Goal: Task Accomplishment & Management: Manage account settings

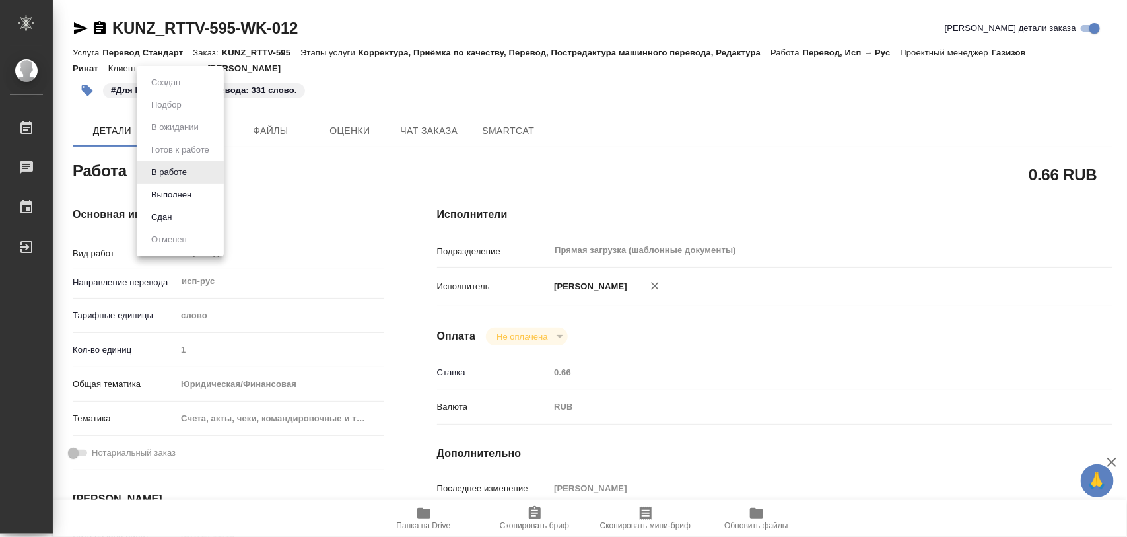
click at [190, 180] on body "🙏 .cls-1 fill:#fff; AWATERA Iglakov Maksim Работы 0 Чаты График Выйти KUNZ_RTTV…" at bounding box center [563, 268] width 1127 height 537
click at [182, 193] on button "Выполнен" at bounding box center [171, 195] width 48 height 15
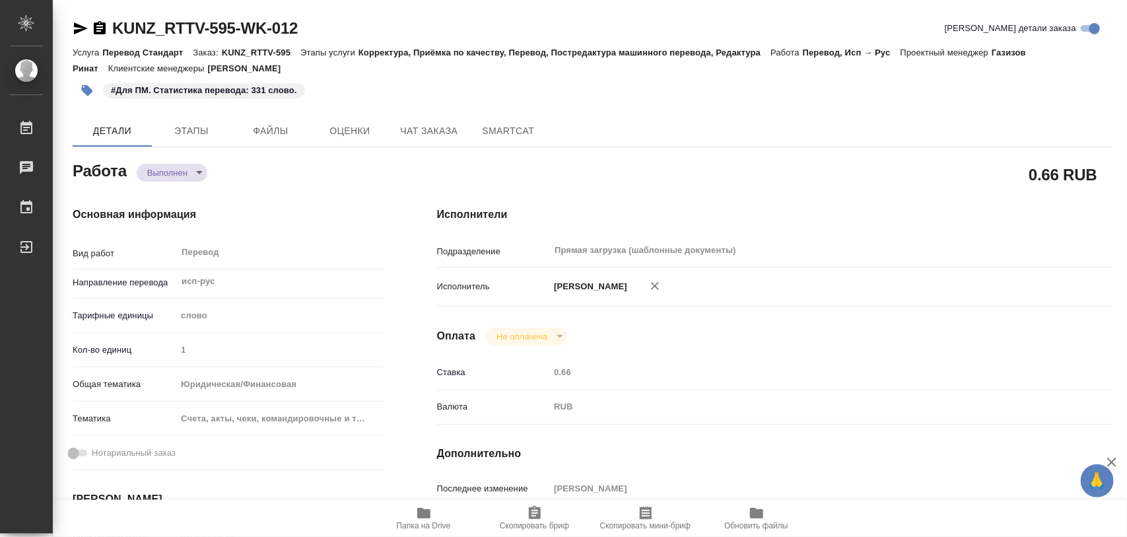
type textarea "x"
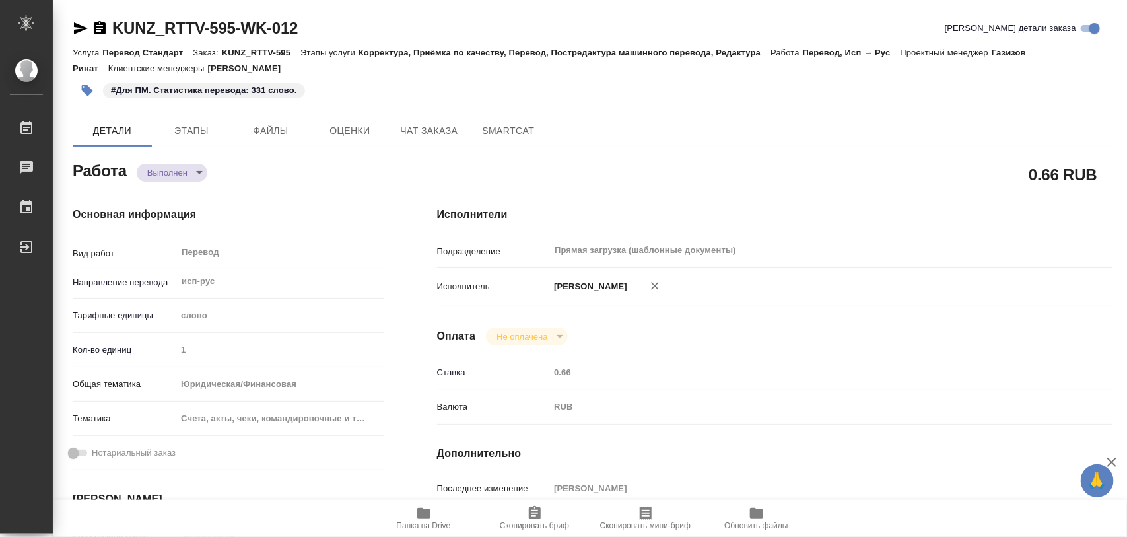
type textarea "x"
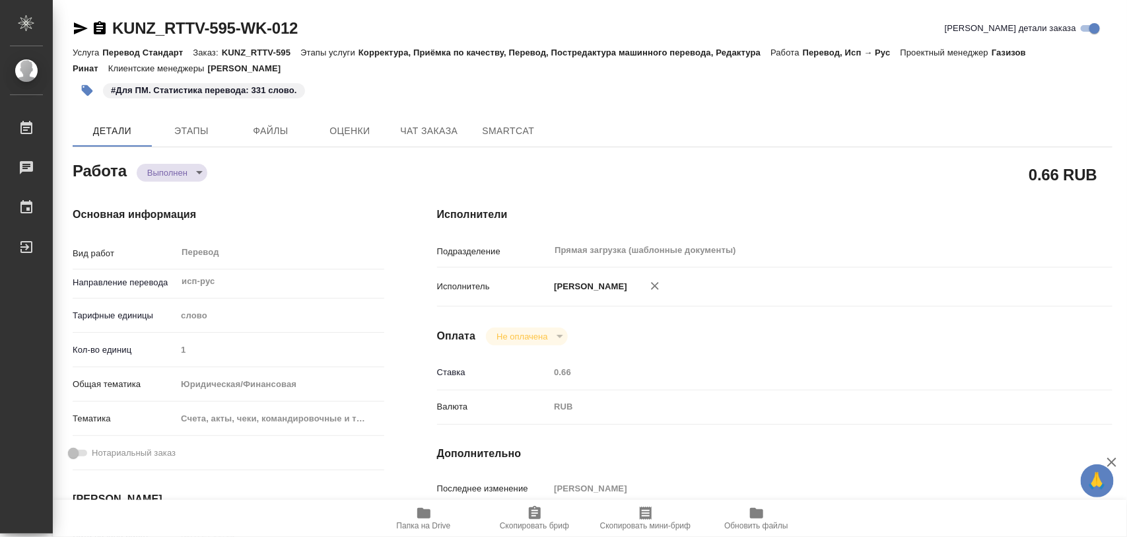
type textarea "x"
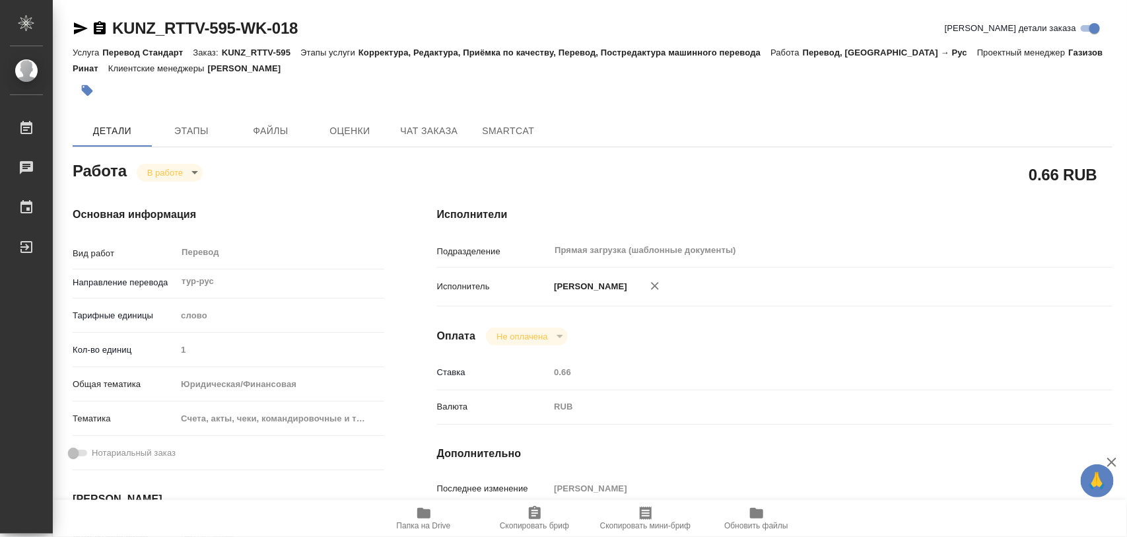
click at [90, 90] on icon "button" at bounding box center [87, 90] width 11 height 11
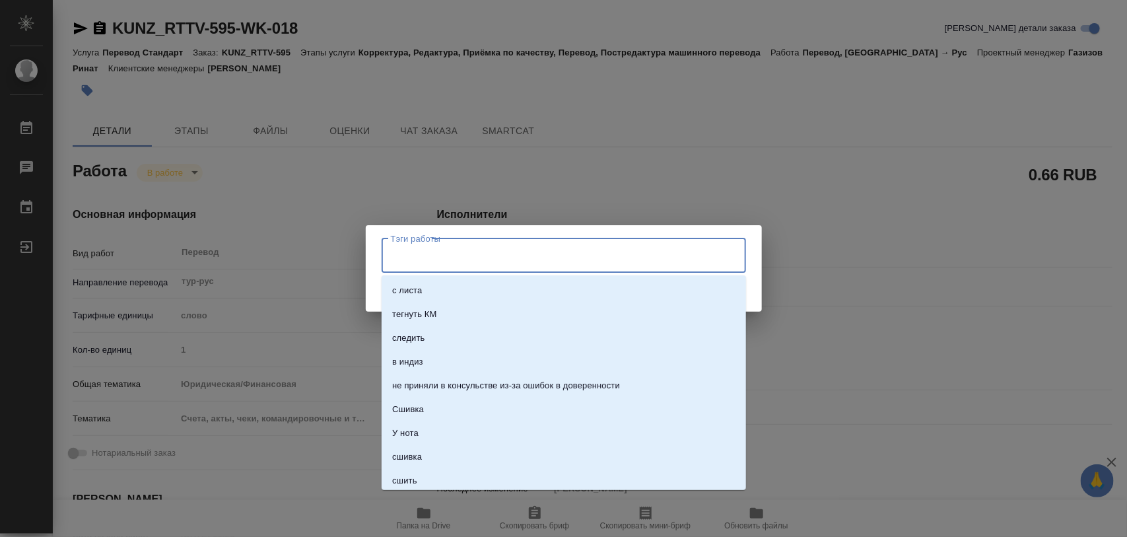
click at [602, 253] on input "Тэги работы" at bounding box center [552, 255] width 328 height 22
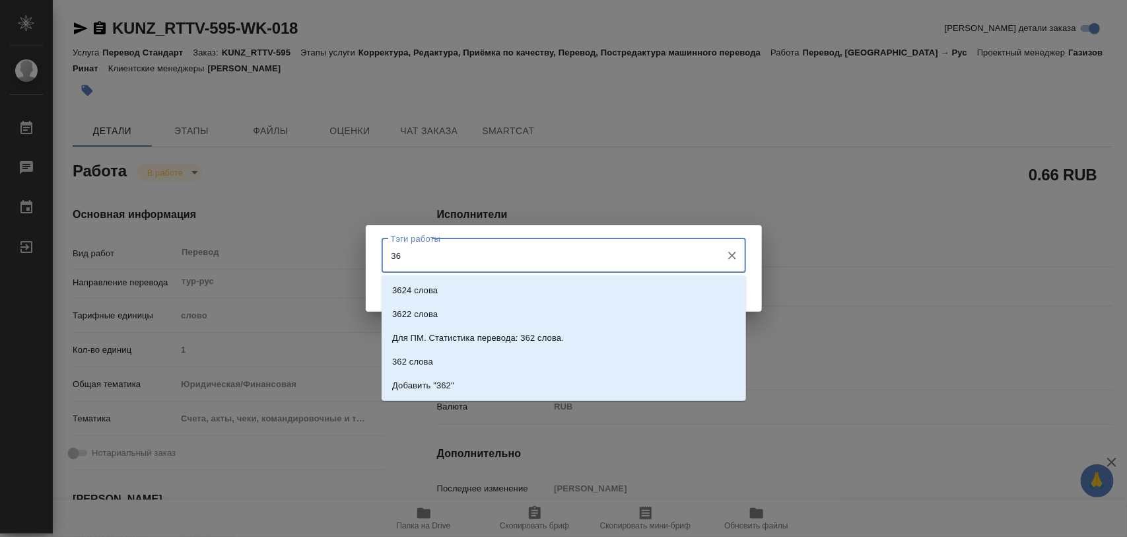
type input "362"
click at [560, 333] on p "Для ПМ. Статистика перевода: 362 слова." at bounding box center [478, 338] width 172 height 13
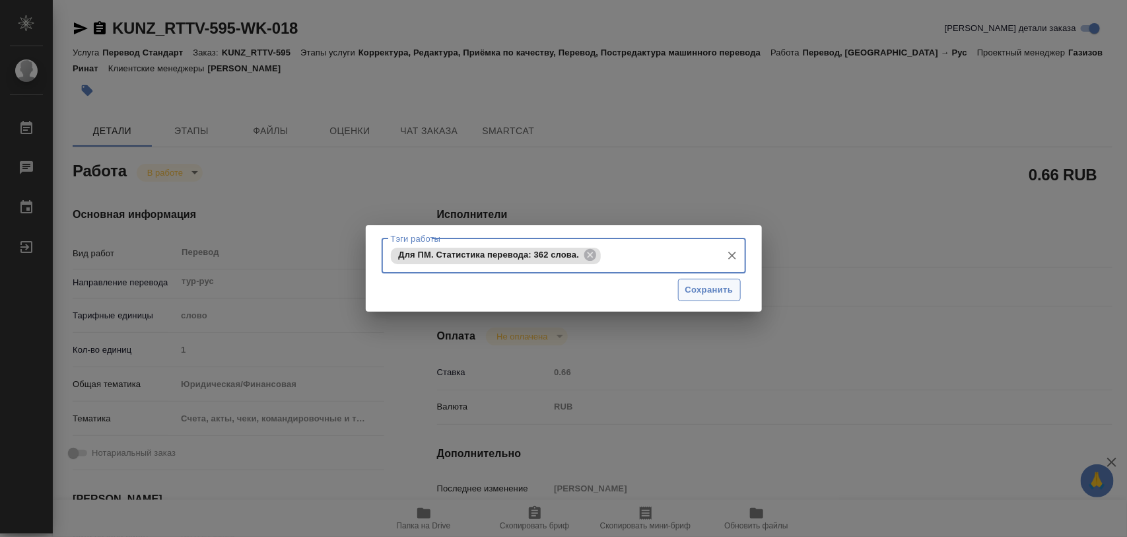
click at [724, 288] on span "Сохранить" at bounding box center [709, 290] width 48 height 15
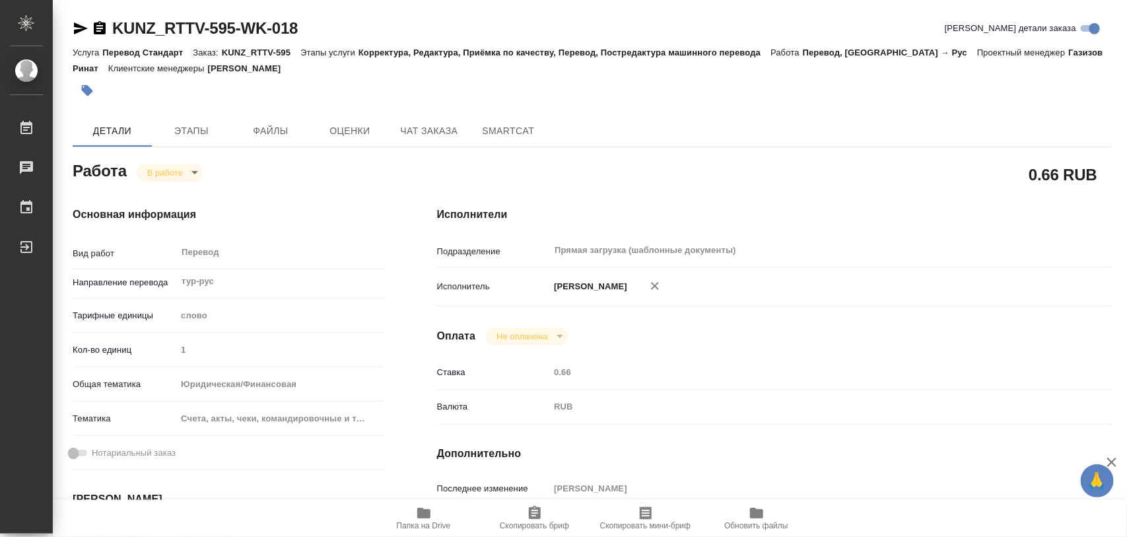
type input "inProgress"
type input "тур-рус"
type input "5a8b1489cc6b4906c91bfd90"
type input "1"
type input "yr-fn"
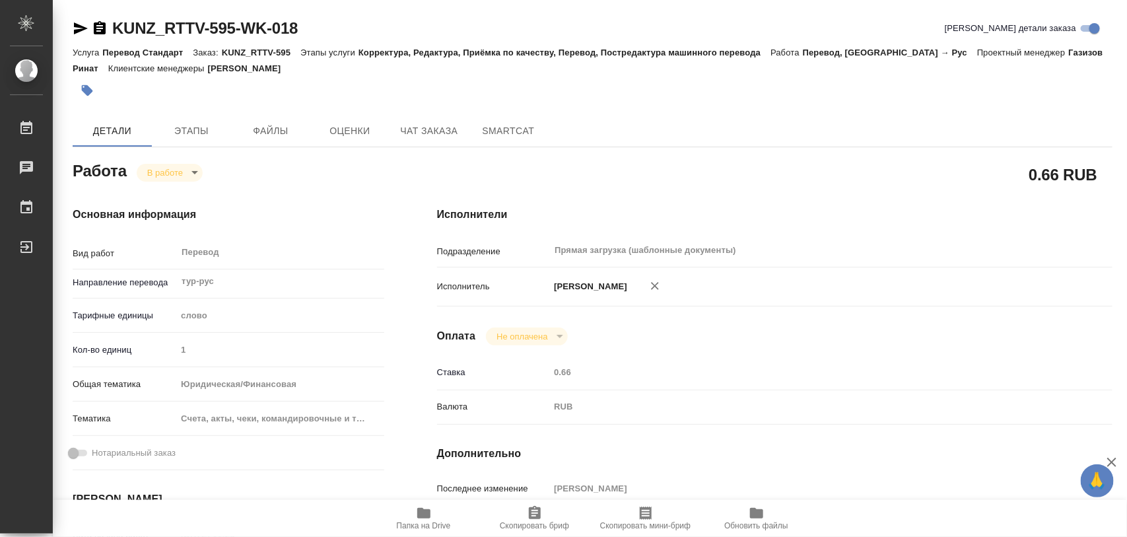
type input "5f647205b73bc97568ca66c0"
type input "26.09.2025 11:20"
type input "26.09.2025 15:02"
type input "06.10.2025 15:00"
type input "26.09.2025 15:01"
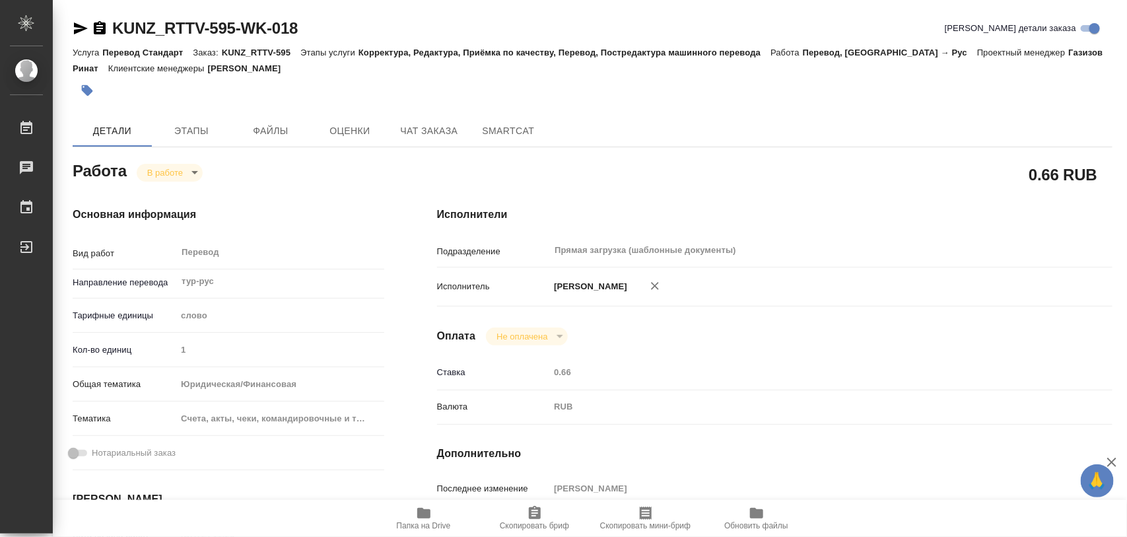
type input "[DATE] 13:00"
type input "Прямая загрузка (шаблонные документы)"
type input "notPayed"
type input "0.66"
type input "RUB"
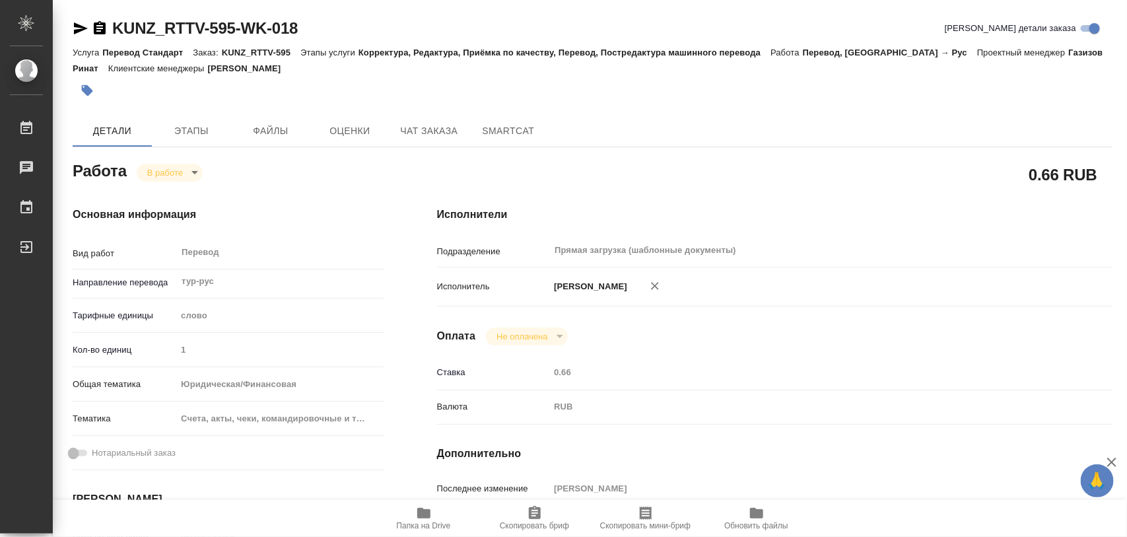
type input "[PERSON_NAME]"
type input "KUNZ_RTTV-595"
type input "Перевод Стандарт"
type input "Корректура, Редактура, Приёмка по качеству, Перевод, Постредактура машинного пе…"
type input "[PERSON_NAME]"
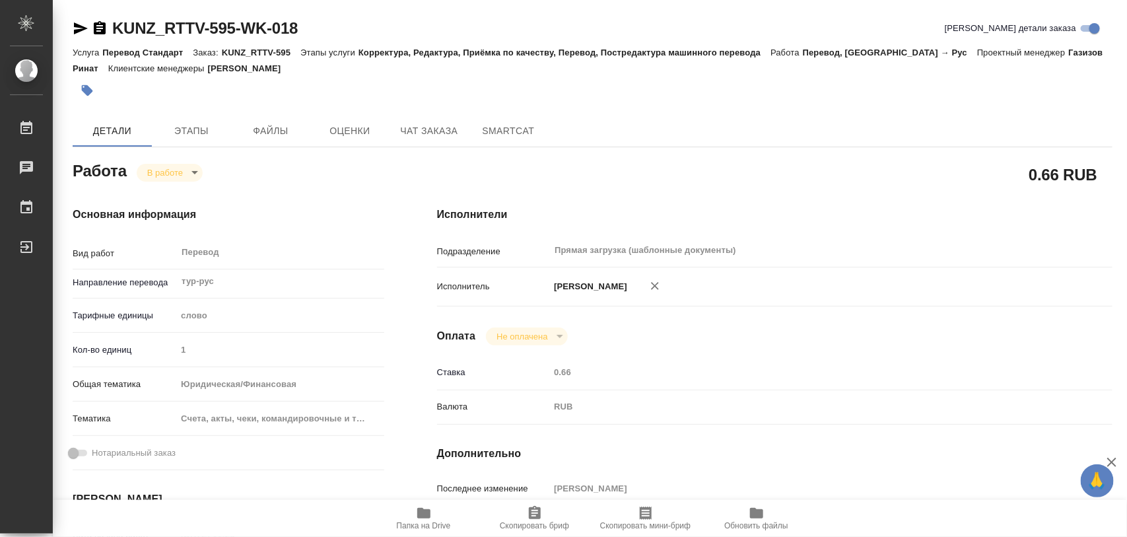
type input "[PERSON_NAME]"
type input "/Clients/RT/Orders/KUNZ_RTTV-595"
click at [192, 176] on body "🙏 .cls-1 fill:#fff; AWATERA Iglakov Maksim Работы 0 Чаты График Выйти KUNZ_RTTV…" at bounding box center [563, 268] width 1127 height 537
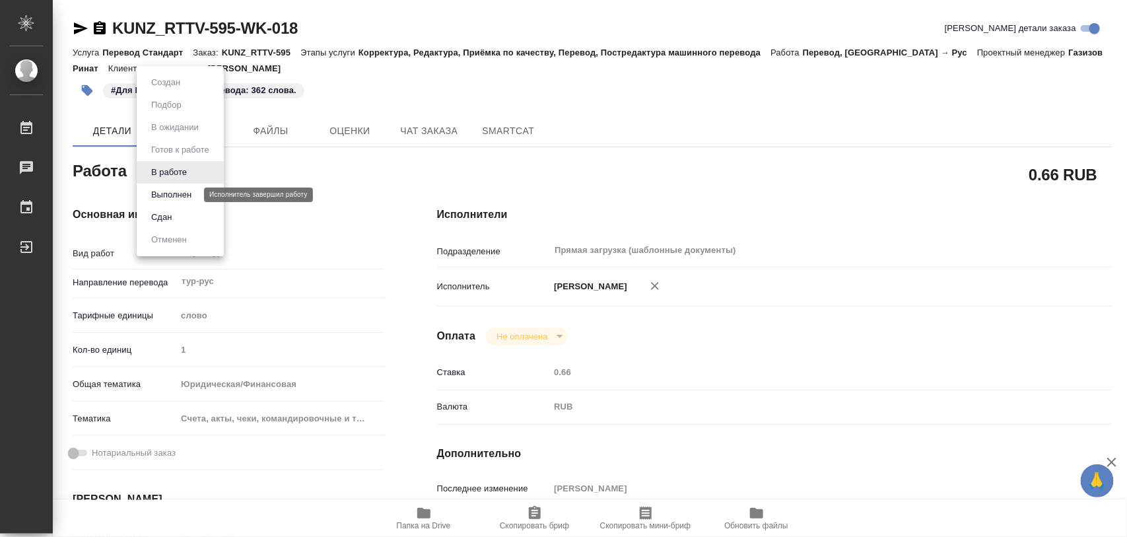
click at [170, 199] on button "Выполнен" at bounding box center [171, 195] width 48 height 15
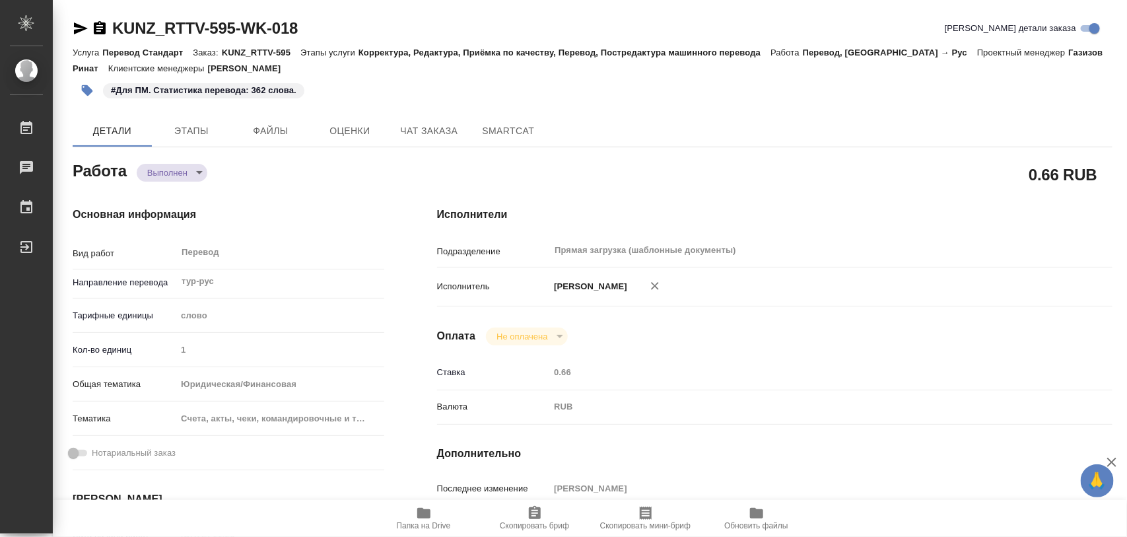
type textarea "x"
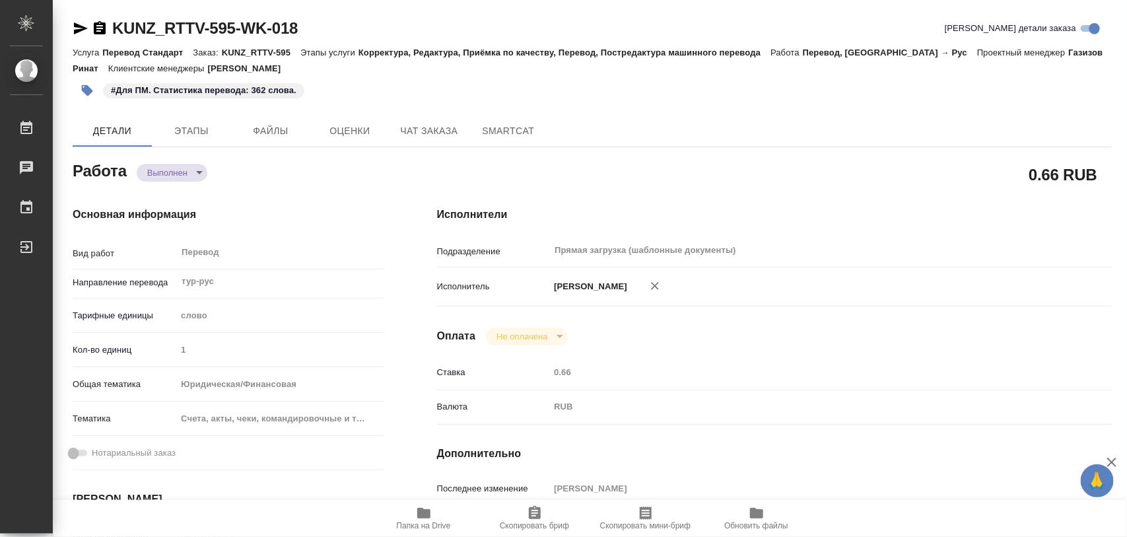
type textarea "x"
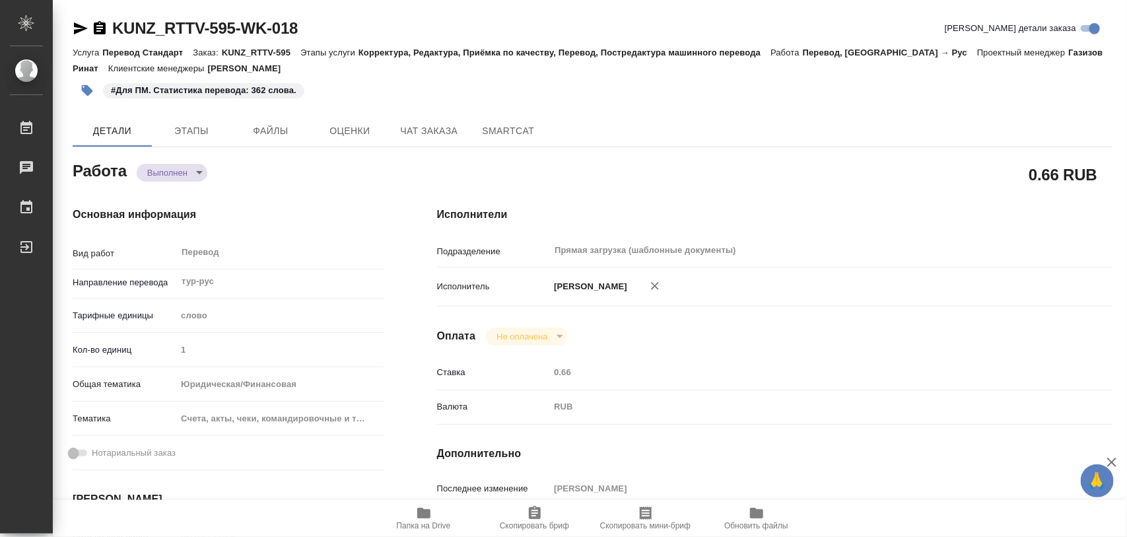
type textarea "x"
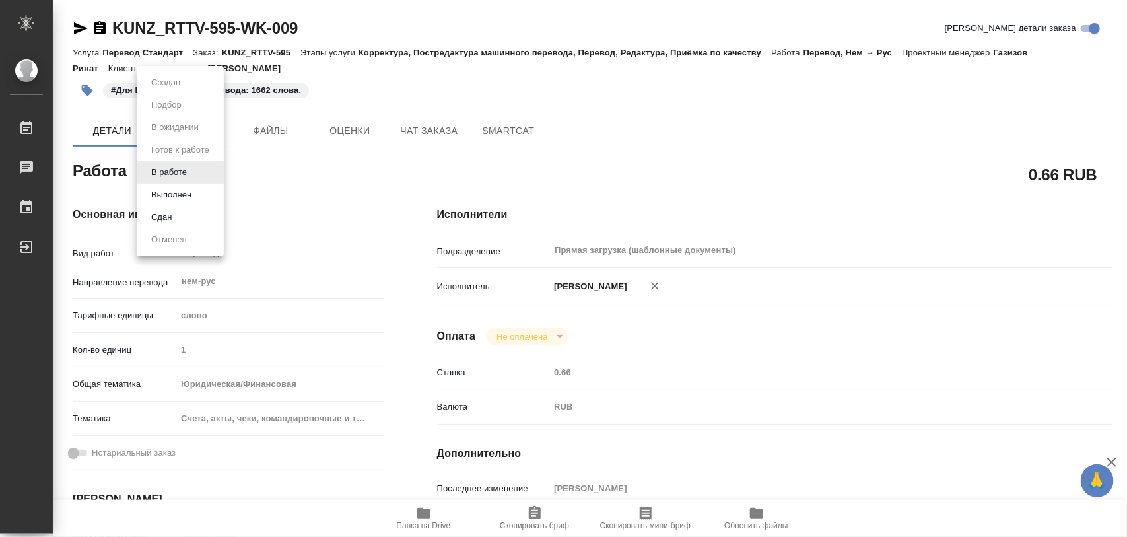
click at [195, 172] on body "🙏 .cls-1 fill:#fff; AWATERA Iglakov Maksim Работы 0 Чаты График Выйти KUNZ_RTTV…" at bounding box center [563, 268] width 1127 height 537
click at [182, 176] on button "В работе" at bounding box center [169, 172] width 44 height 15
click at [189, 166] on body "🙏 .cls-1 fill:#fff; AWATERA Iglakov Maksim Работы 0 Чаты График Выйти KUNZ_RTTV…" at bounding box center [563, 268] width 1127 height 537
click at [173, 196] on button "Выполнен" at bounding box center [171, 195] width 48 height 15
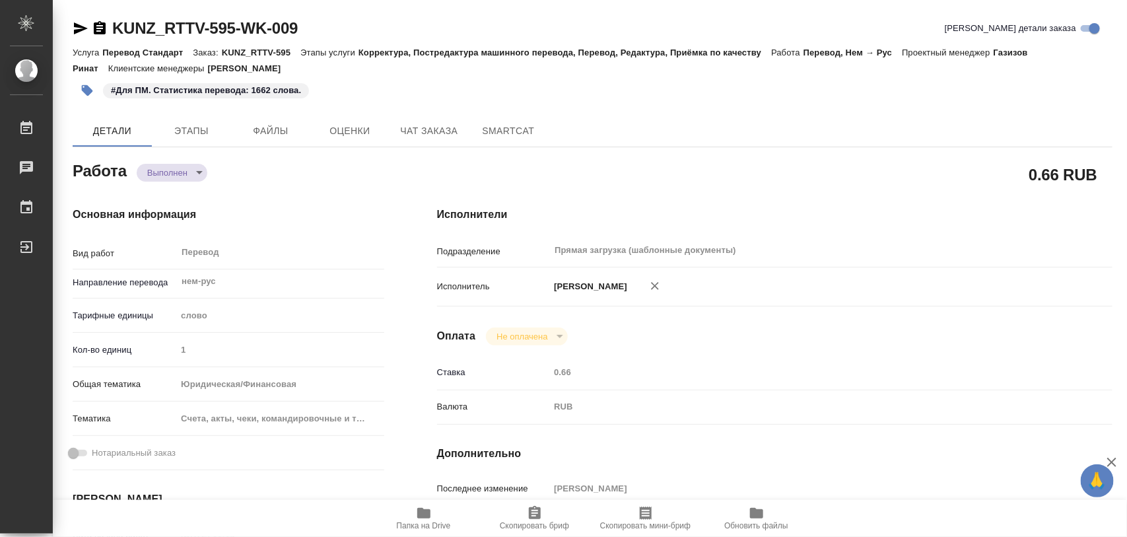
type textarea "x"
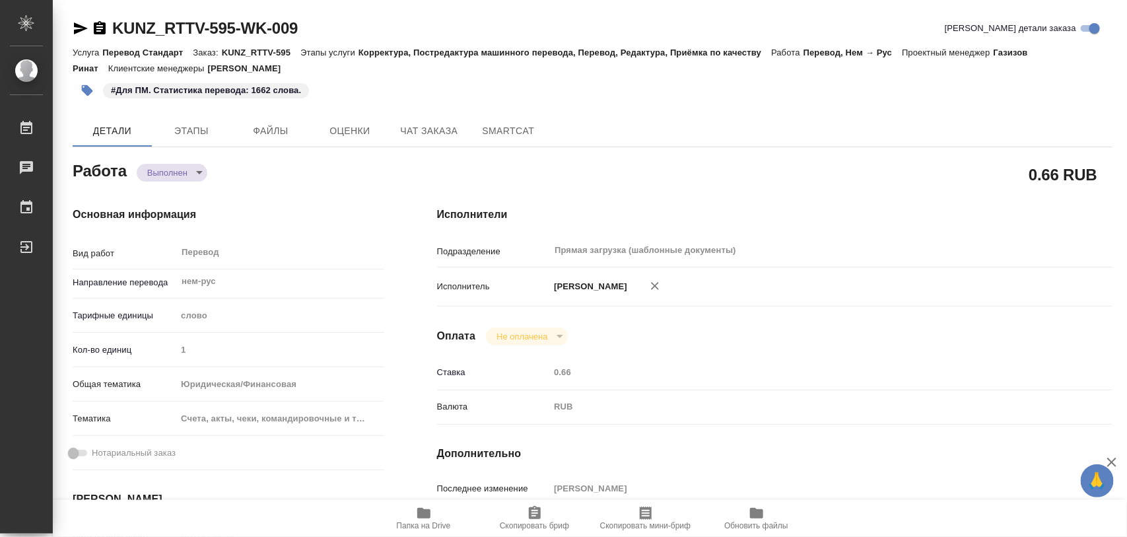
type textarea "x"
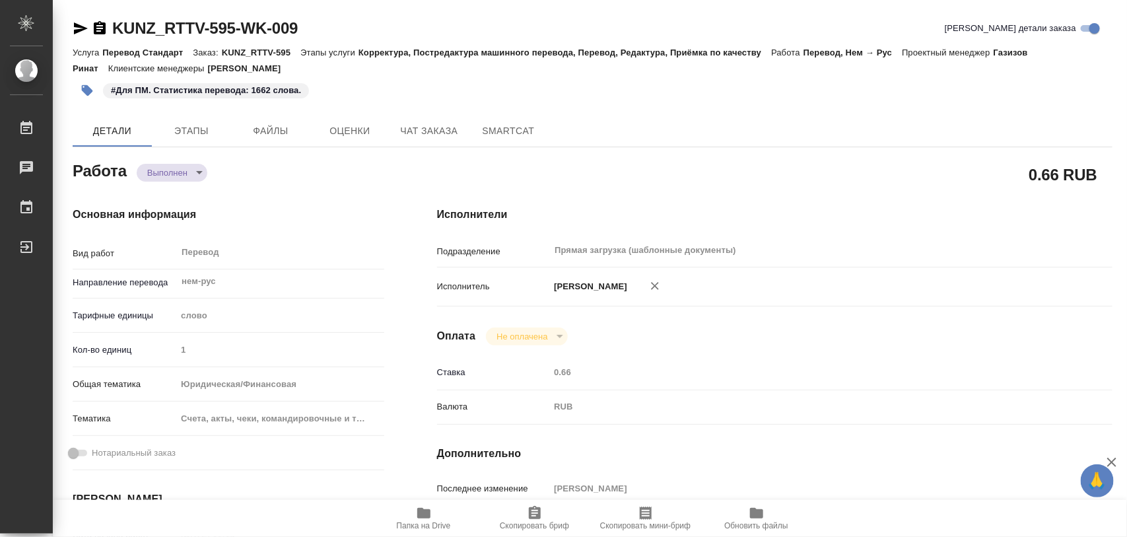
type textarea "x"
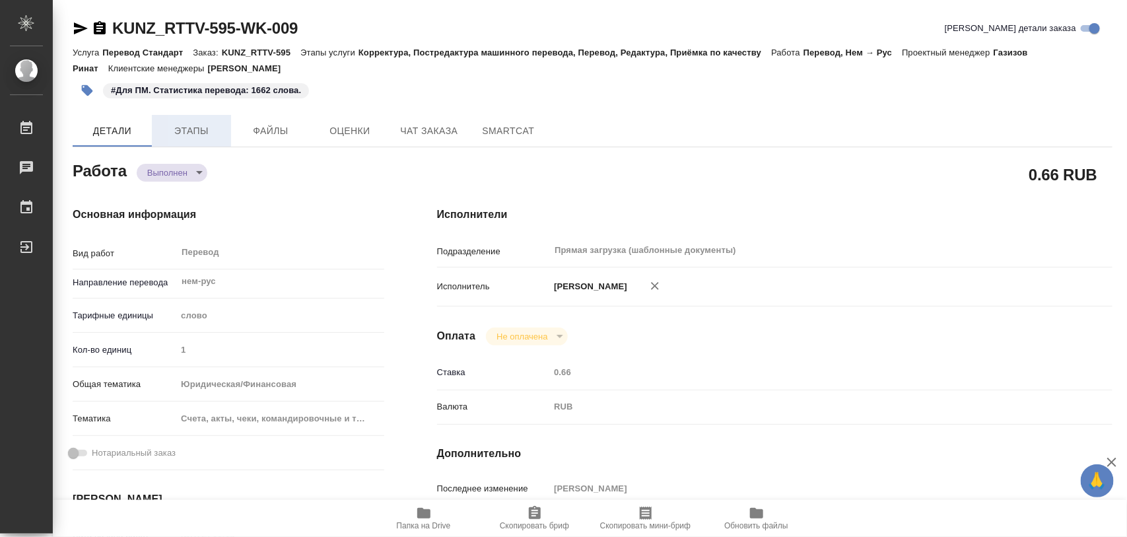
click at [189, 127] on span "Этапы" at bounding box center [191, 131] width 63 height 17
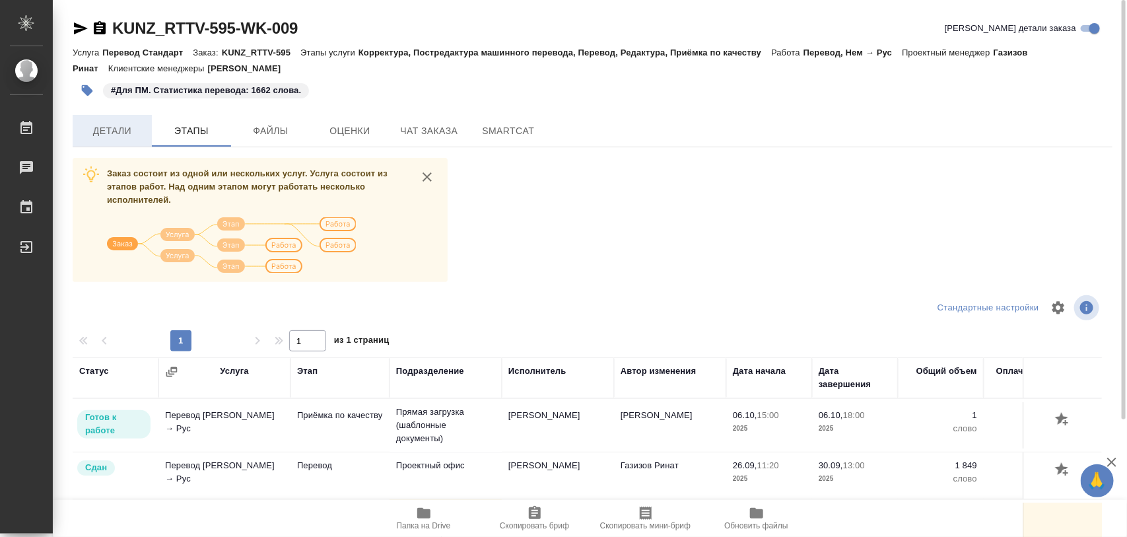
click at [106, 123] on span "Детали" at bounding box center [112, 131] width 63 height 17
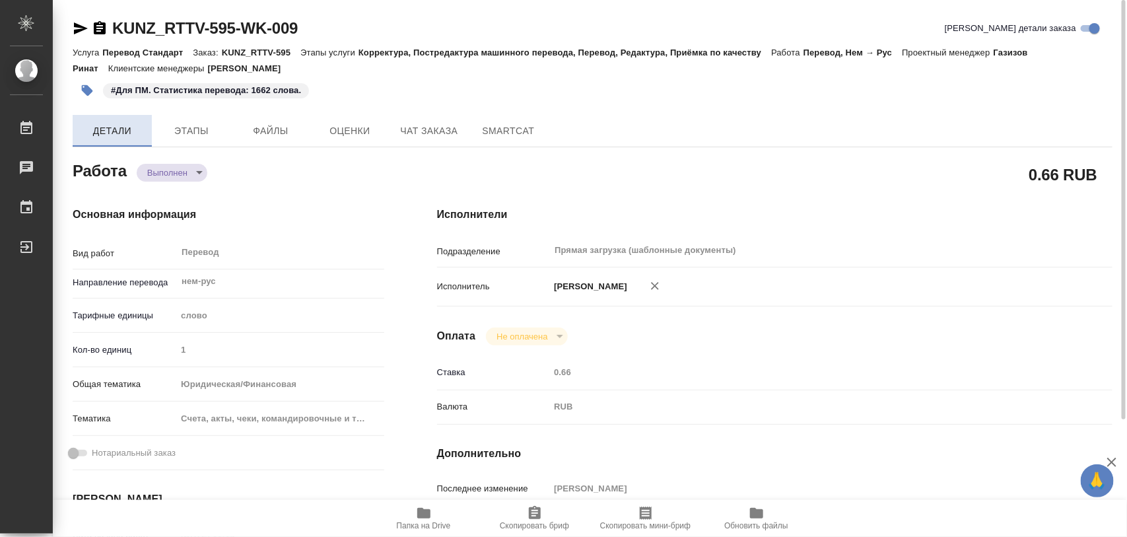
type textarea "x"
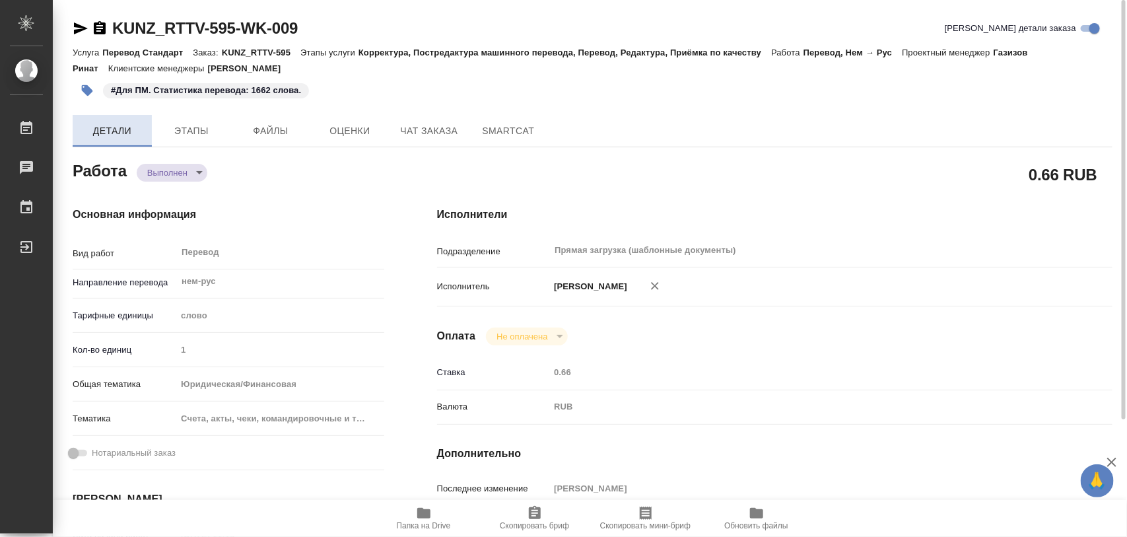
type textarea "x"
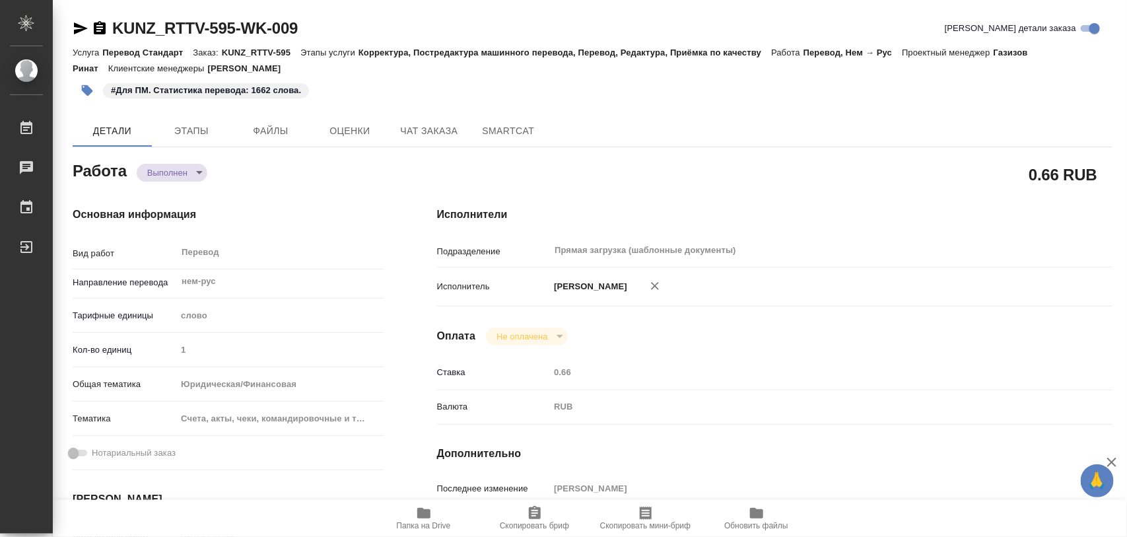
type textarea "x"
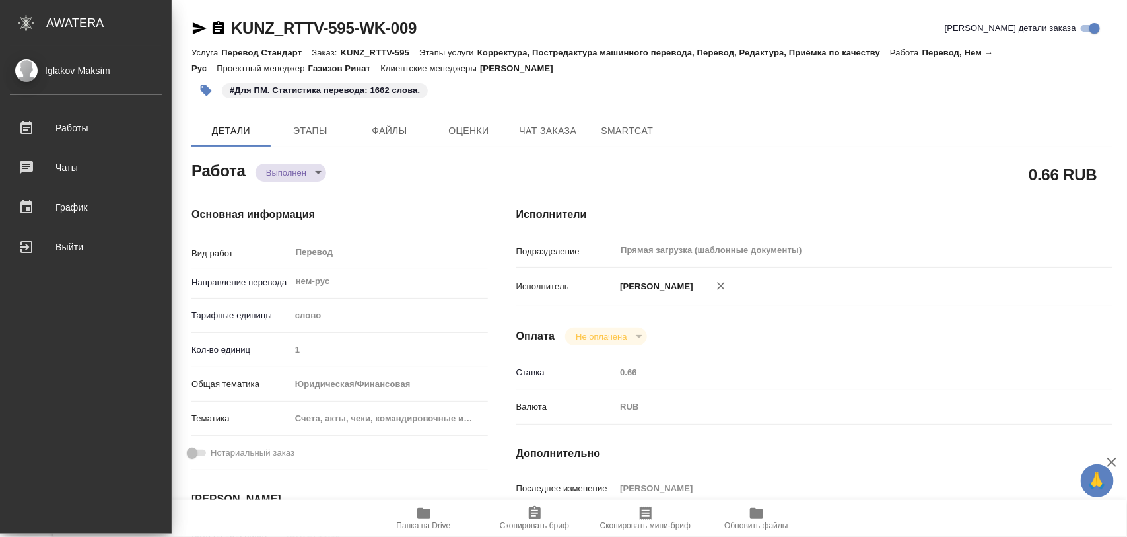
type textarea "x"
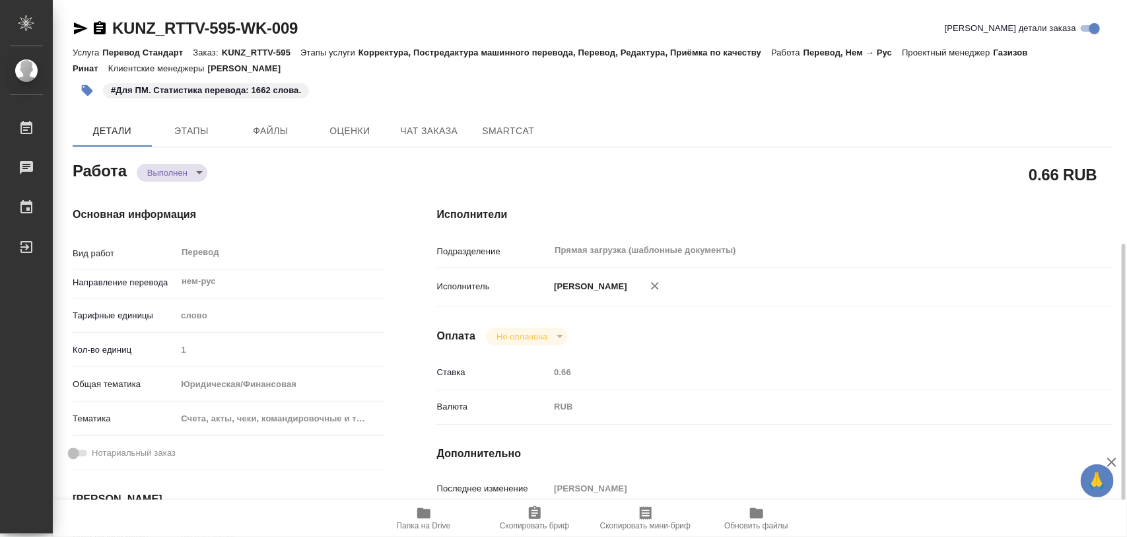
scroll to position [330, 0]
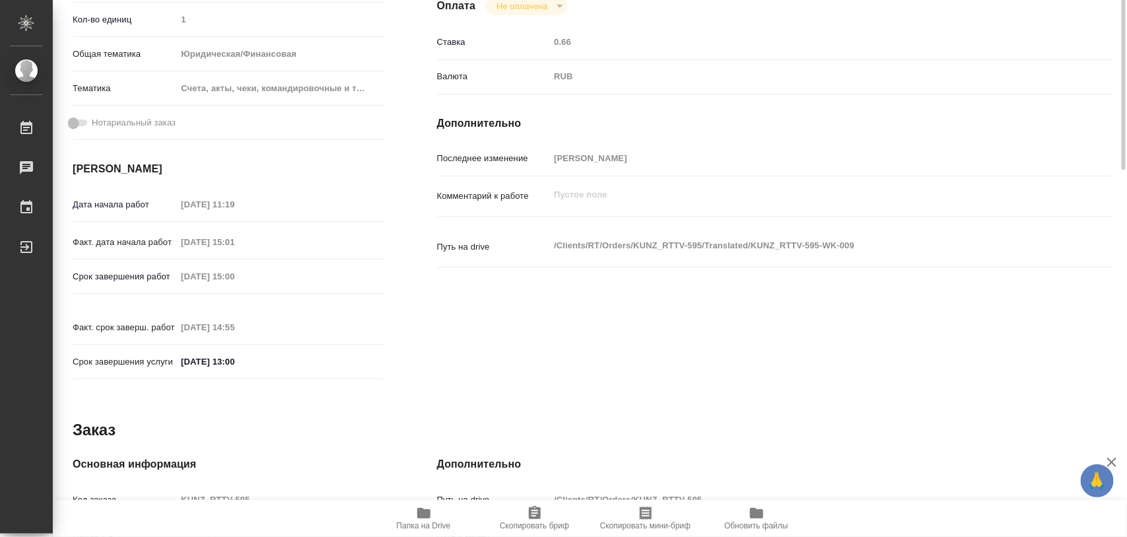
type textarea "x"
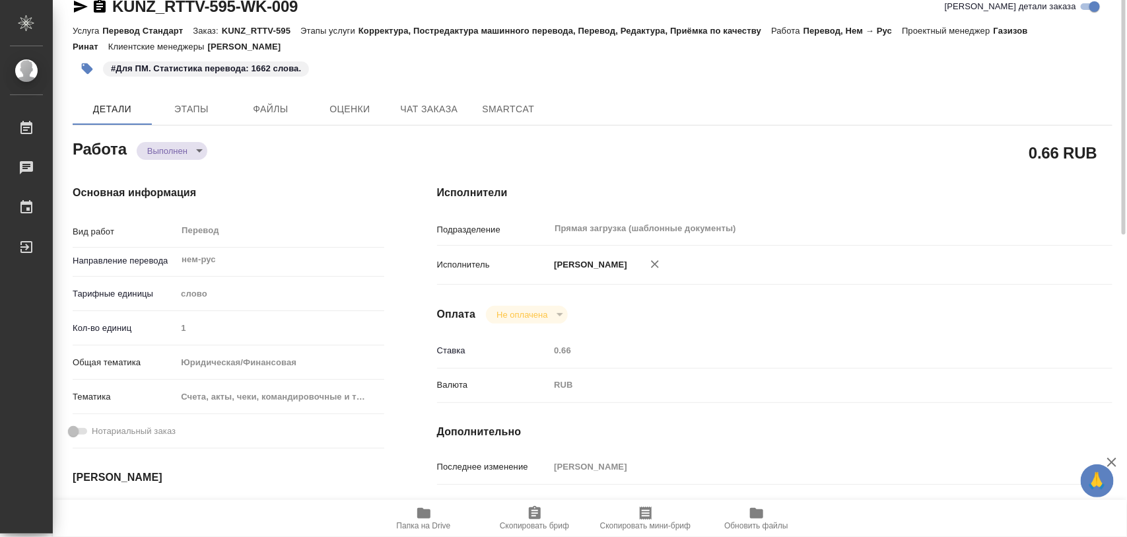
scroll to position [0, 0]
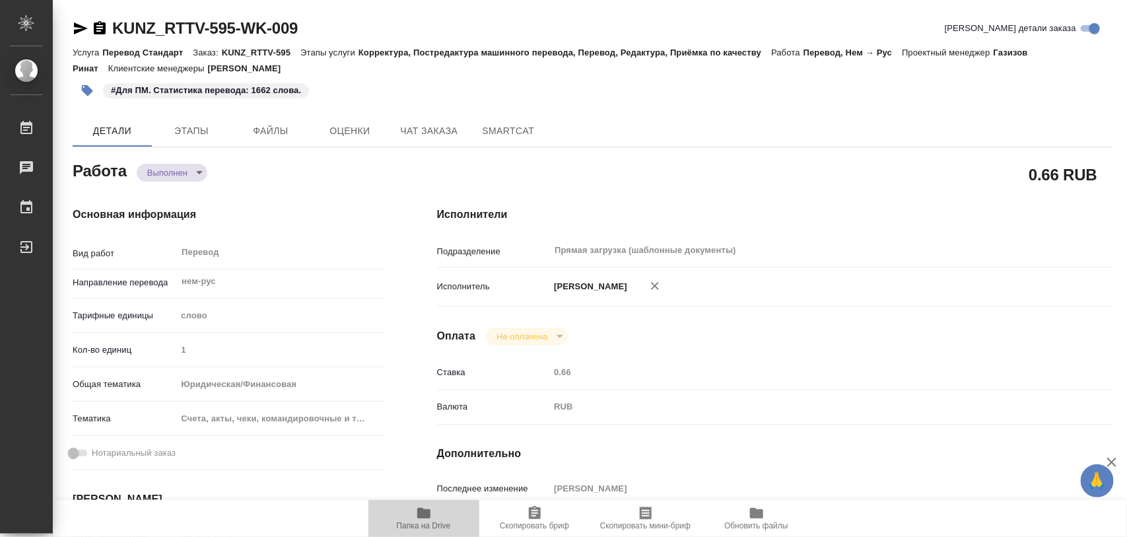
click at [435, 514] on span "Папка на Drive" at bounding box center [423, 517] width 95 height 25
click at [89, 89] on icon "button" at bounding box center [87, 90] width 11 height 11
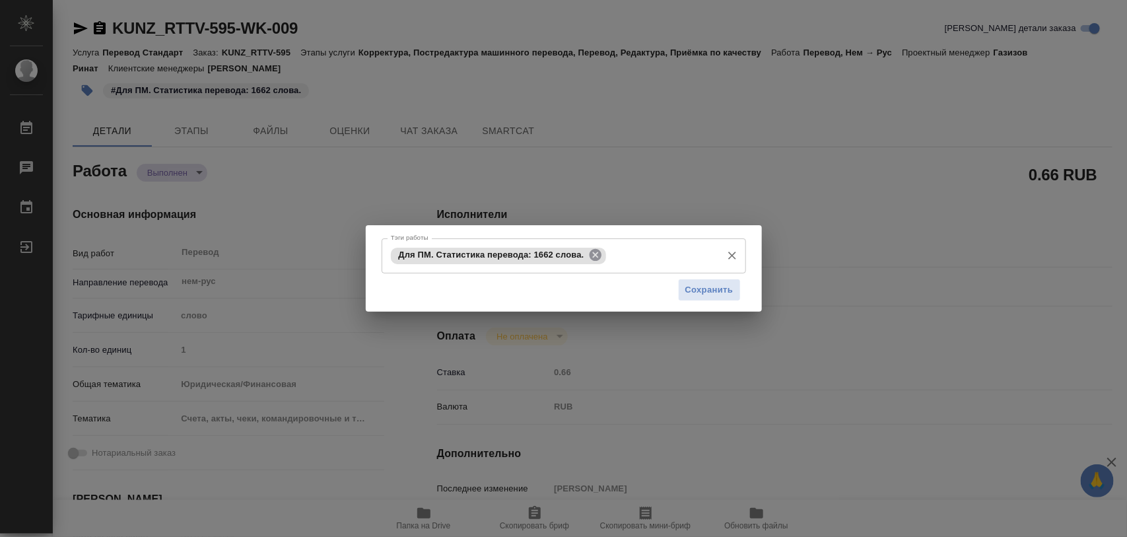
click at [599, 255] on icon at bounding box center [595, 255] width 12 height 12
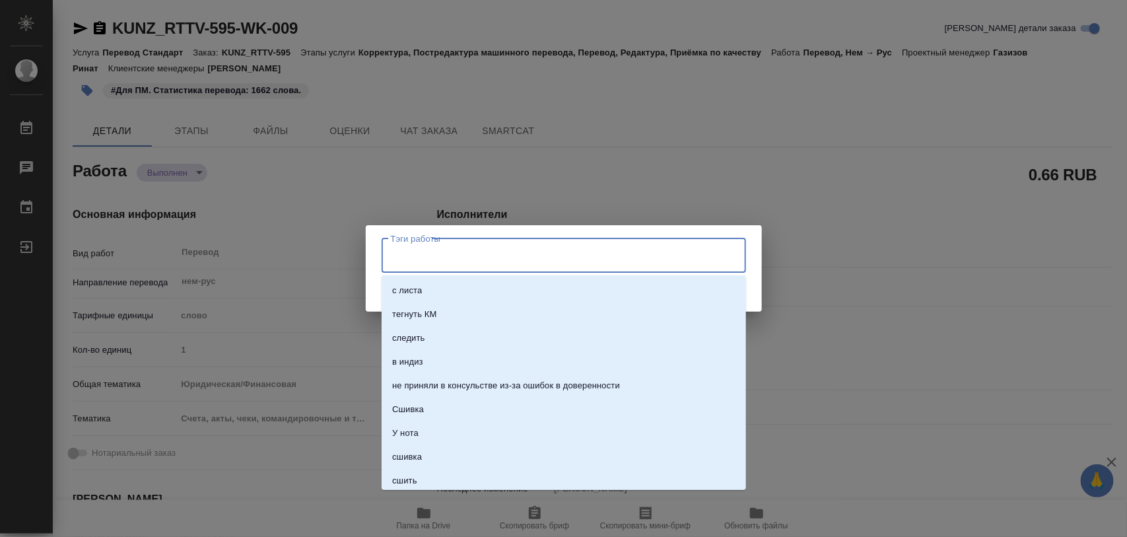
click at [586, 256] on input "Тэги работы" at bounding box center [552, 255] width 328 height 22
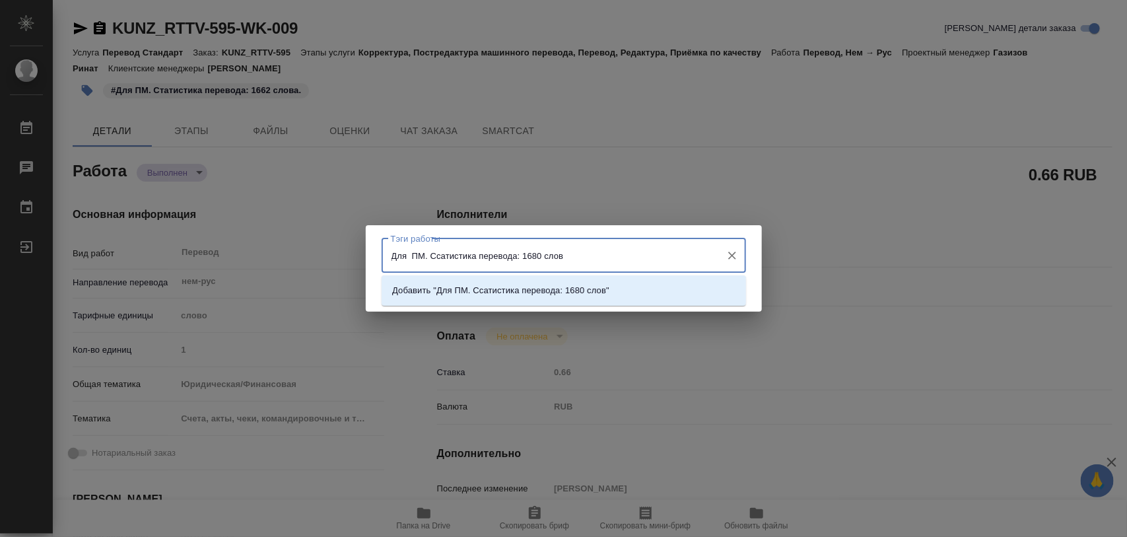
type input "Для ПМ. Ссатистика перевода: 1680 слов."
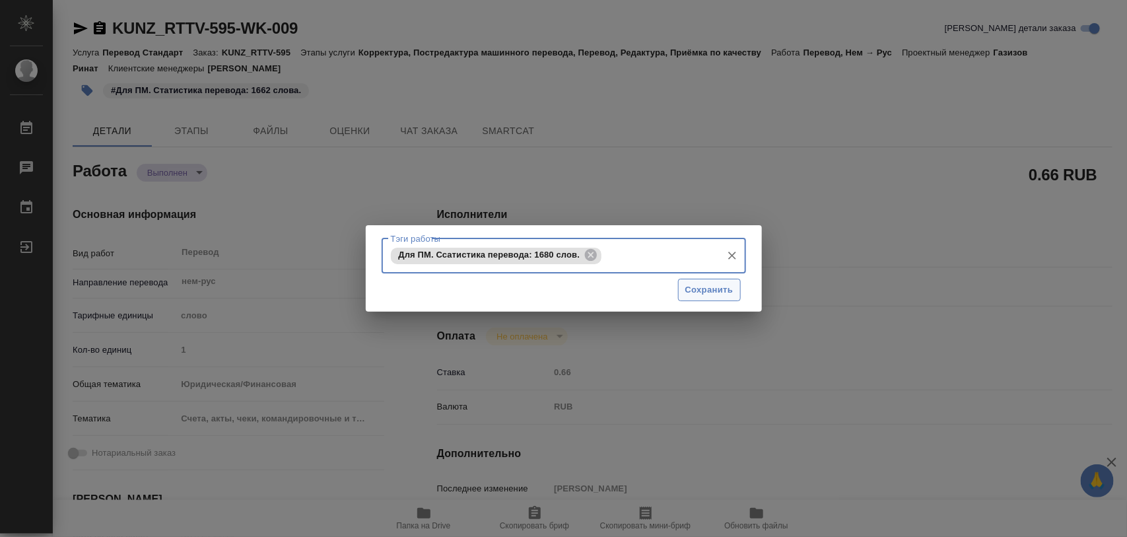
click at [708, 296] on span "Сохранить" at bounding box center [709, 290] width 48 height 15
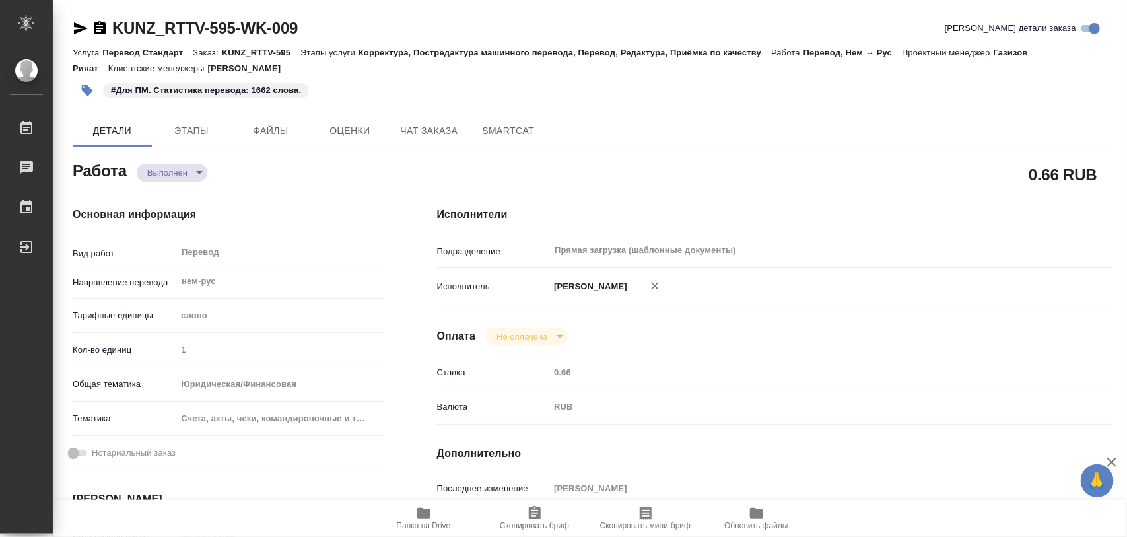
type input "completed"
type textarea "Перевод"
type textarea "x"
type input "нем-рус"
type input "5a8b1489cc6b4906c91bfd90"
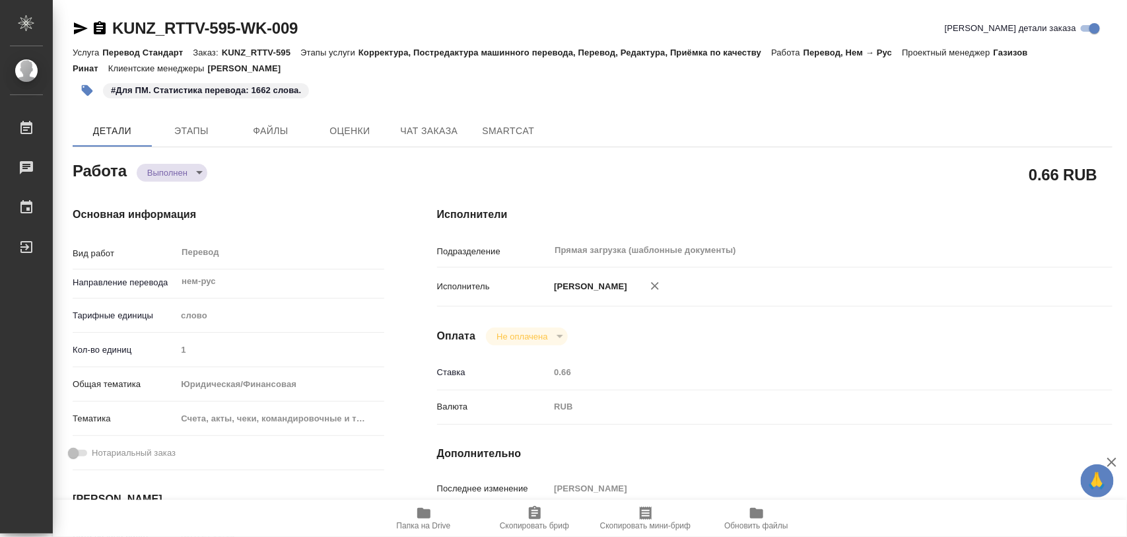
type input "1"
type input "yr-fn"
type input "5f647205b73bc97568ca66c0"
type input "26.09.2025 11:19"
type input "[DATE] 15:01"
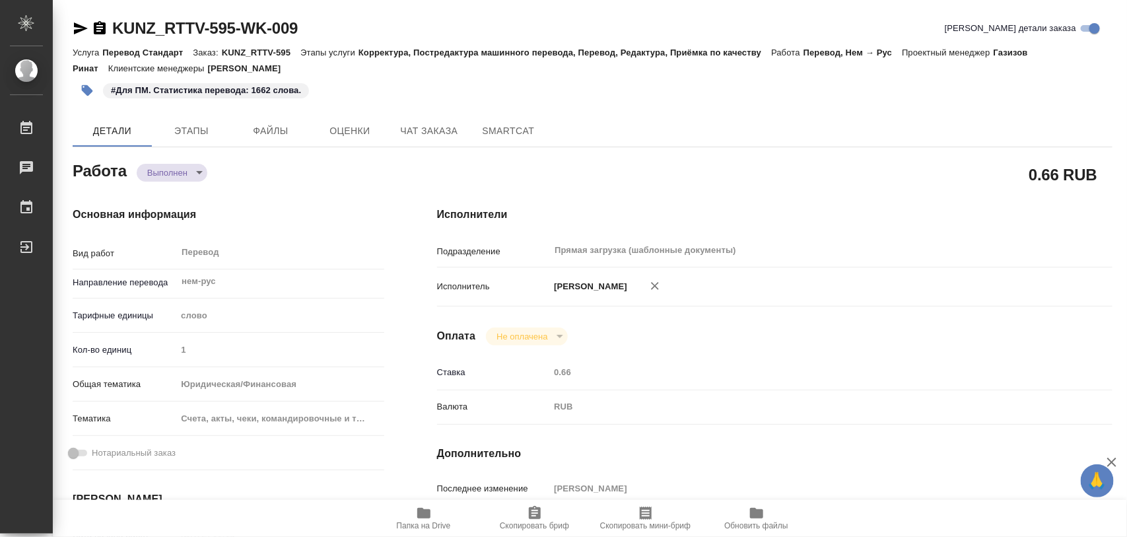
type input "[DATE] 15:00"
type input "06.10.2025 14:55"
type input "[DATE] 13:00"
type input "Прямая загрузка (шаблонные документы)"
type input "notPayed"
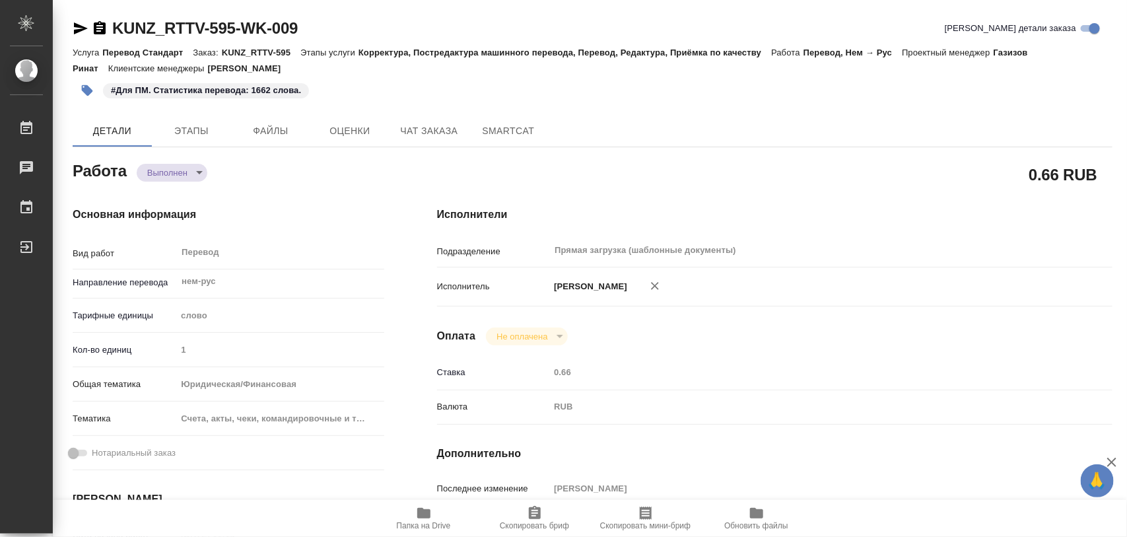
type input "0.66"
type input "RUB"
type input "[PERSON_NAME]"
type textarea "x"
type textarea "/Clients/RT/Orders/KUNZ_RTTV-595/Translated/KUNZ_RTTV-595-WK-009"
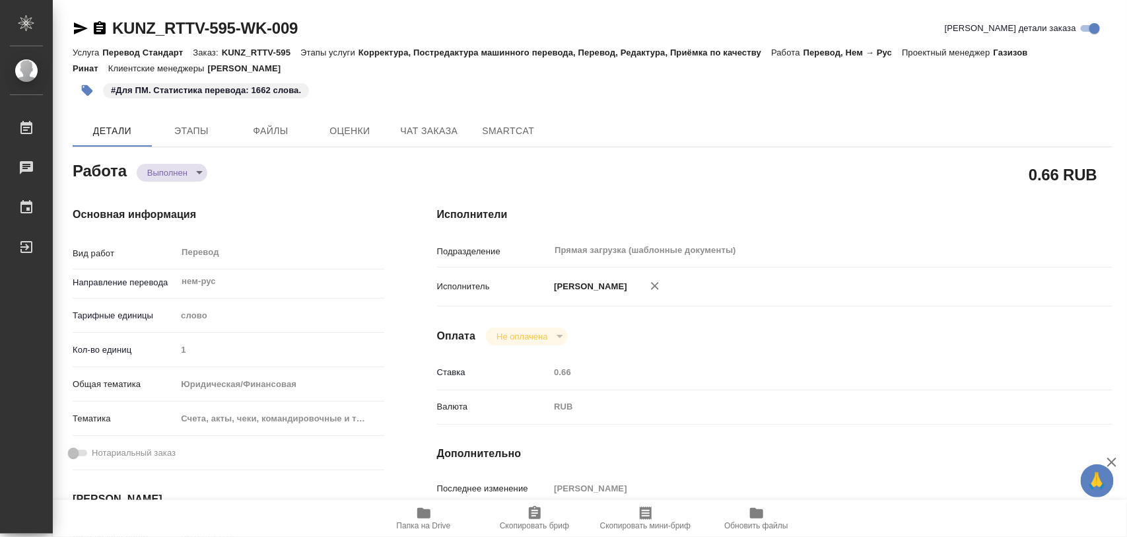
type textarea "x"
type input "KUNZ_RTTV-595"
type input "Перевод Стандарт"
type input "Корректура, Постредактура машинного перевода, Перевод, Редактура, Приёмка по ка…"
type input "[PERSON_NAME]"
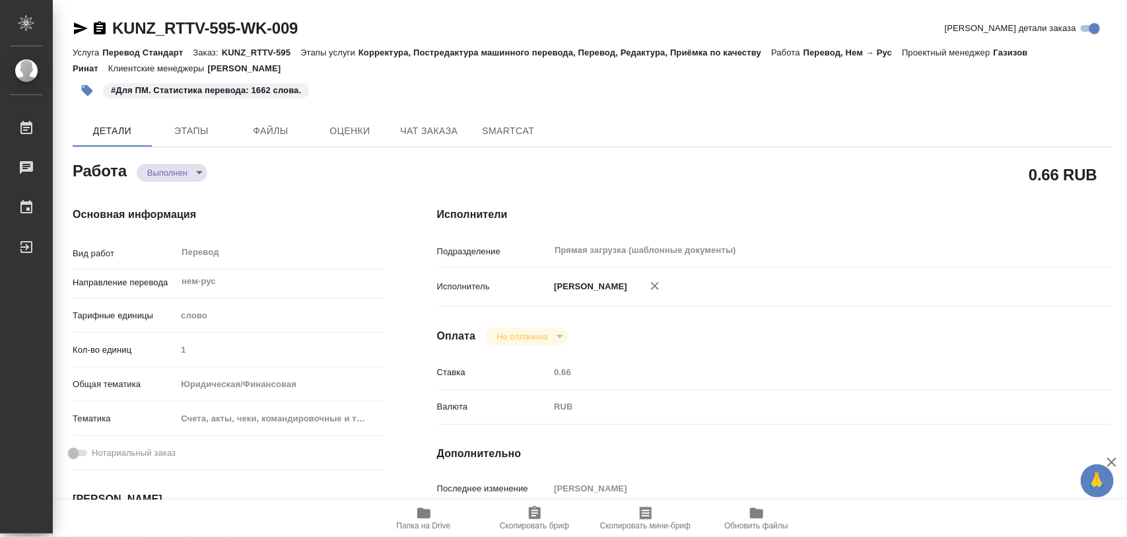
type input "[PERSON_NAME]"
type input "/Clients/RT/Orders/KUNZ_RTTV-595"
type textarea "x"
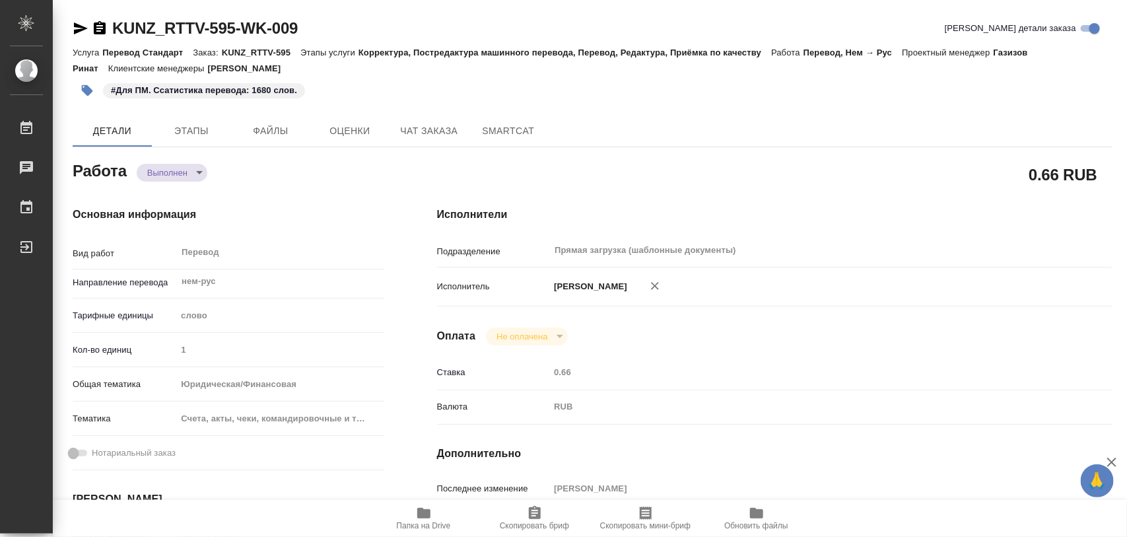
type textarea "x"
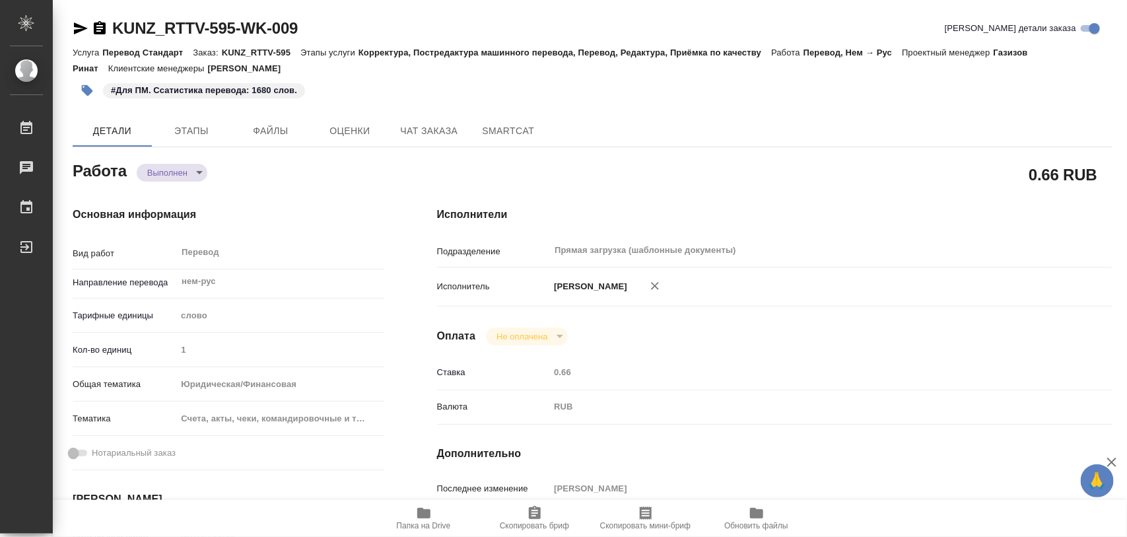
type textarea "x"
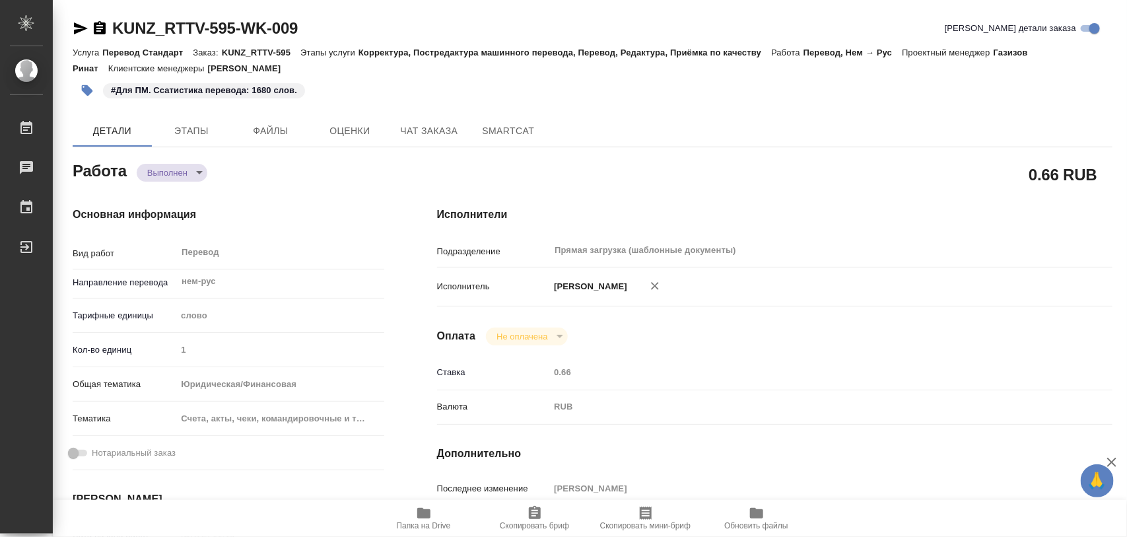
type textarea "x"
click at [184, 182] on div "Основная информация Вид работ Перевод x ​ Направление перевода англ-рус ​ Тариф…" at bounding box center [228, 462] width 365 height 564
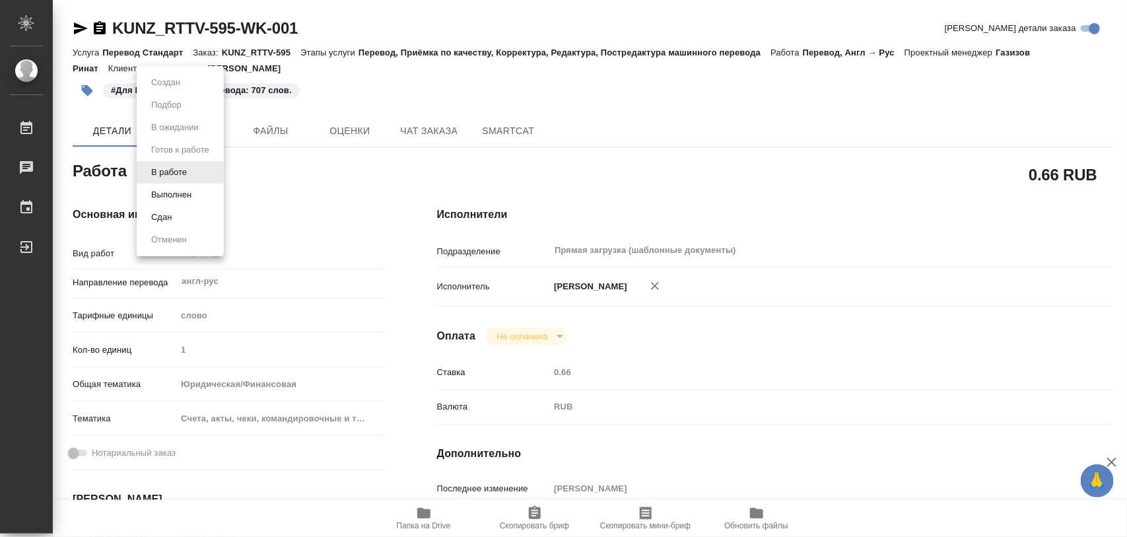
click at [187, 176] on body "🙏 .cls-1 fill:#fff; AWATERA Iglakov Maksim Работы 0 Чаты График Выйти KUNZ_RTTV…" at bounding box center [563, 268] width 1127 height 537
click at [182, 190] on button "Выполнен" at bounding box center [171, 195] width 48 height 15
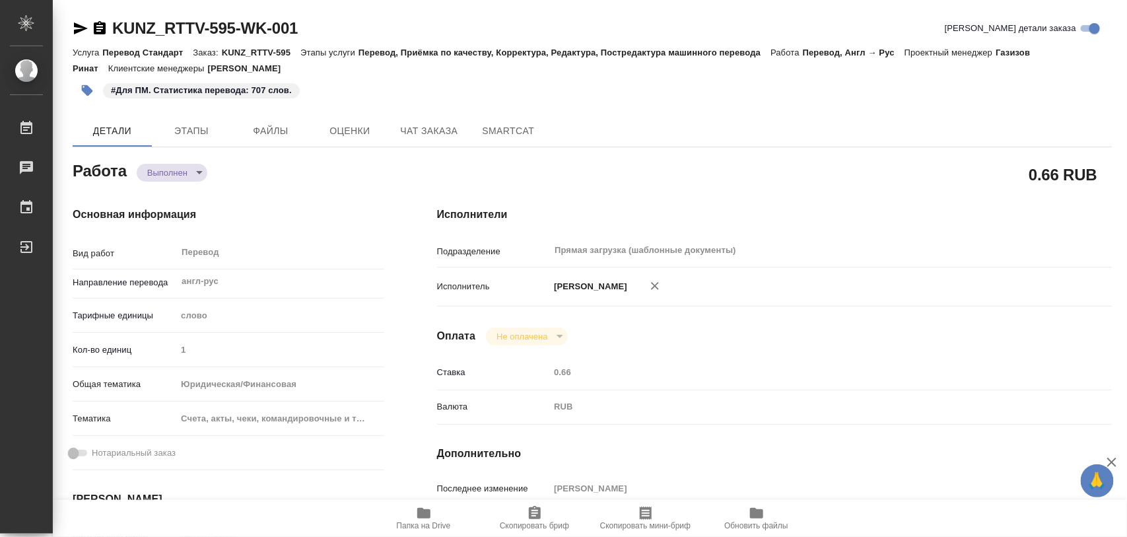
type textarea "x"
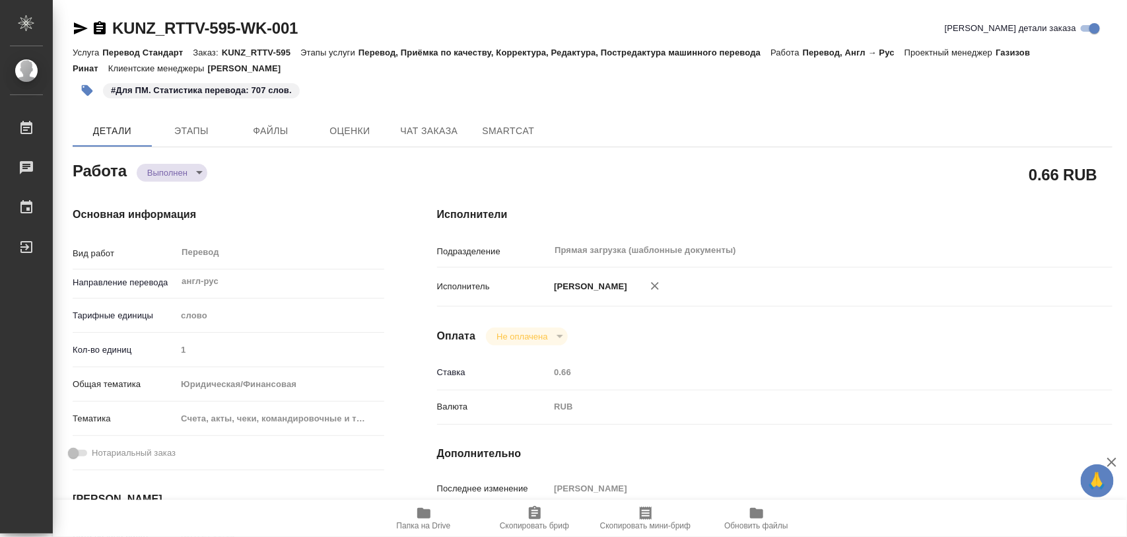
type textarea "x"
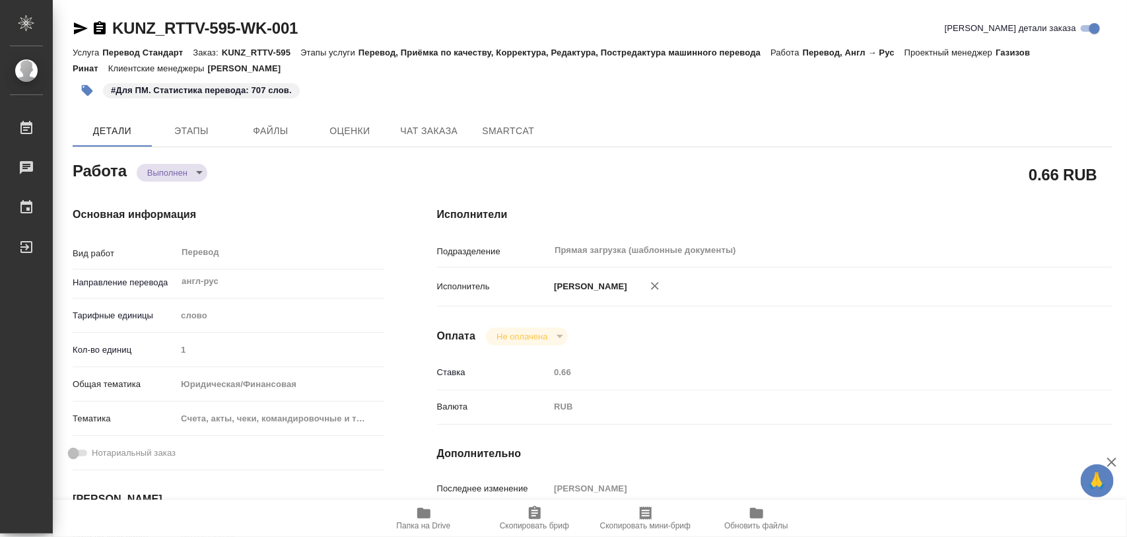
type textarea "x"
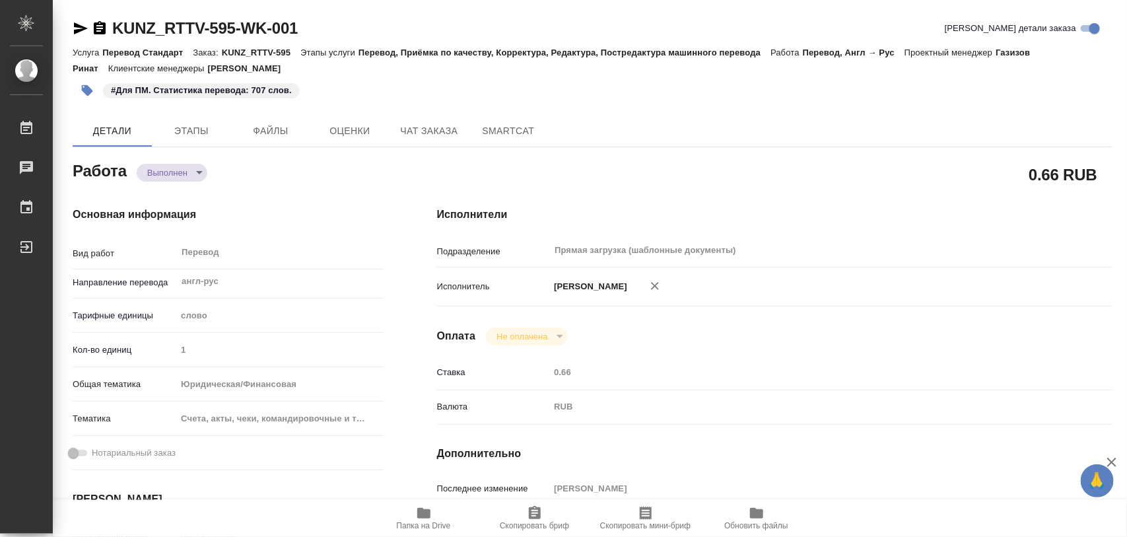
click at [85, 93] on icon "button" at bounding box center [87, 90] width 11 height 11
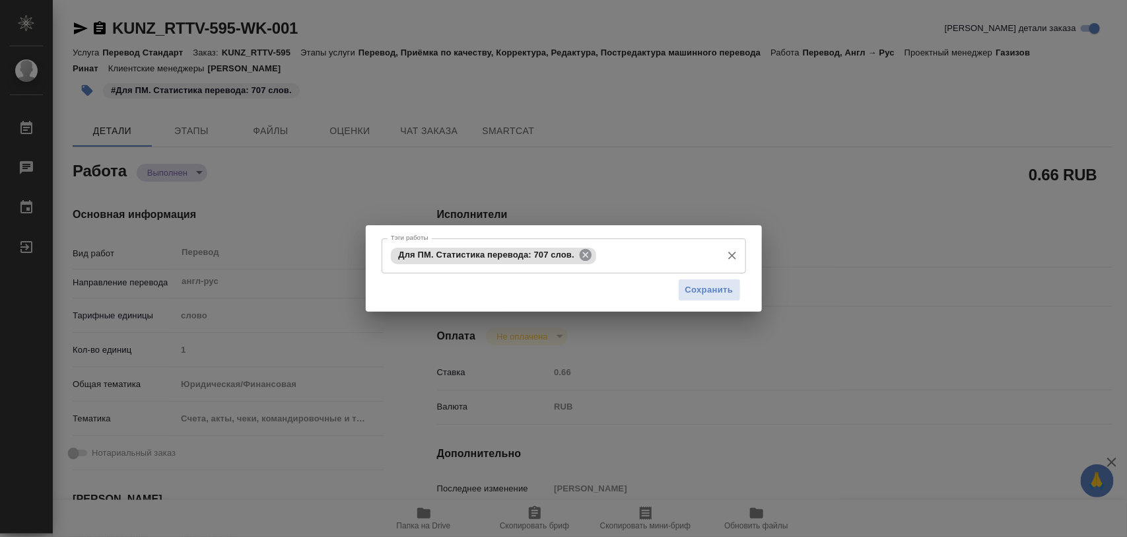
click at [586, 252] on icon at bounding box center [586, 255] width 12 height 12
click at [586, 252] on input "Тэги работы" at bounding box center [552, 255] width 328 height 22
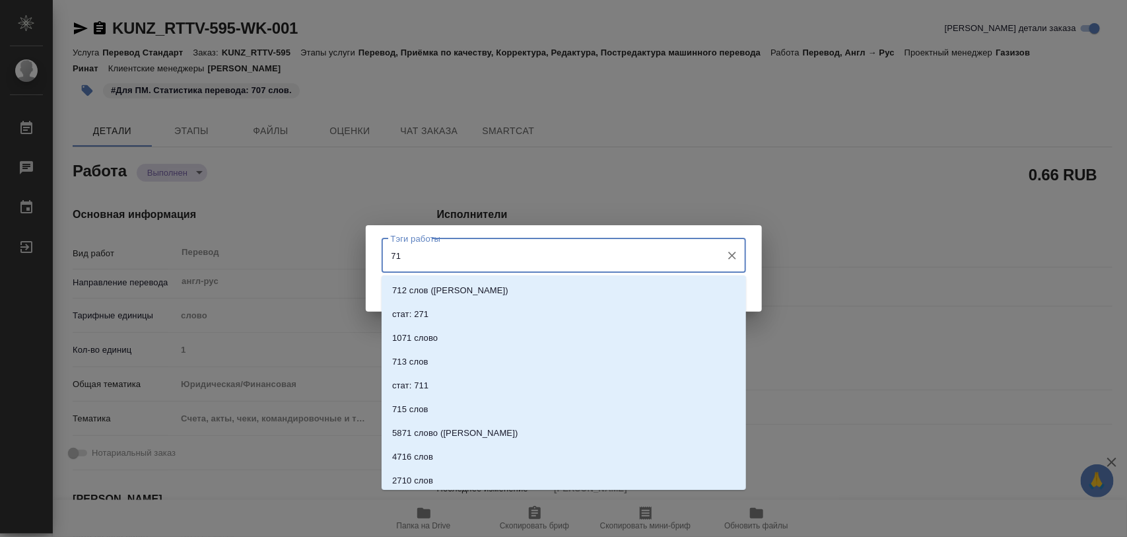
type input "7"
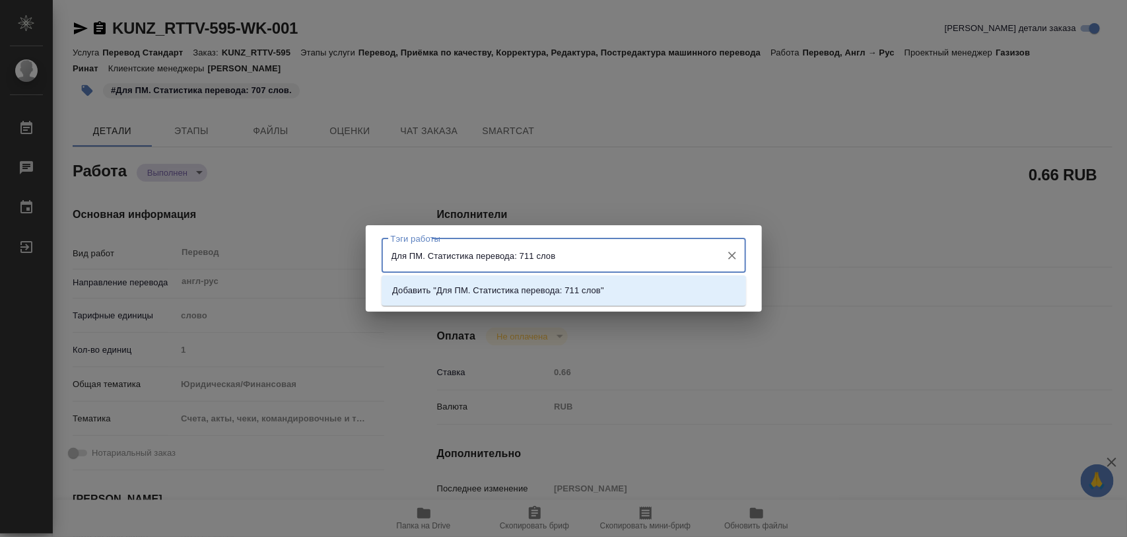
type input "Для ПМ. Статистика перевода: 711 слов."
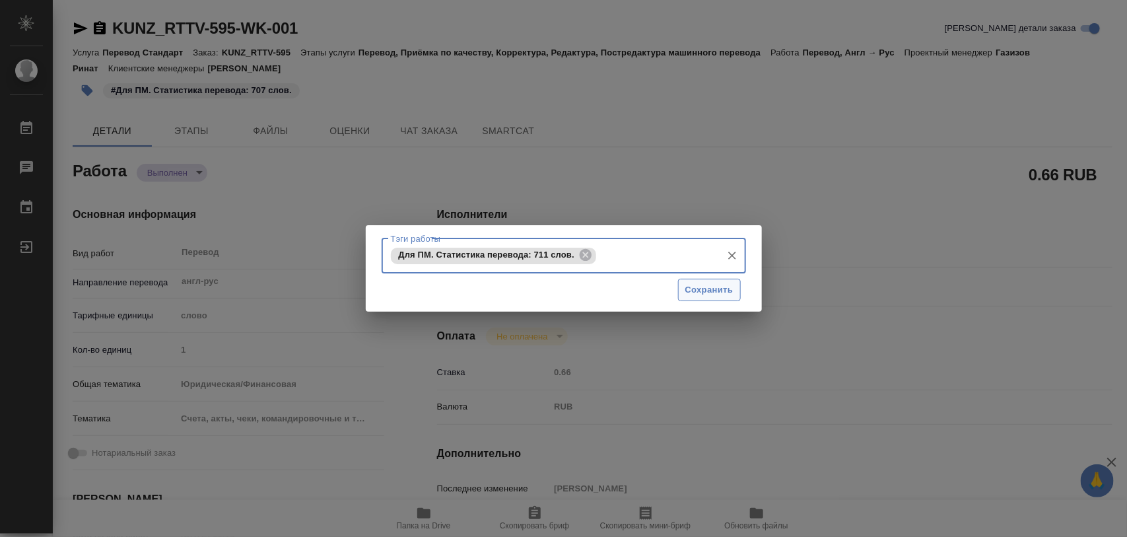
click at [708, 288] on span "Сохранить" at bounding box center [709, 290] width 48 height 15
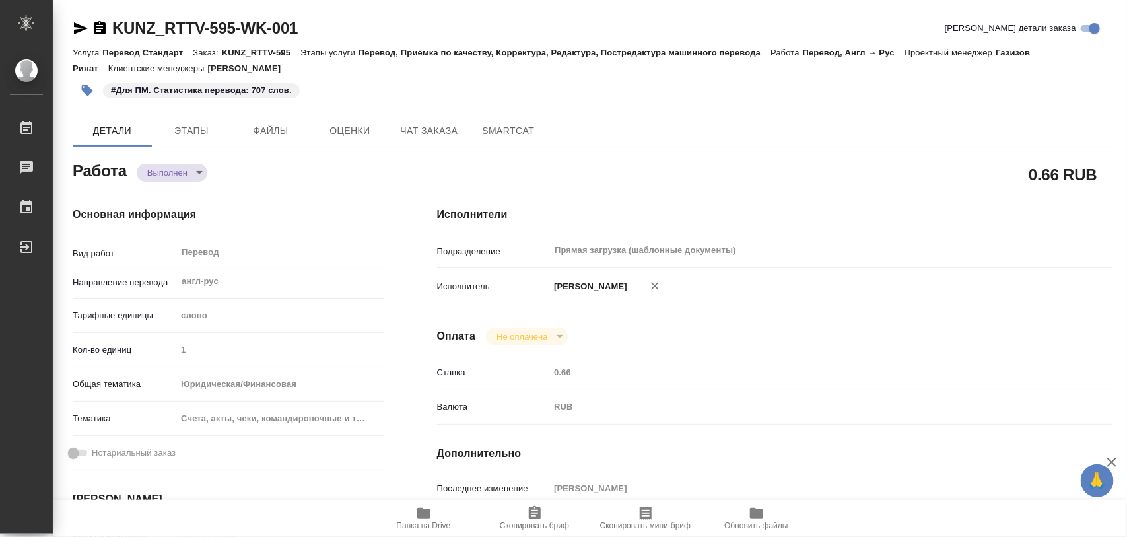
type input "closed"
type textarea "Перевод"
type textarea "x"
type input "англ-рус"
type input "5a8b1489cc6b4906c91bfd90"
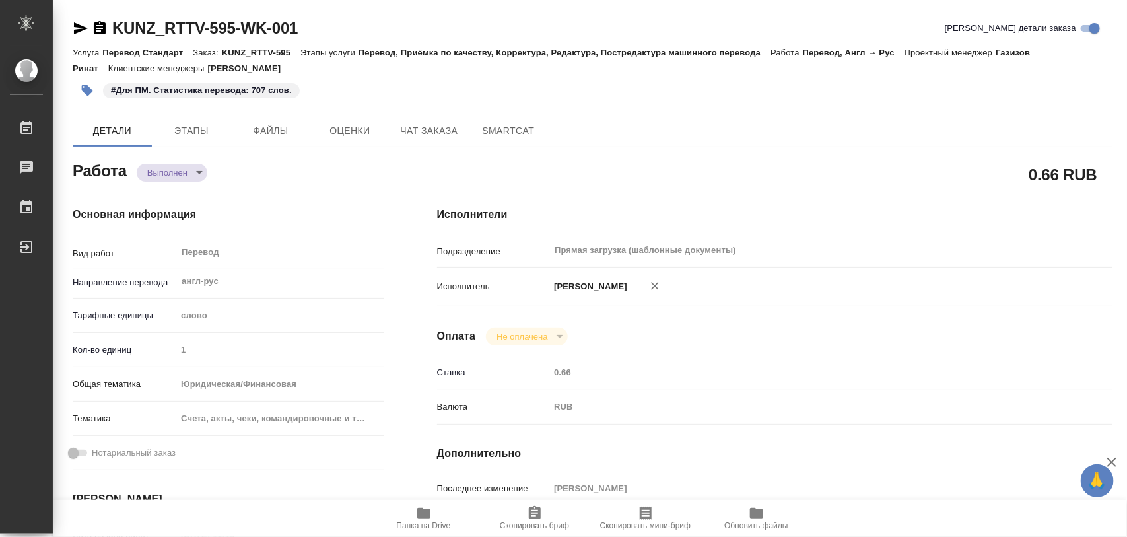
type input "707"
type input "yr-fn"
type input "5f647205b73bc97568ca66c0"
type input "[DATE] 11:19"
type input "[DATE] 15:01"
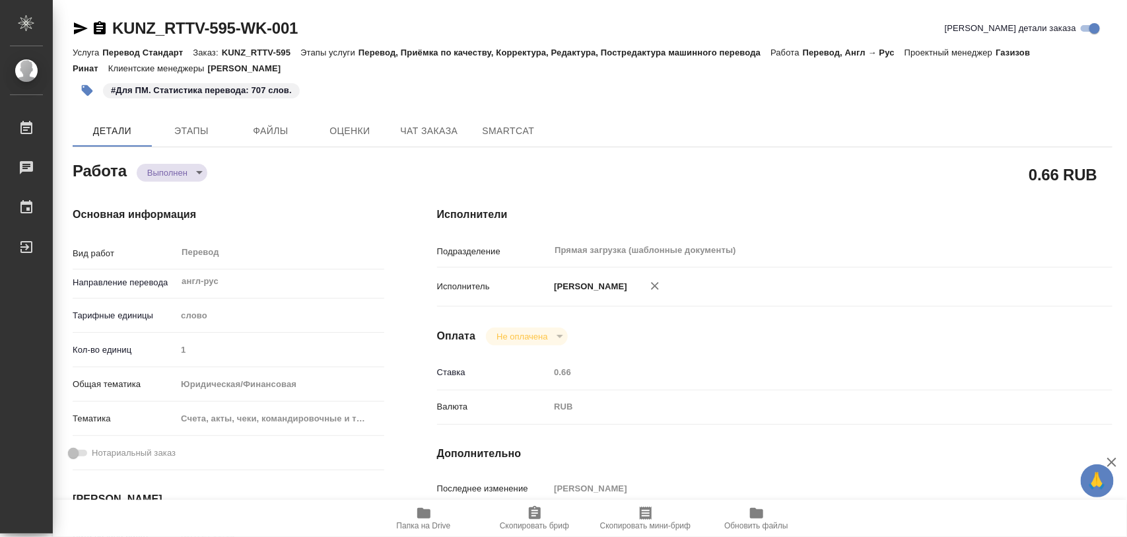
type input "[DATE] 15:00"
type input "[DATE] 14:55"
type input "[DATE] 13:00"
type input "Прямая загрузка (шаблонные документы)"
type input "notPayed"
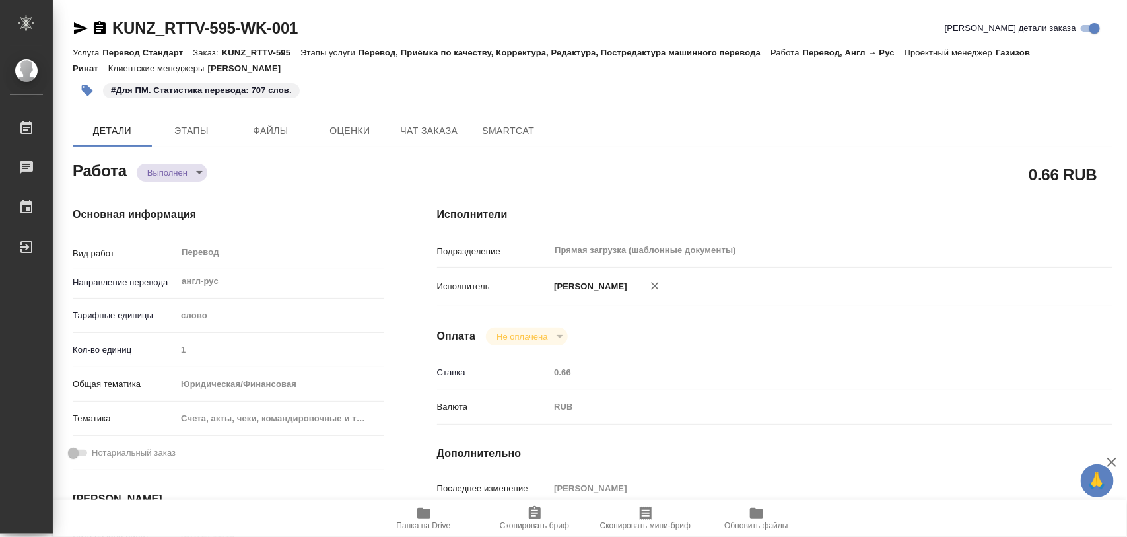
type input "0.66"
type input "RUB"
type input "Газизов Ринат"
type textarea "x"
type textarea "/Clients/RT/Orders/KUNZ_RTTV-595/Translated/KUNZ_RTTV-595-WK-001"
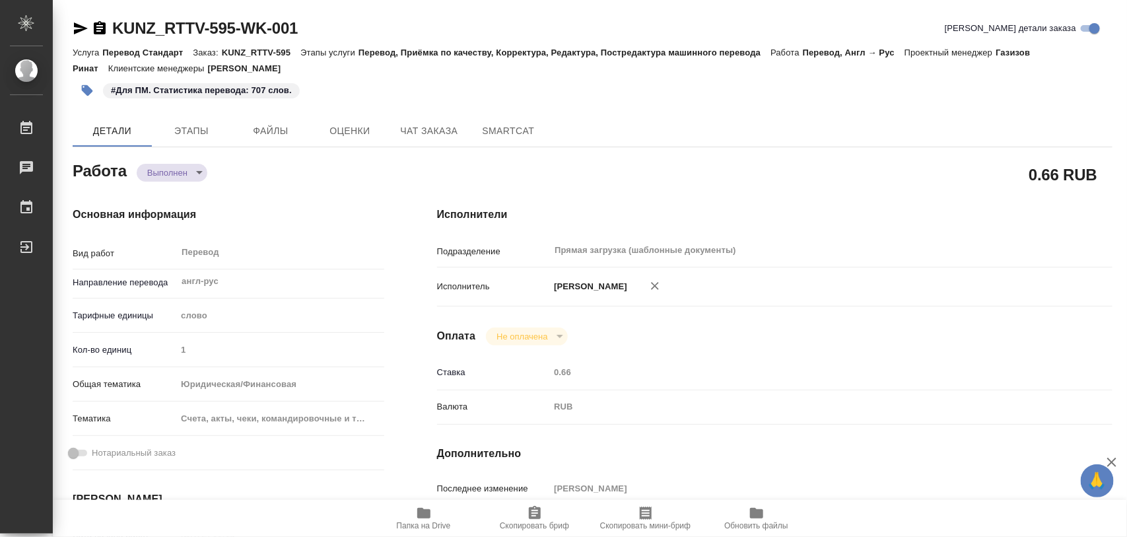
type textarea "x"
type input "KUNZ_RTTV-595"
type input "Перевод Стандарт"
type input "Перевод, Приёмка по качеству, Корректура, Редактура, Постредактура машинного пе…"
type input "[PERSON_NAME]"
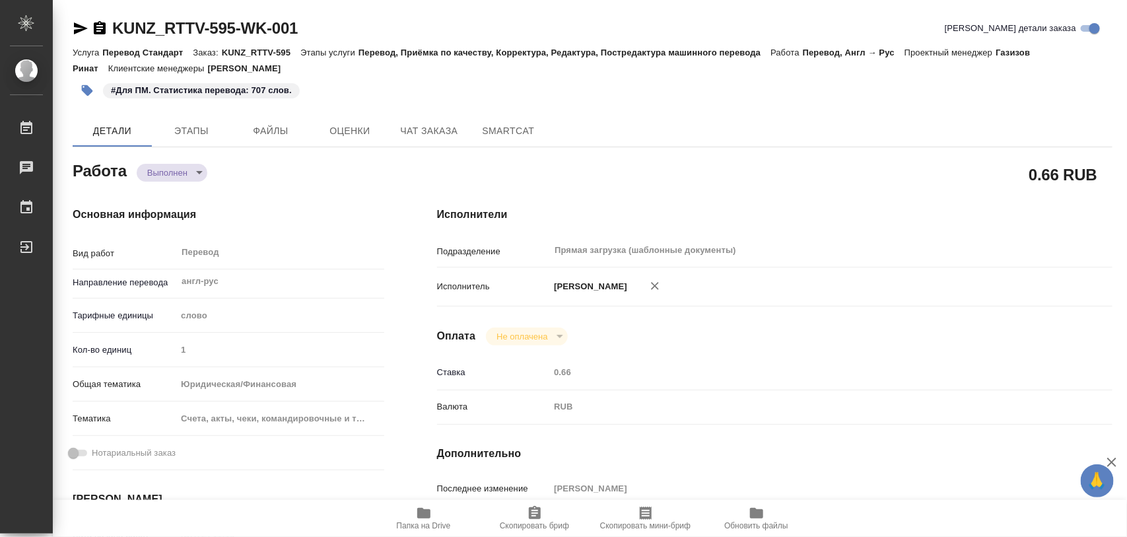
type input "[PERSON_NAME]"
type input "/Clients/RT/Orders/KUNZ_RTTV-595"
type textarea "x"
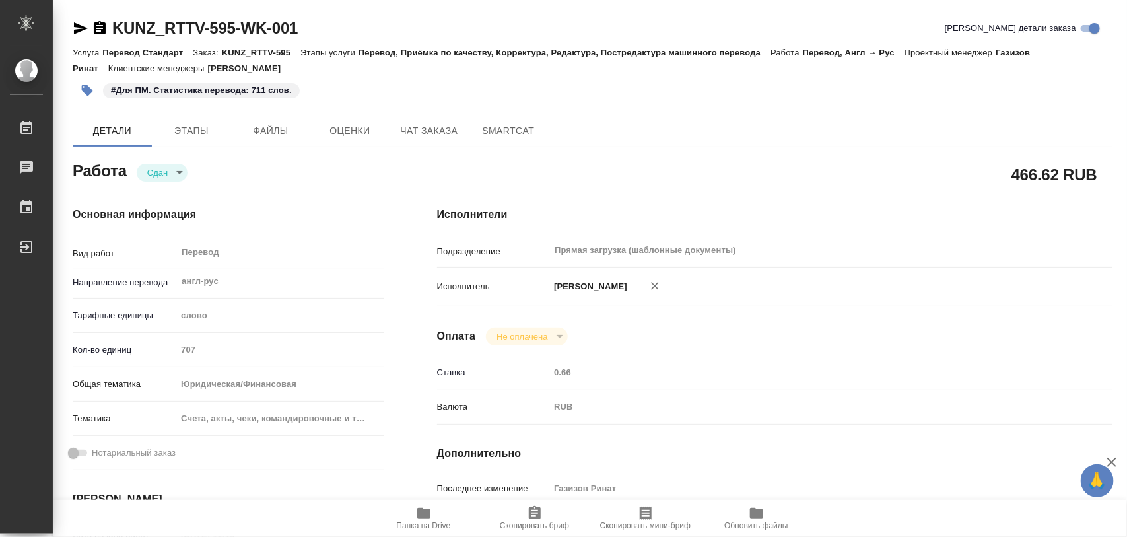
type textarea "x"
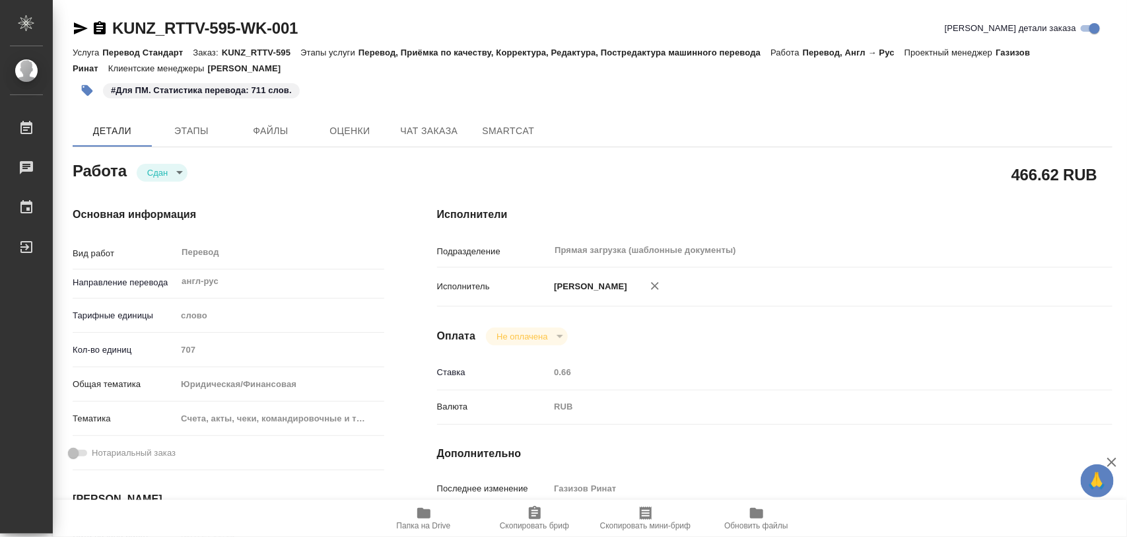
type textarea "x"
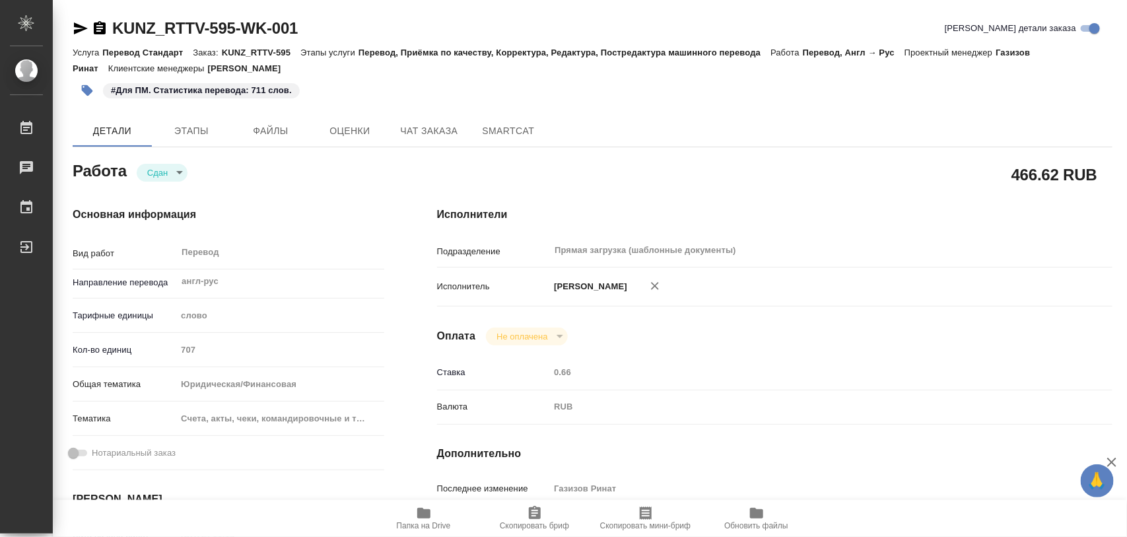
type textarea "x"
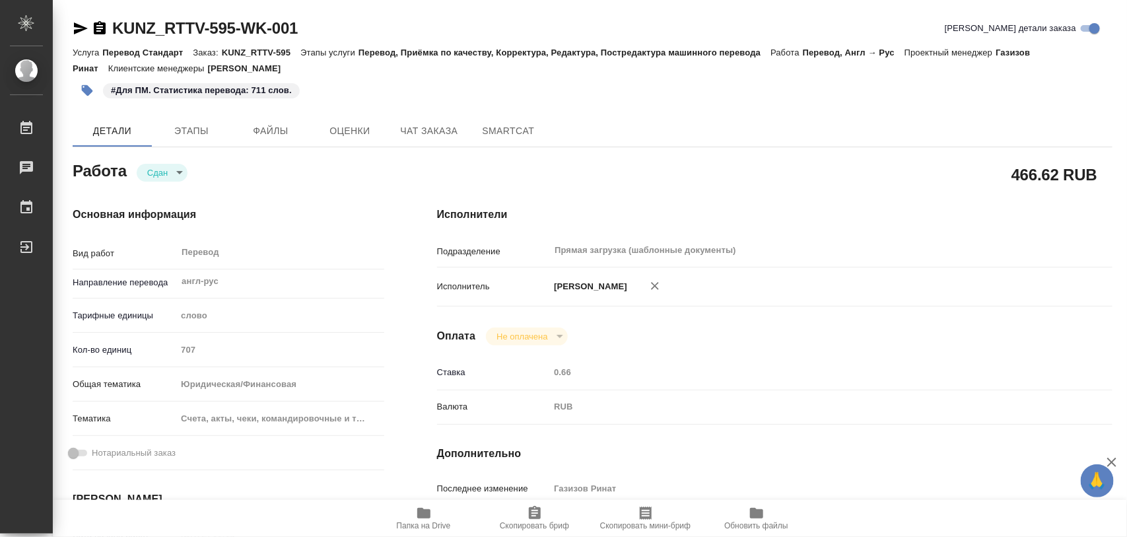
type textarea "x"
click at [428, 512] on icon "button" at bounding box center [423, 513] width 13 height 11
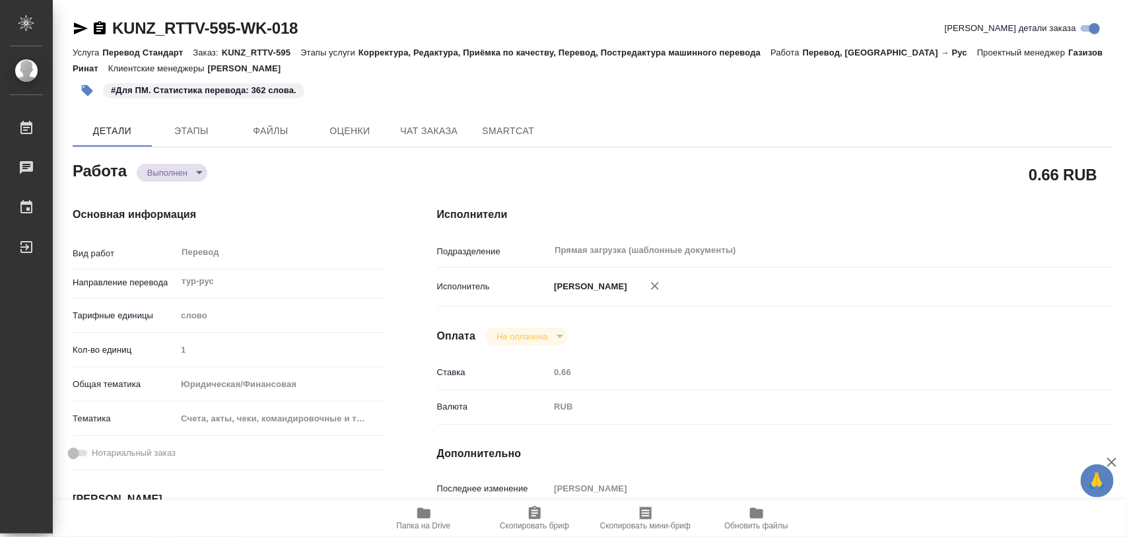
click at [92, 93] on icon "button" at bounding box center [87, 90] width 13 height 13
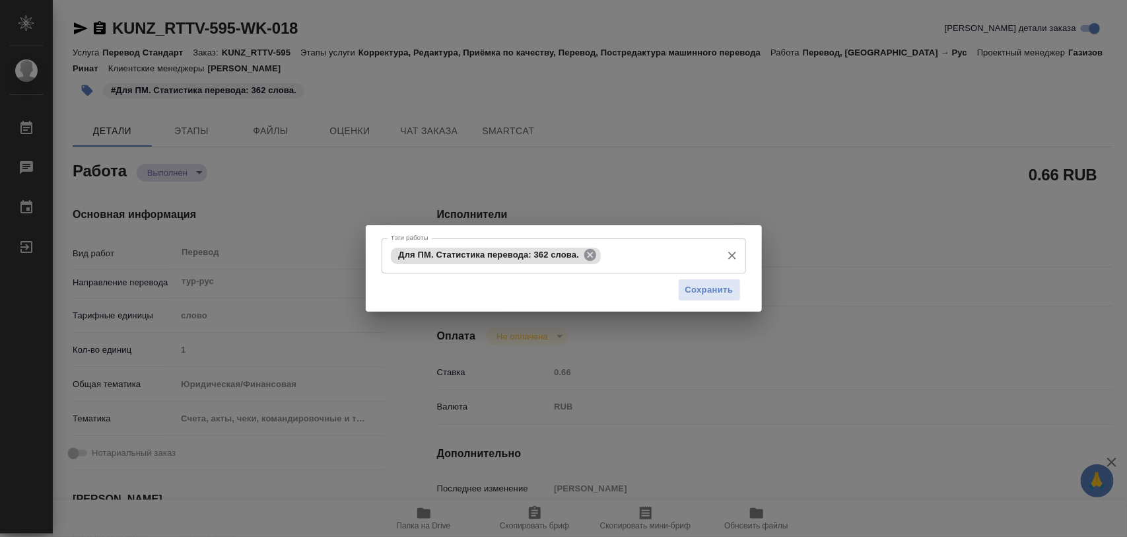
click at [585, 253] on icon at bounding box center [590, 255] width 12 height 12
click at [583, 253] on input "Тэги работы" at bounding box center [552, 255] width 328 height 22
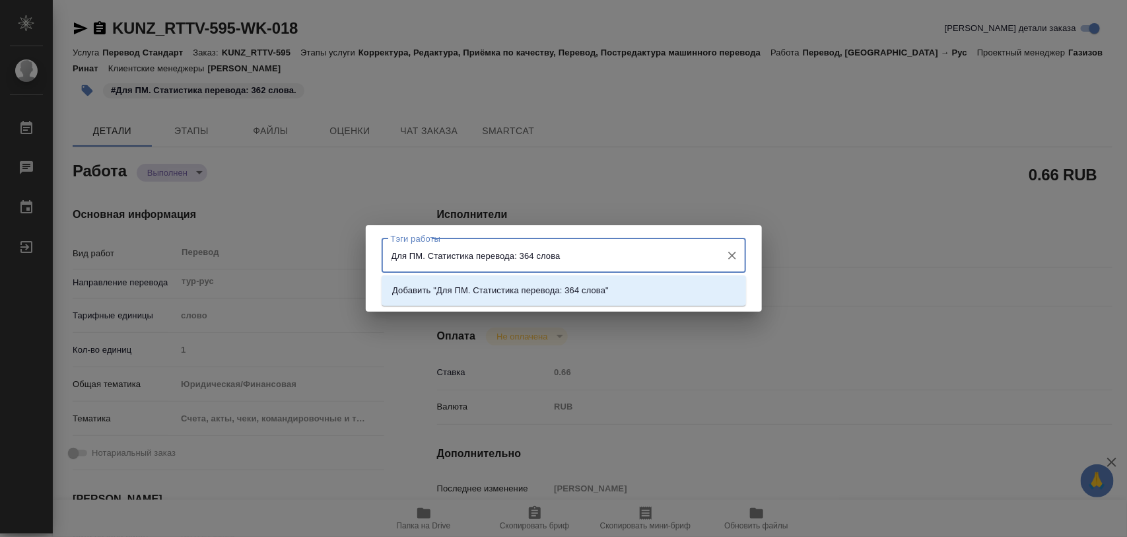
type input "Для ПМ. Статистика перевода: 364 слова."
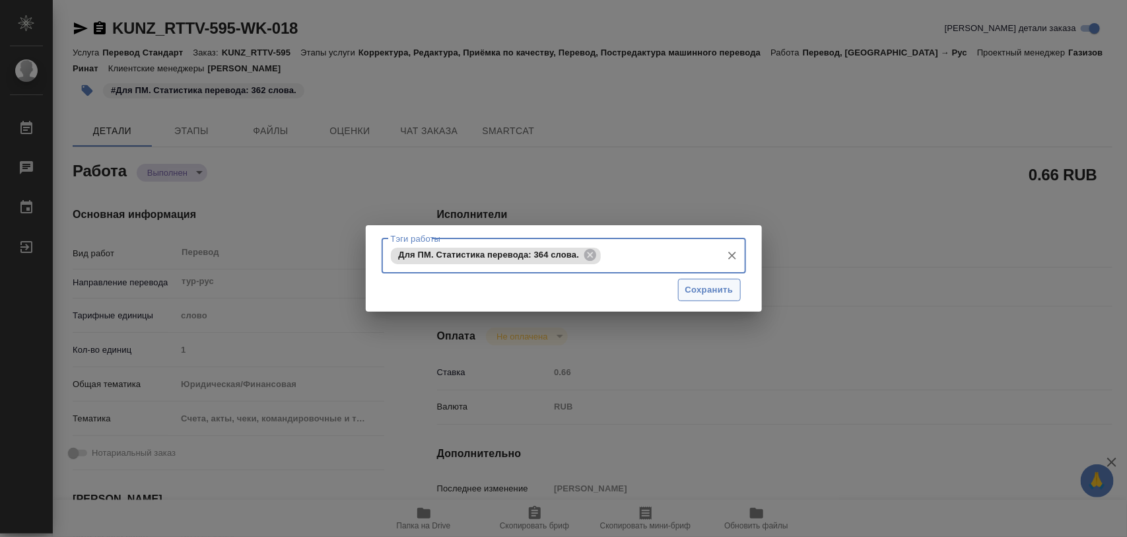
click at [704, 287] on span "Сохранить" at bounding box center [709, 290] width 48 height 15
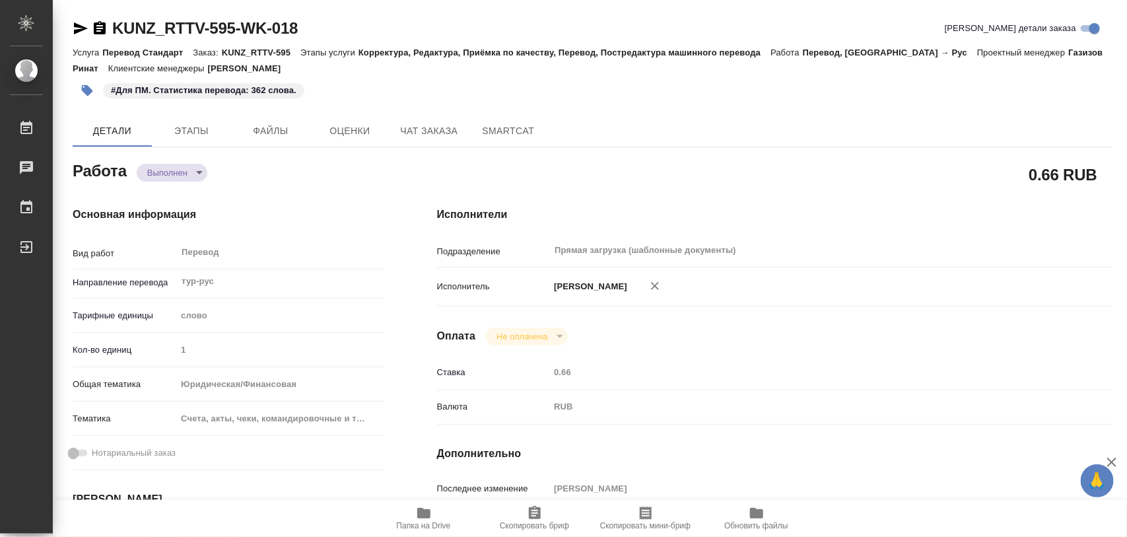
type input "closed"
type input "тур-рус"
type input "5a8b1489cc6b4906c91bfd90"
type input "362"
type input "yr-fn"
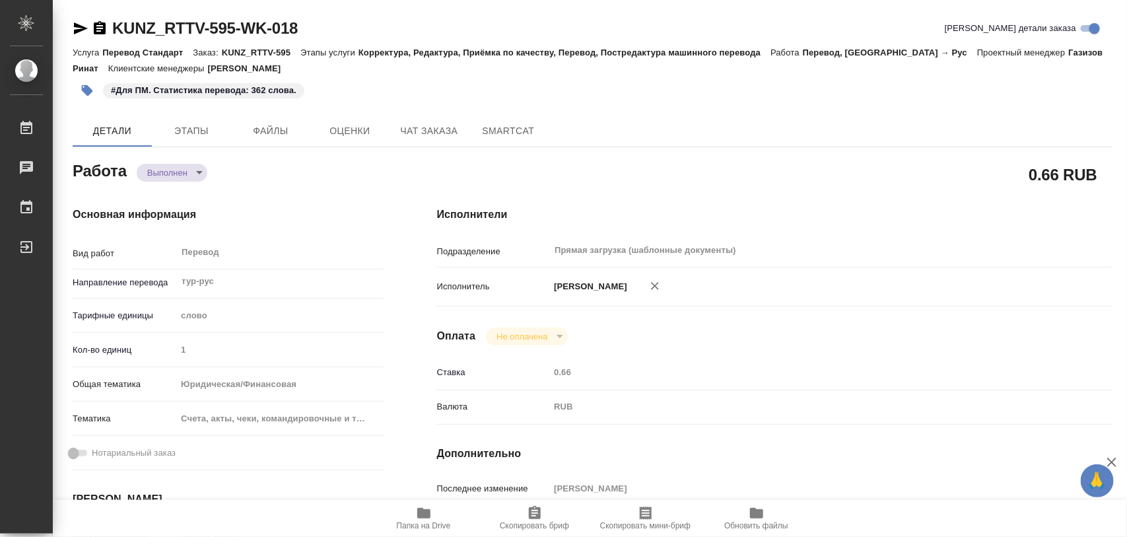
type input "5f647205b73bc97568ca66c0"
type input "[DATE] 11:20"
type input "[DATE] 15:02"
type input "[DATE] 15:00"
type input "[DATE] 15:01"
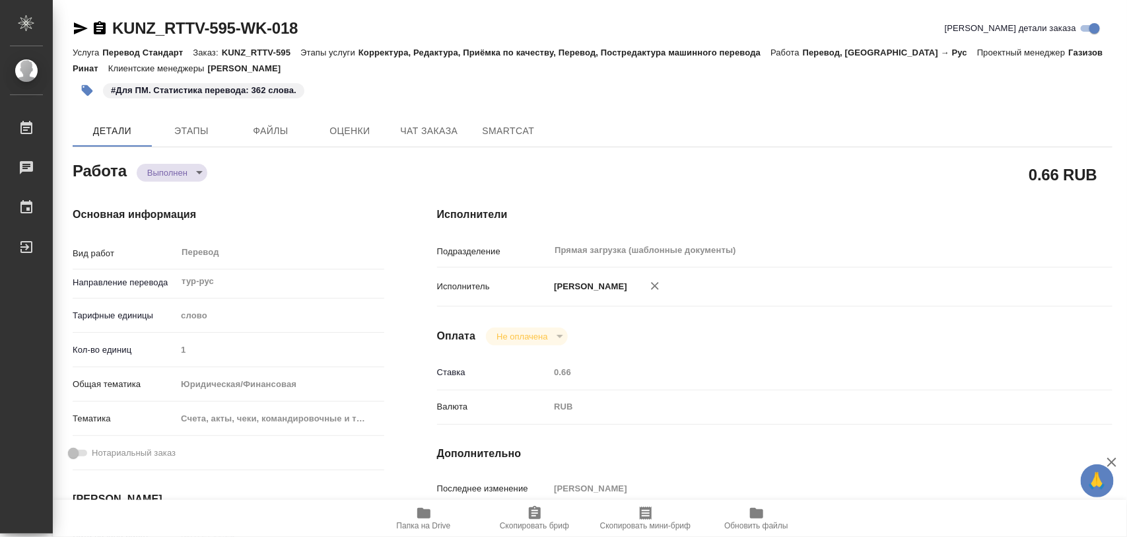
type input "[DATE] 13:00"
type input "Прямая загрузка (шаблонные документы)"
type input "notPayed"
type input "0.66"
type input "RUB"
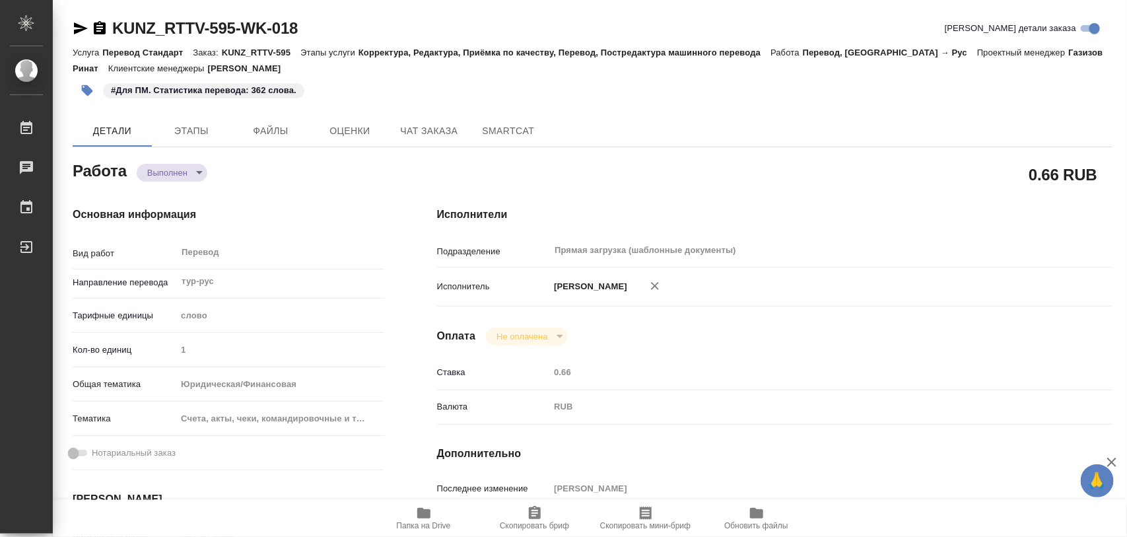
type input "Газизов Ринат"
type input "KUNZ_RTTV-595"
type input "Перевод Стандарт"
type input "Корректура, Редактура, Приёмка по качеству, Перевод, Постредактура машинного пе…"
type input "[PERSON_NAME]"
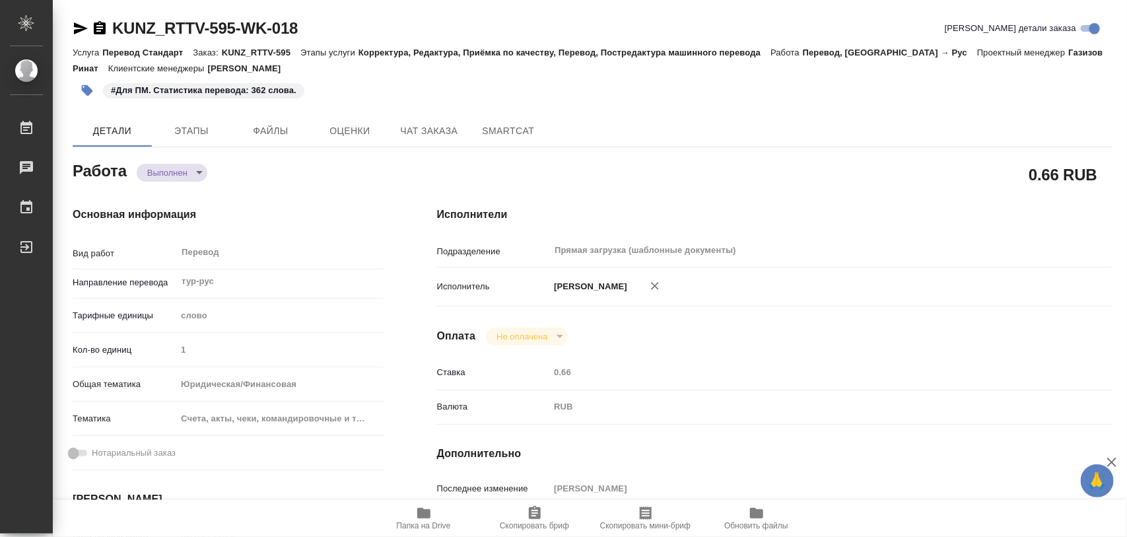
type input "[PERSON_NAME]"
type input "/Clients/RT/Orders/KUNZ_RTTV-595"
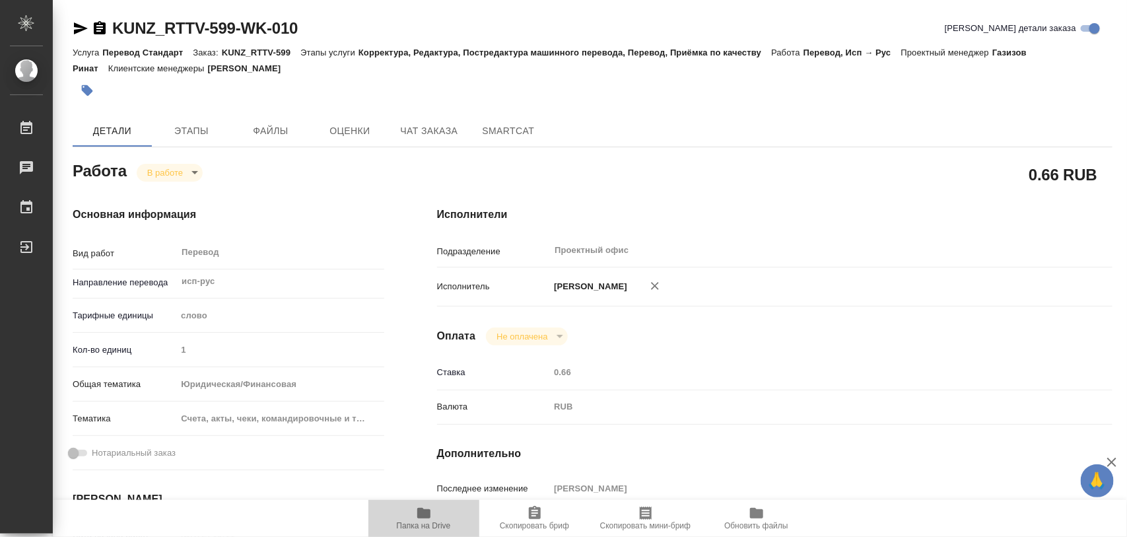
click at [417, 520] on icon "button" at bounding box center [424, 513] width 16 height 16
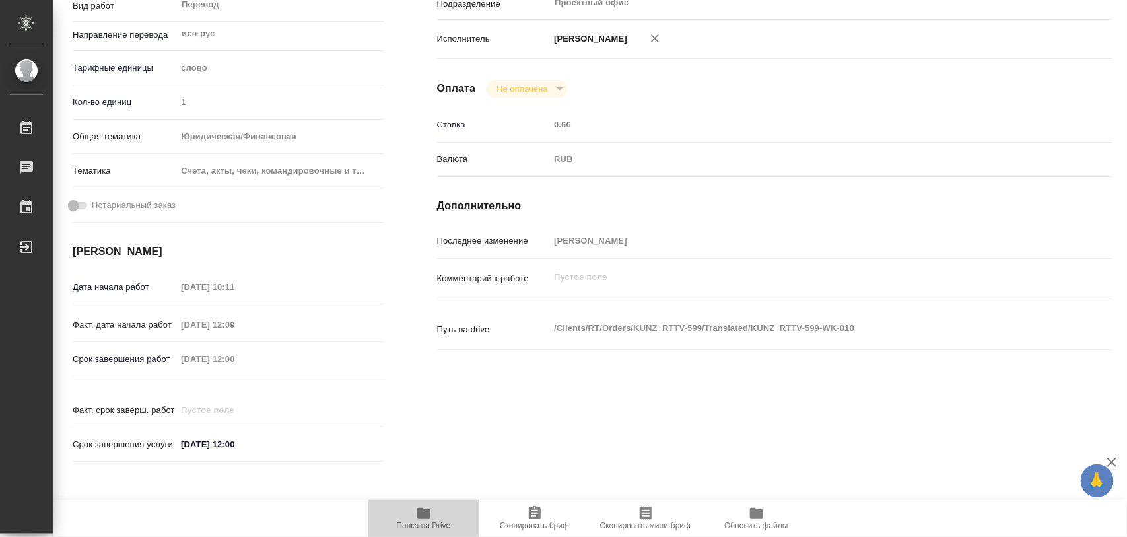
click at [423, 512] on icon "button" at bounding box center [423, 513] width 13 height 11
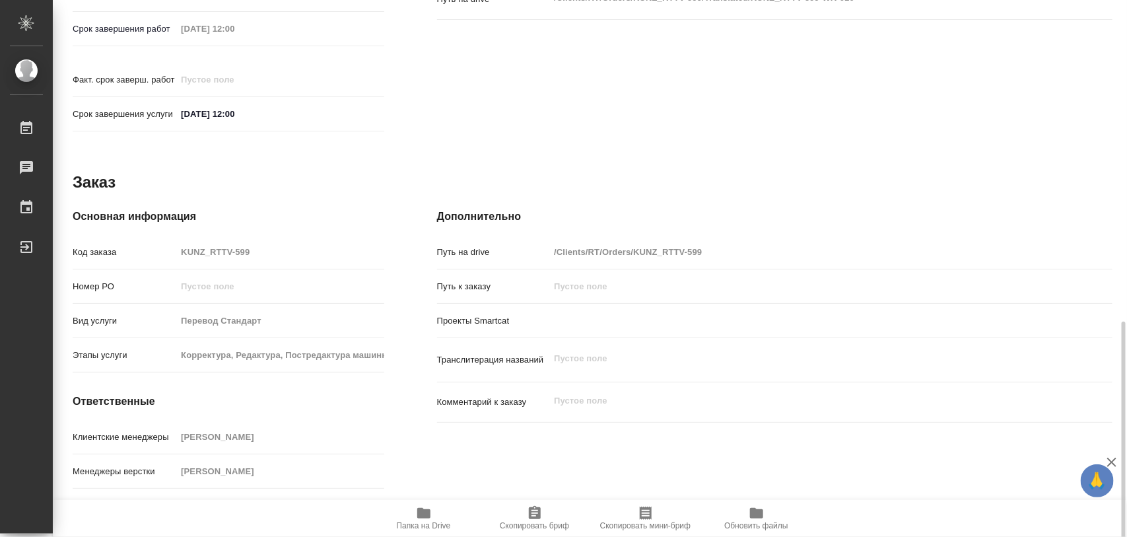
scroll to position [638, 0]
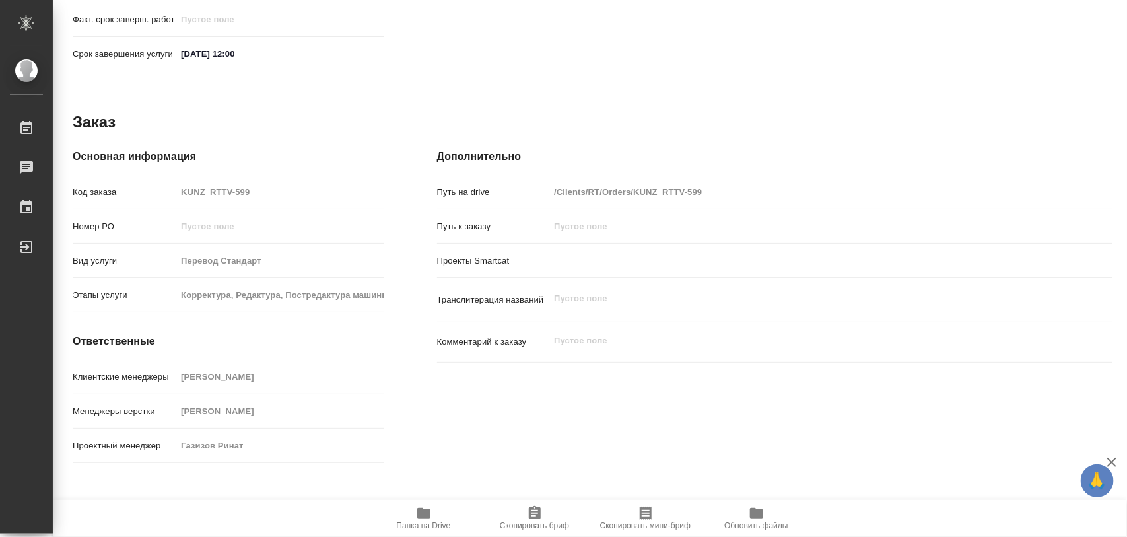
click at [533, 514] on icon "button" at bounding box center [535, 513] width 16 height 16
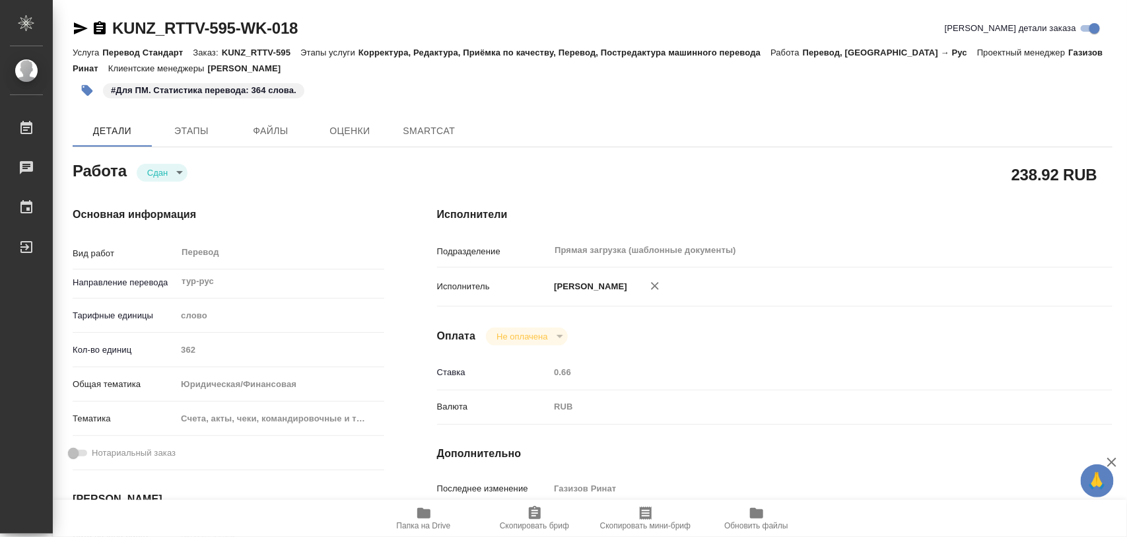
type textarea "x"
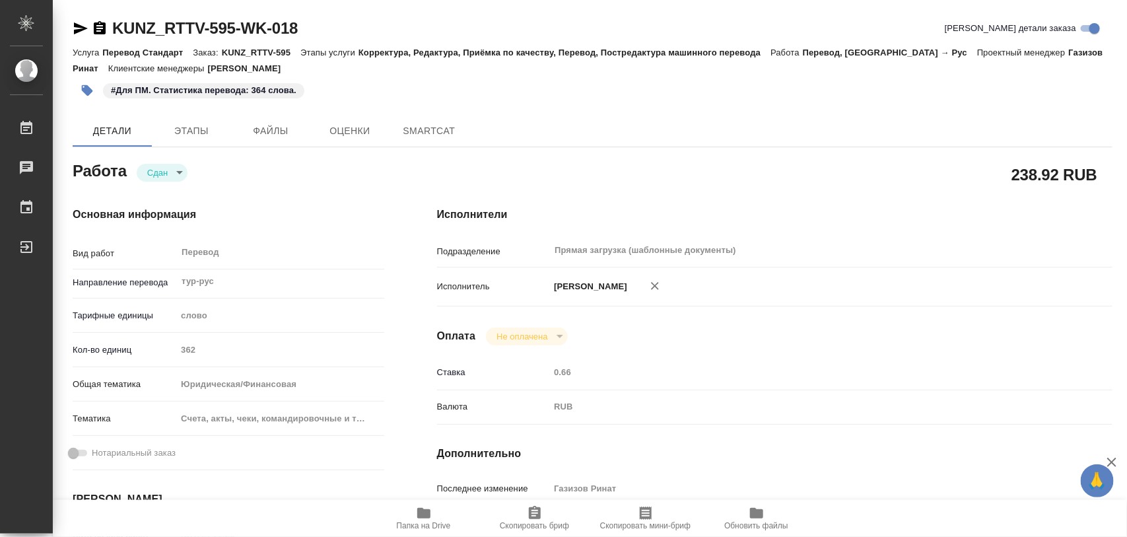
type textarea "x"
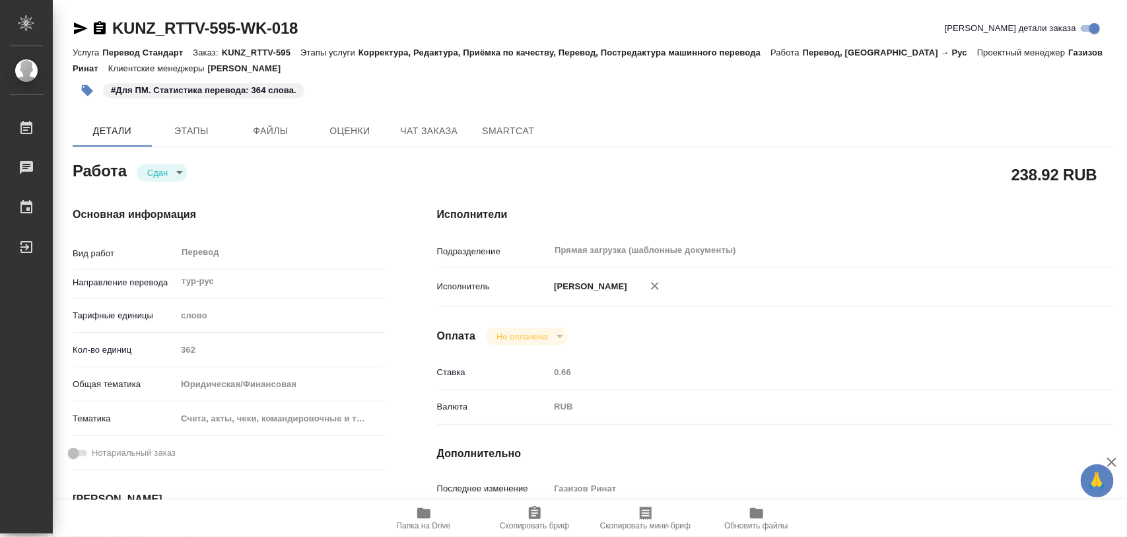
click at [437, 518] on span "Папка на Drive" at bounding box center [423, 517] width 95 height 25
type textarea "x"
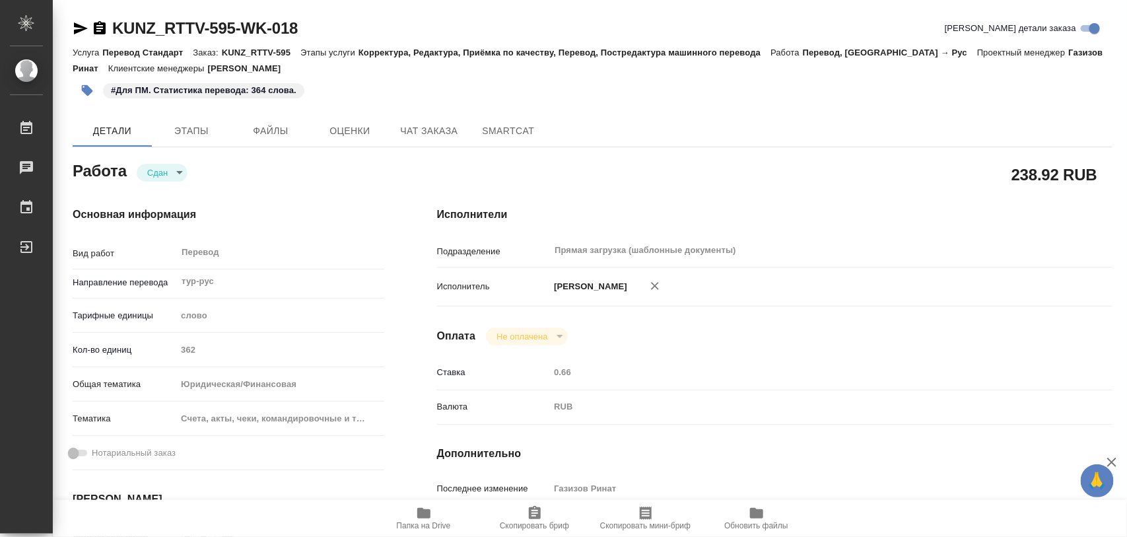
type textarea "x"
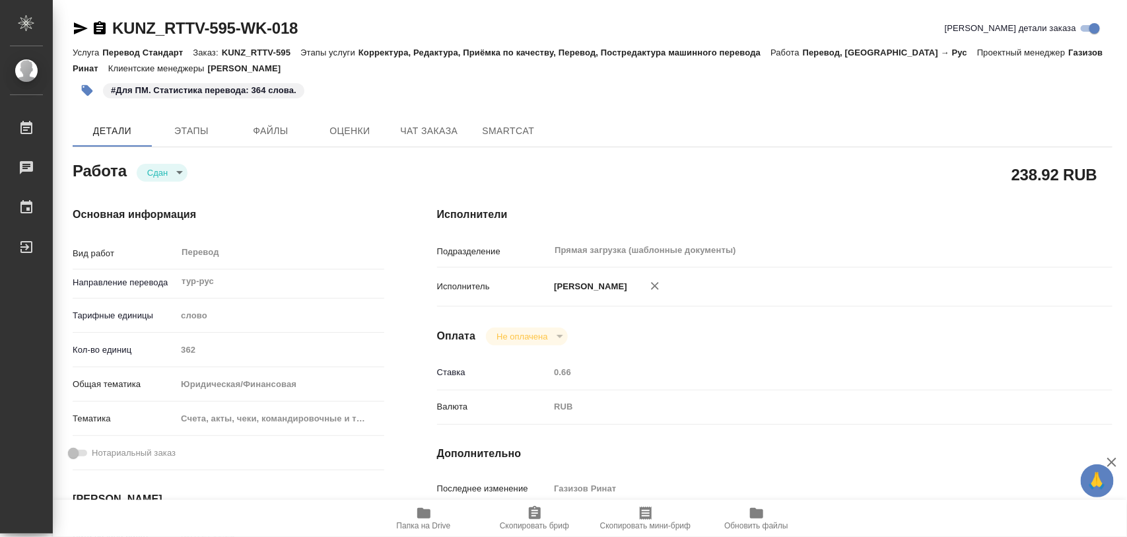
type textarea "x"
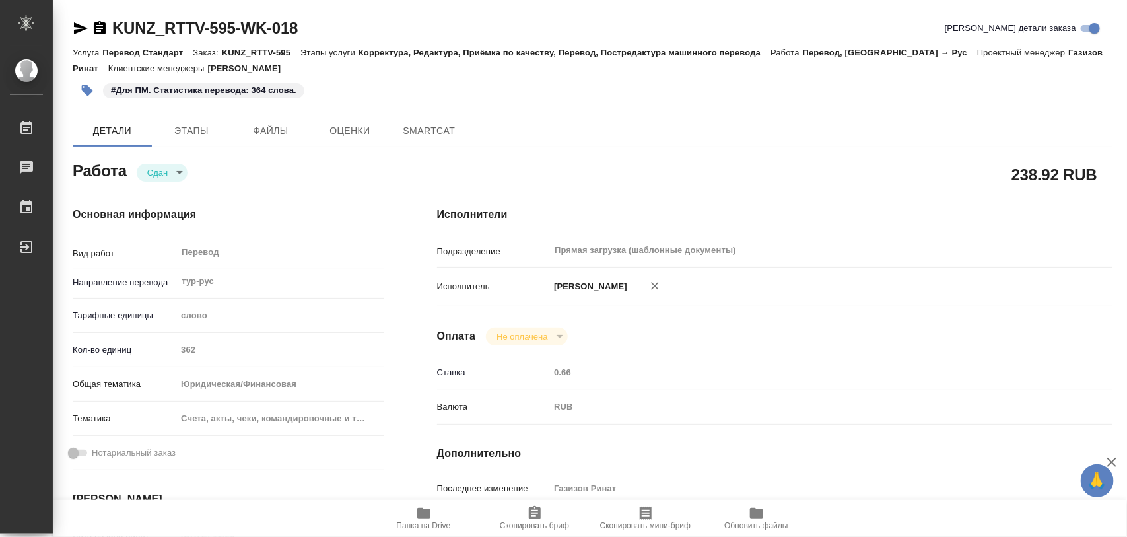
type textarea "x"
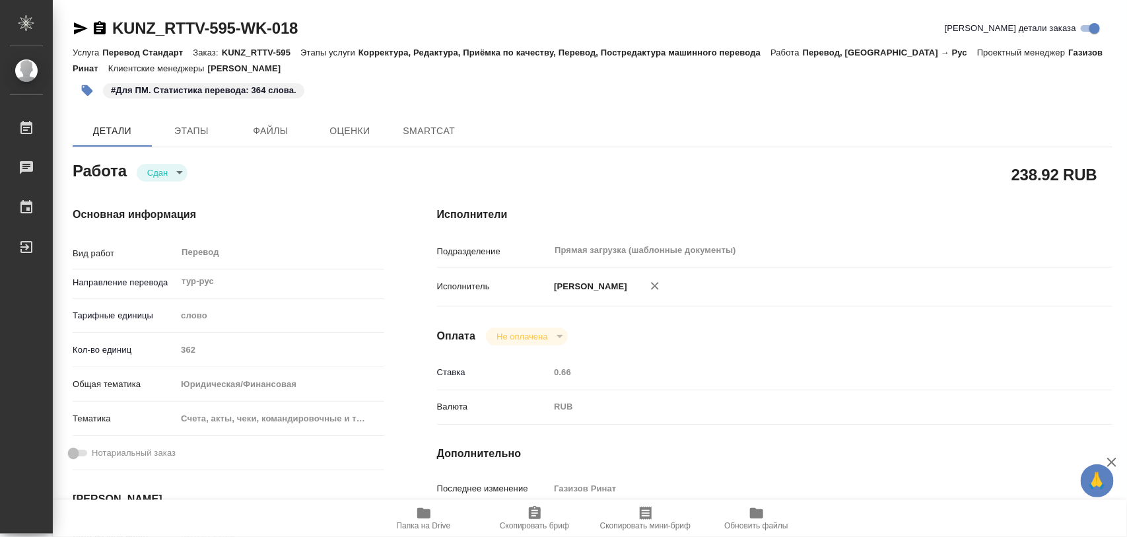
type textarea "x"
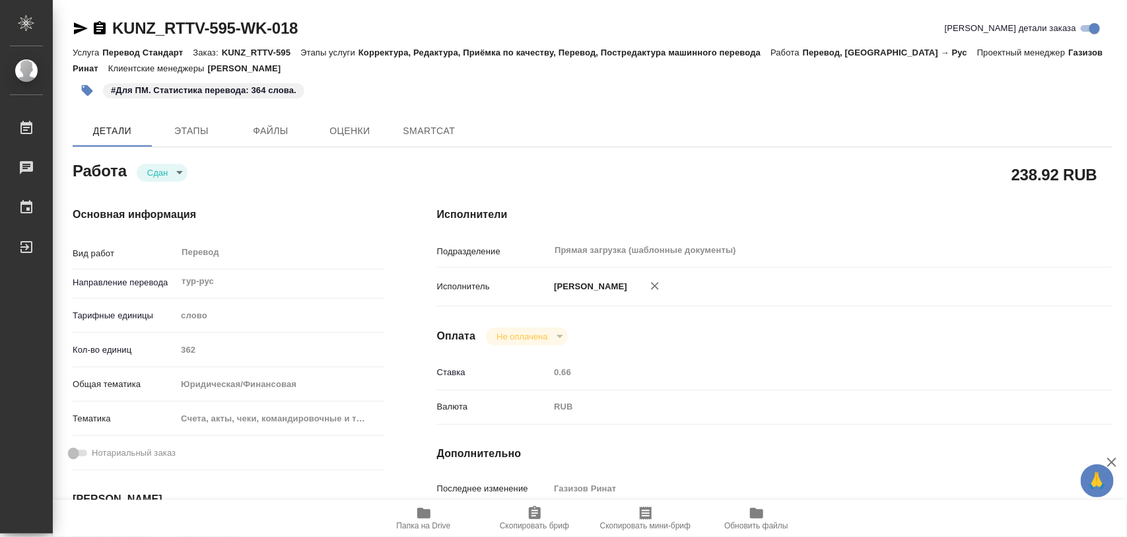
type textarea "x"
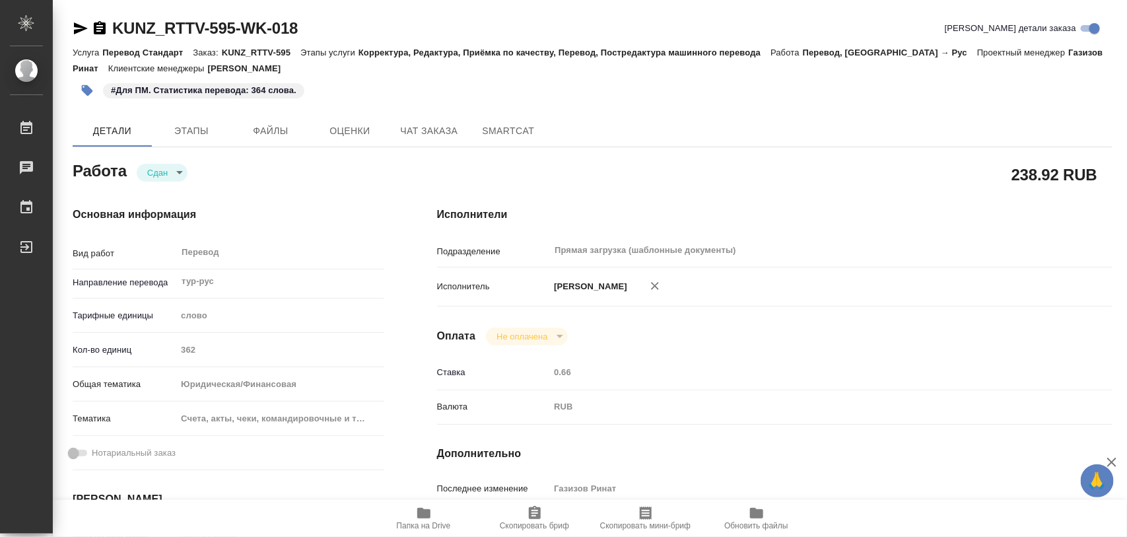
type textarea "x"
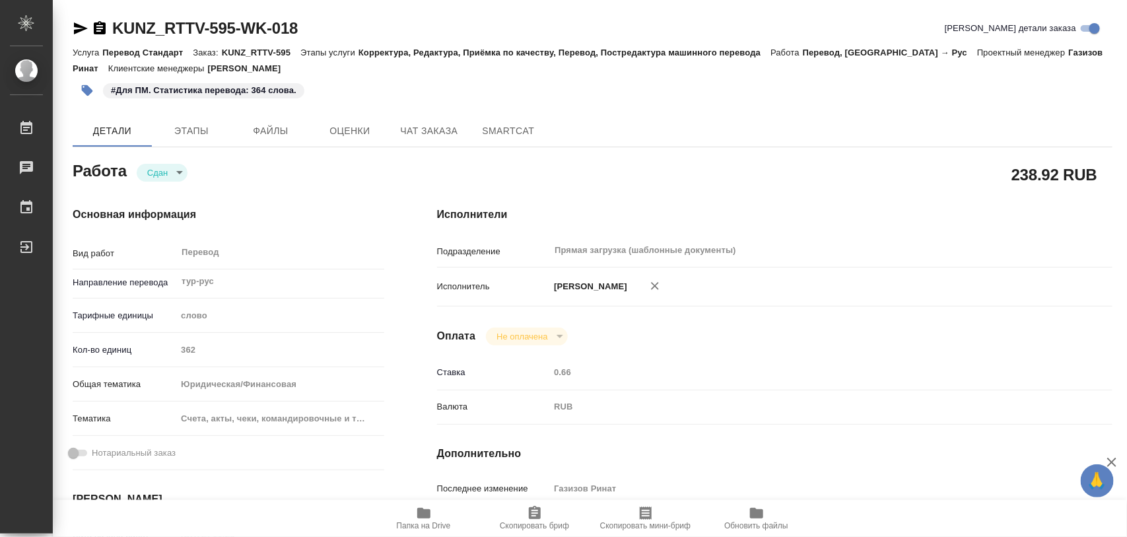
type textarea "x"
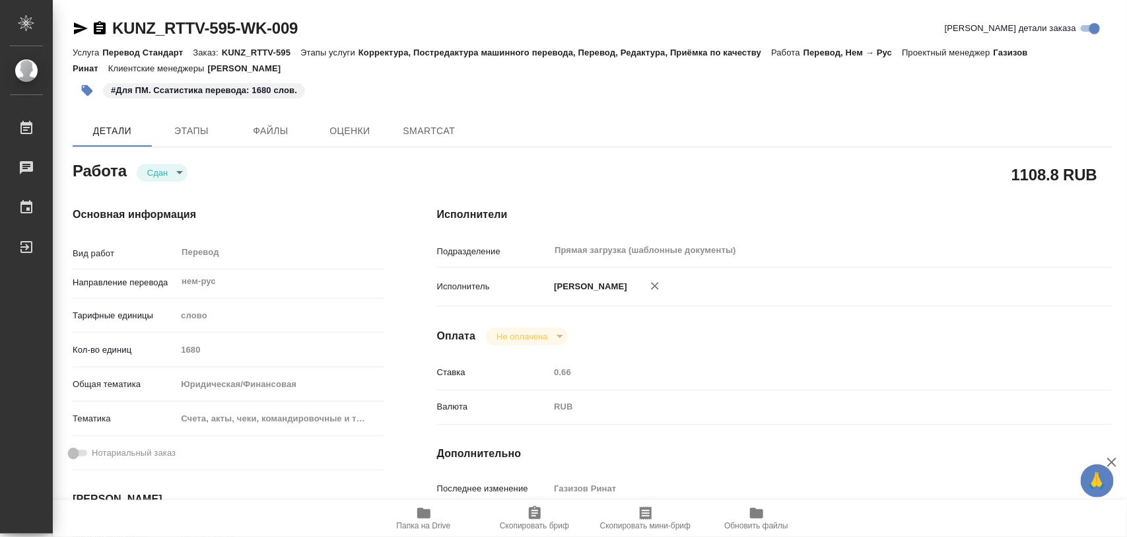
type textarea "x"
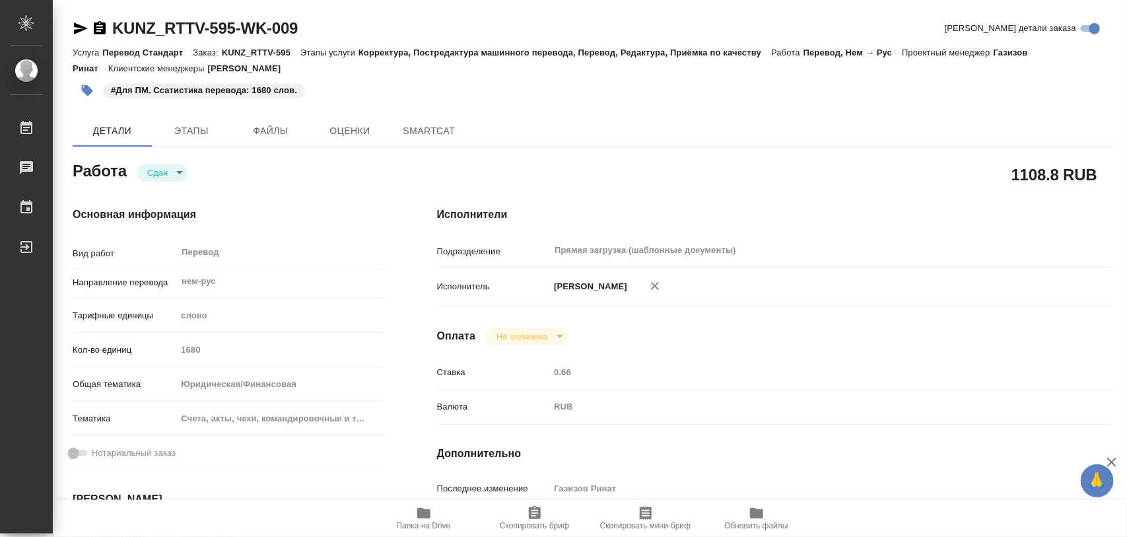
type textarea "x"
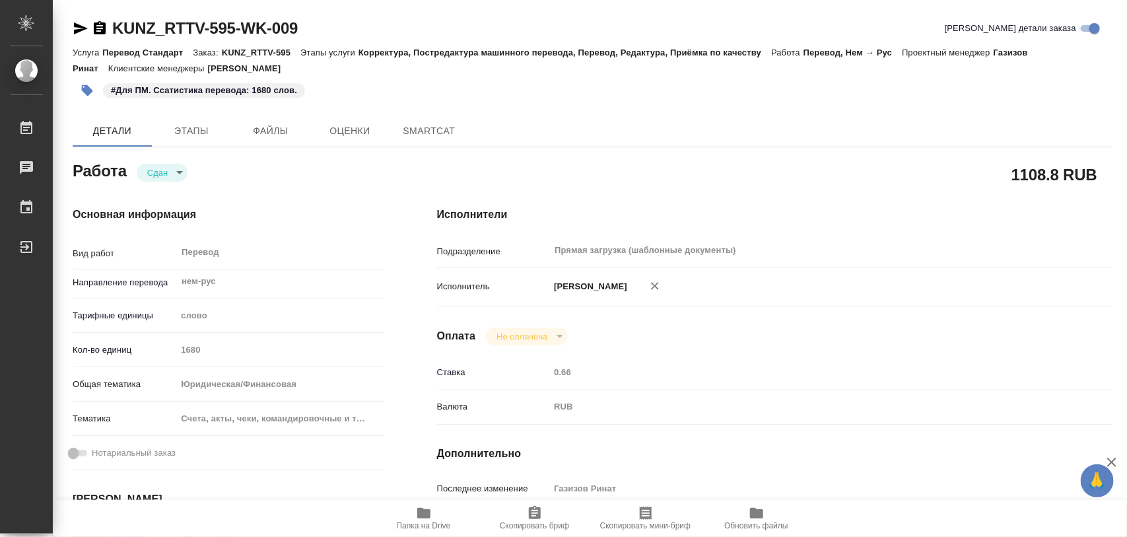
type textarea "x"
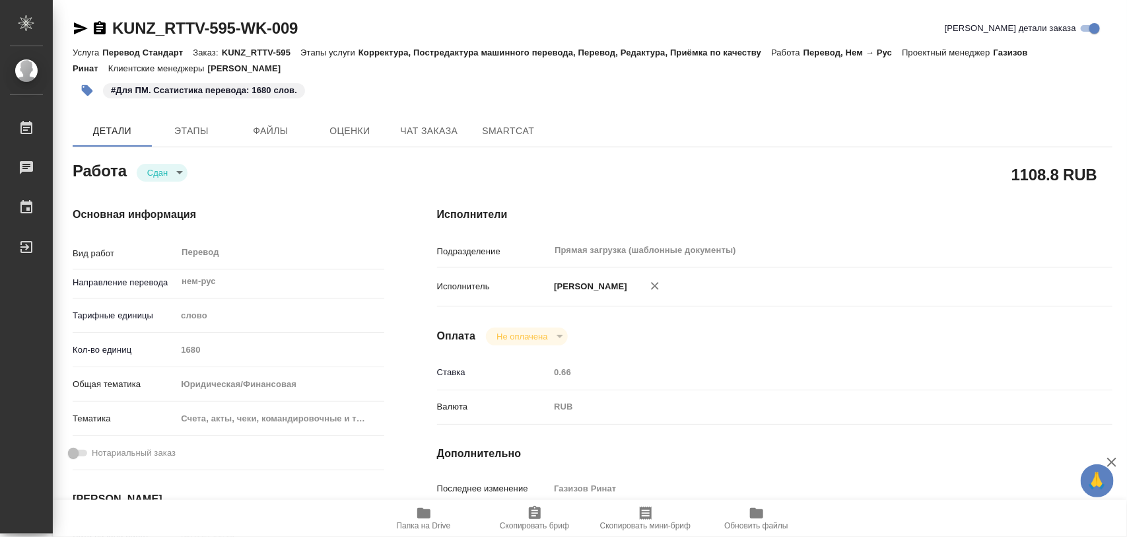
type textarea "x"
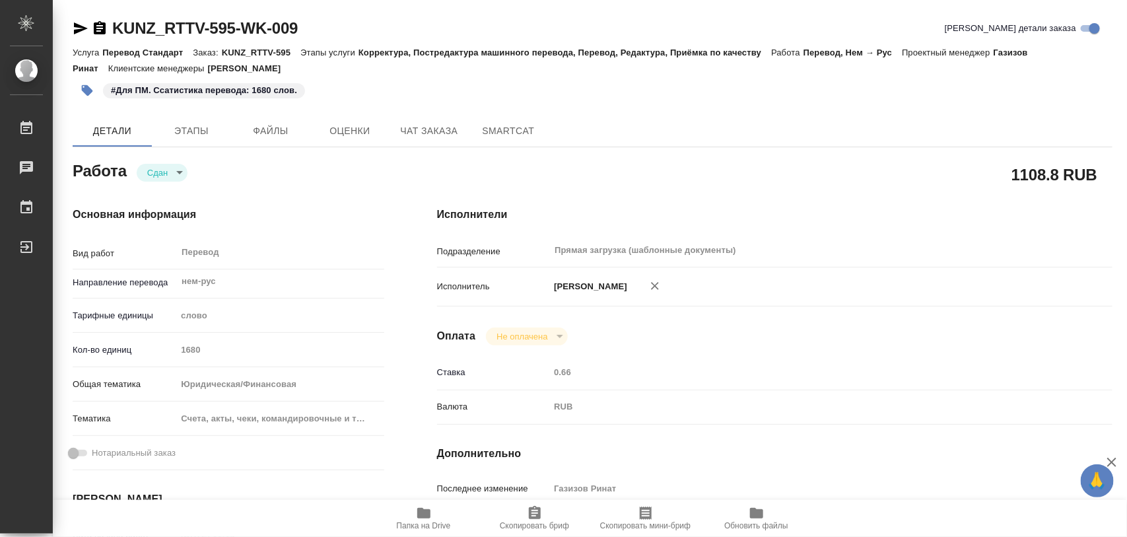
type textarea "x"
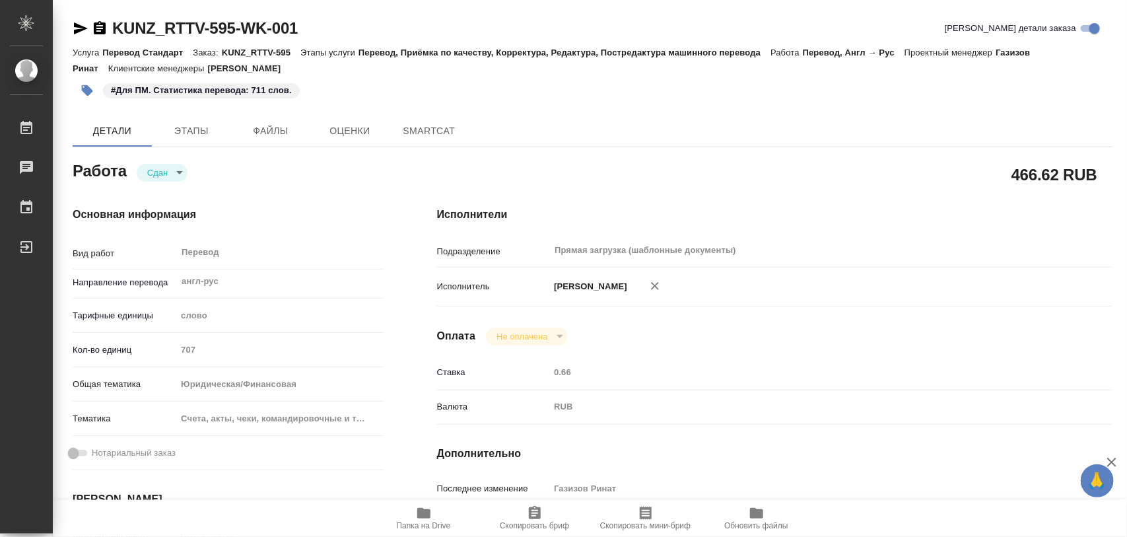
type textarea "x"
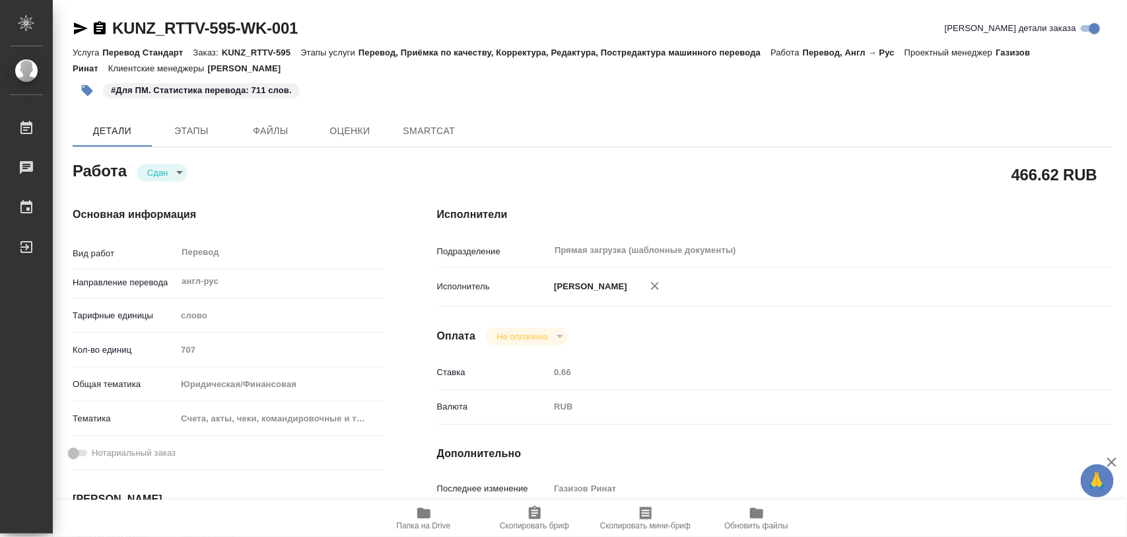
type textarea "x"
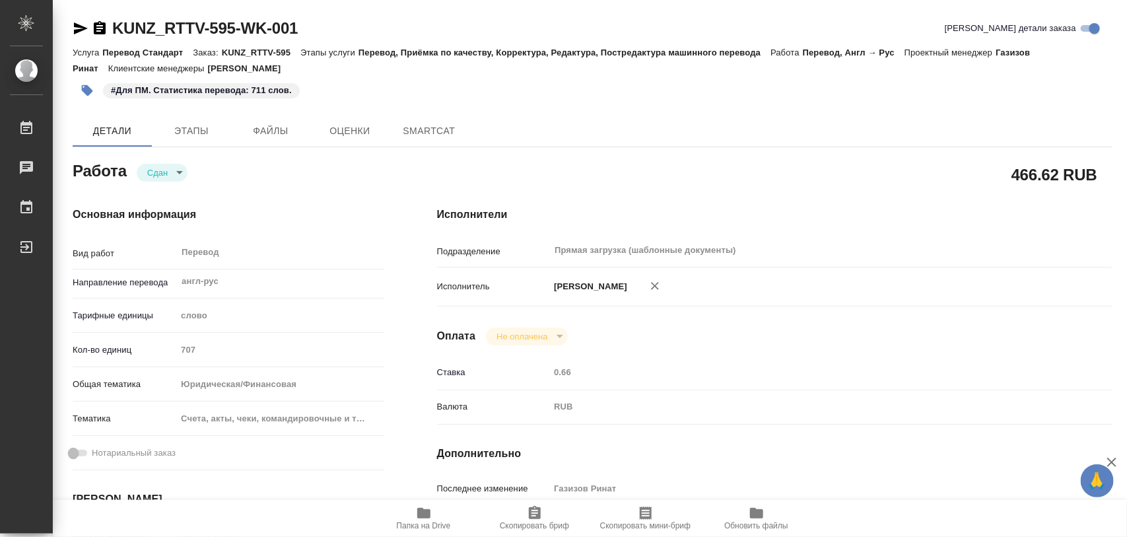
type textarea "x"
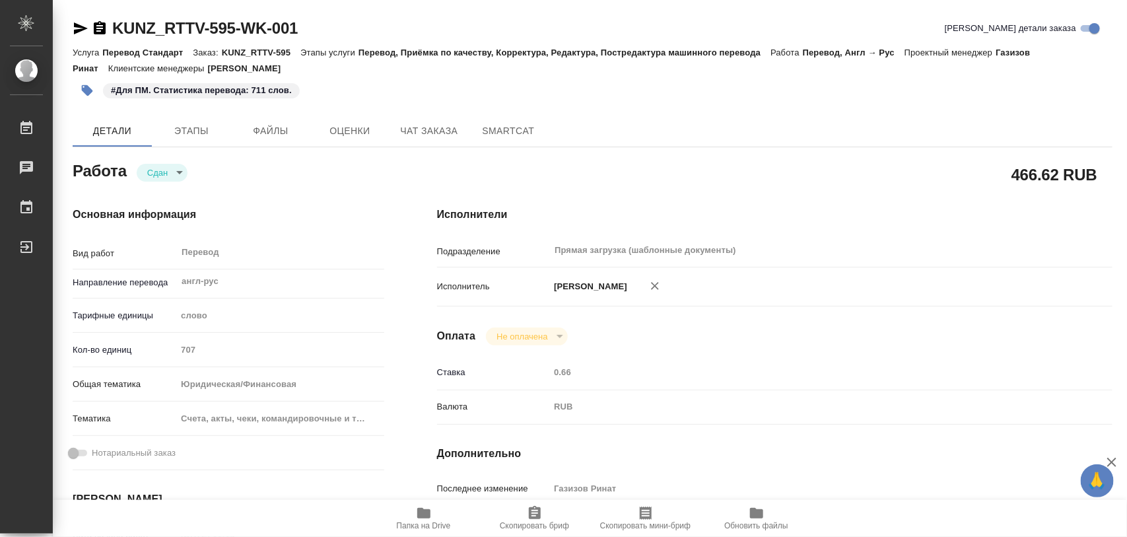
type textarea "x"
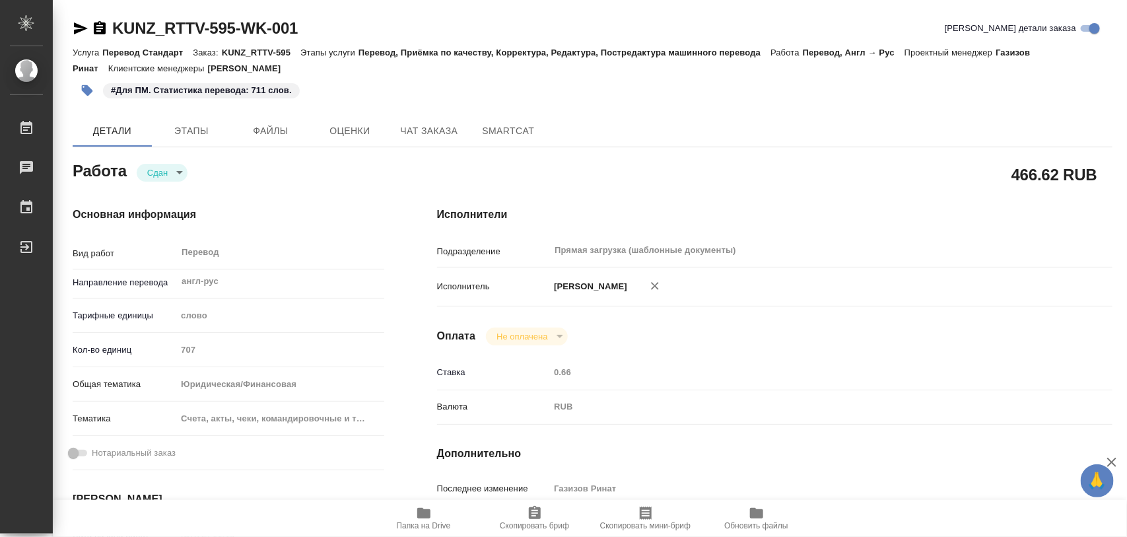
type textarea "x"
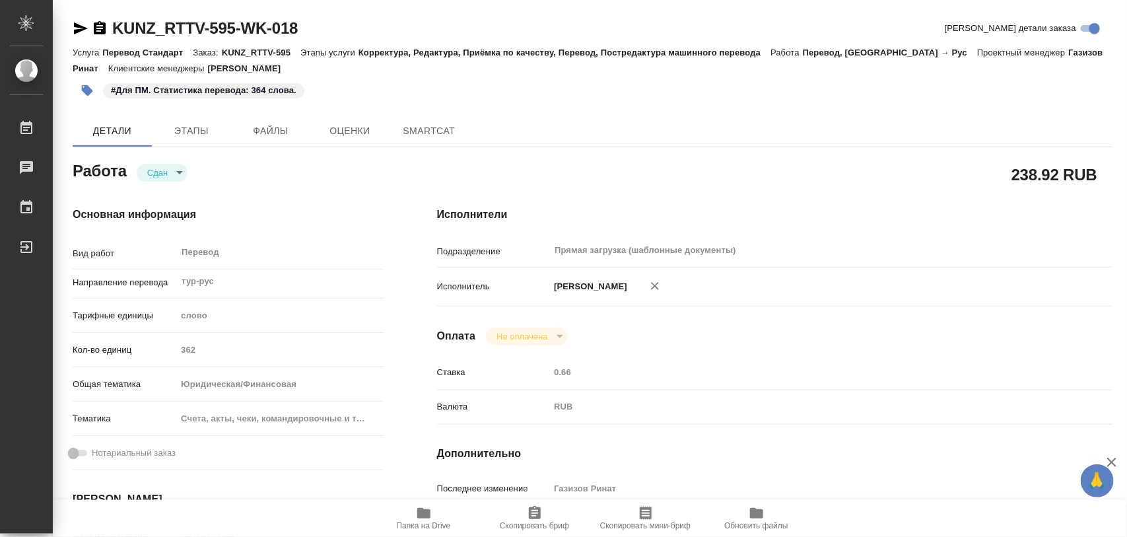
type textarea "x"
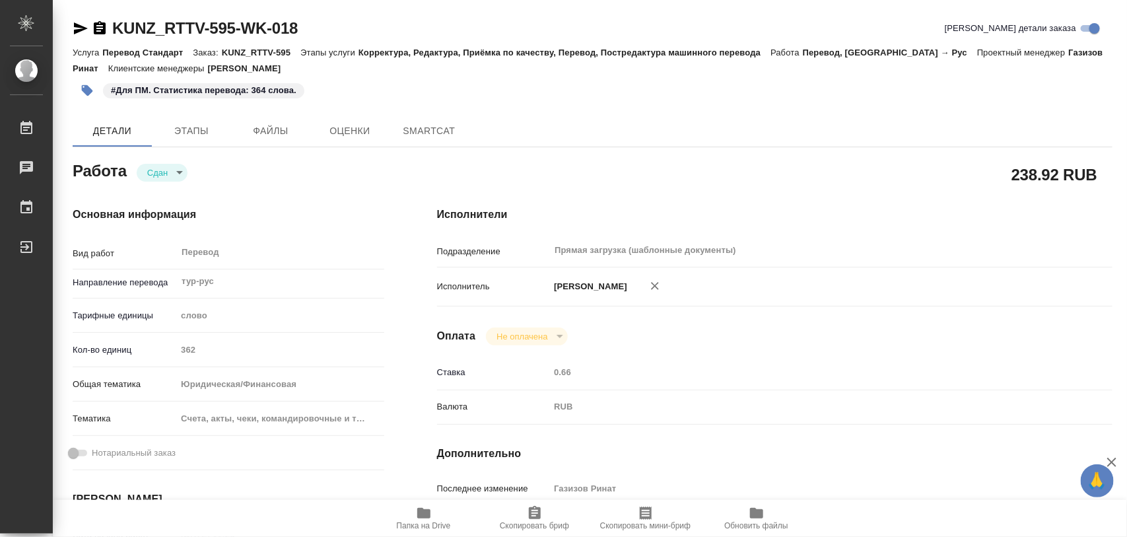
type textarea "x"
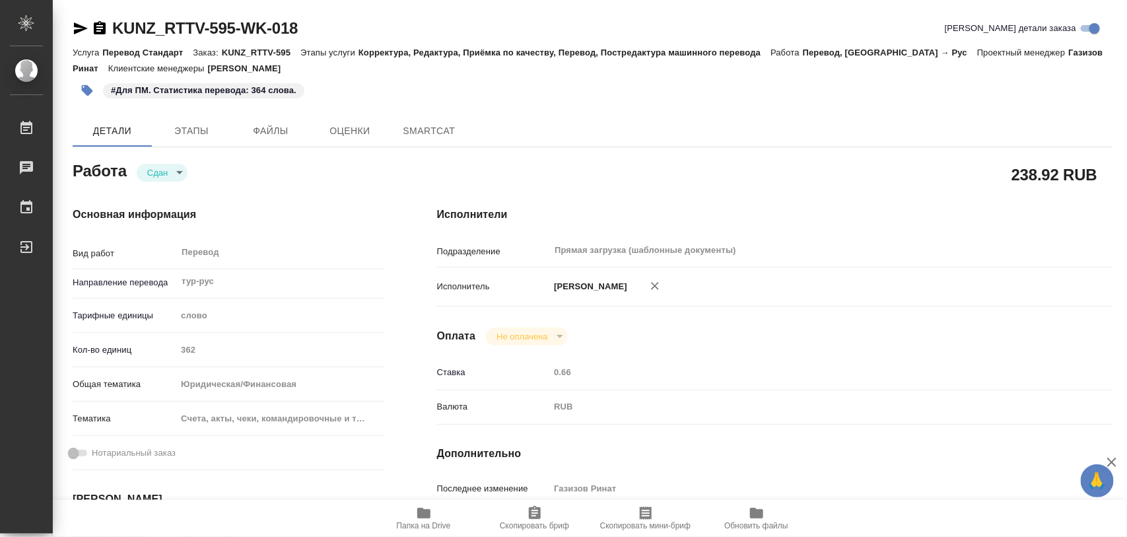
type textarea "x"
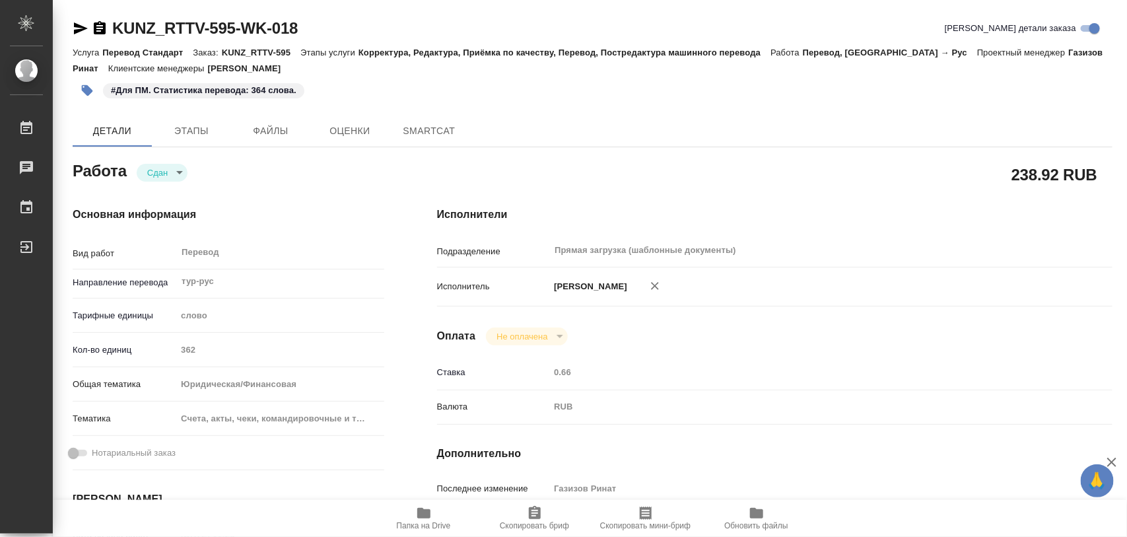
type textarea "x"
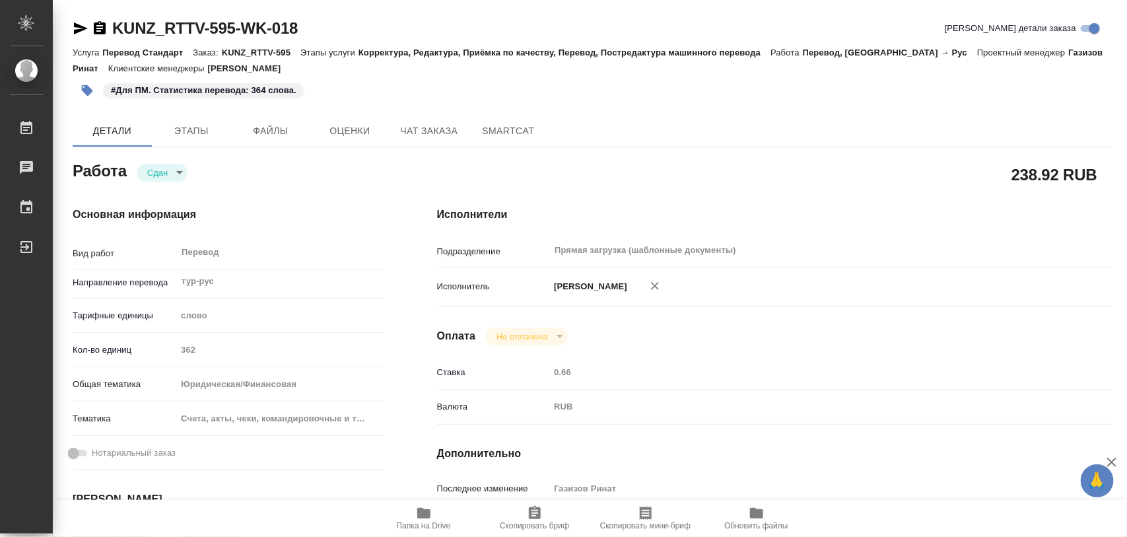
type textarea "x"
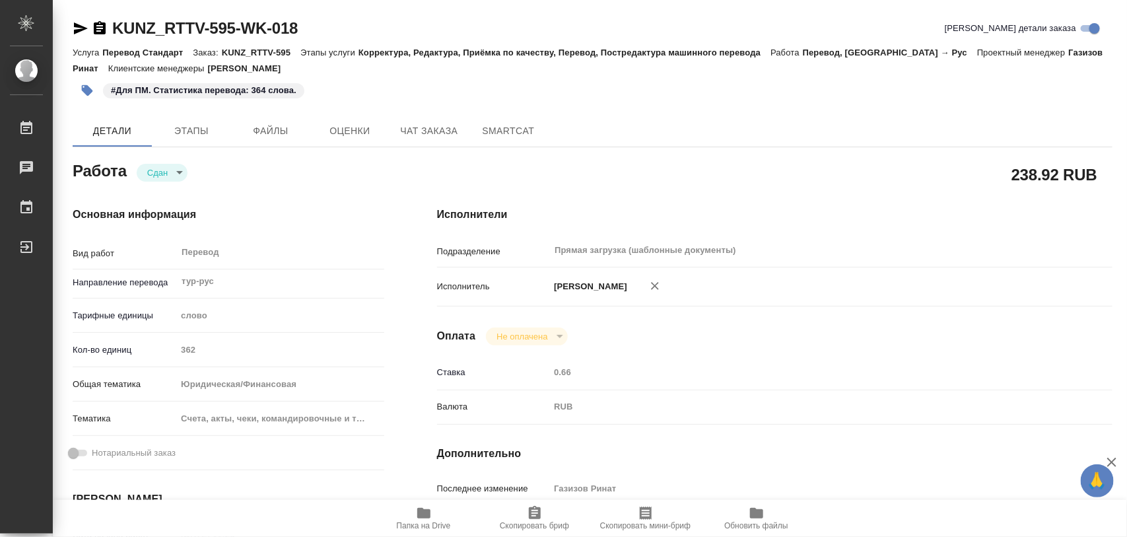
type textarea "x"
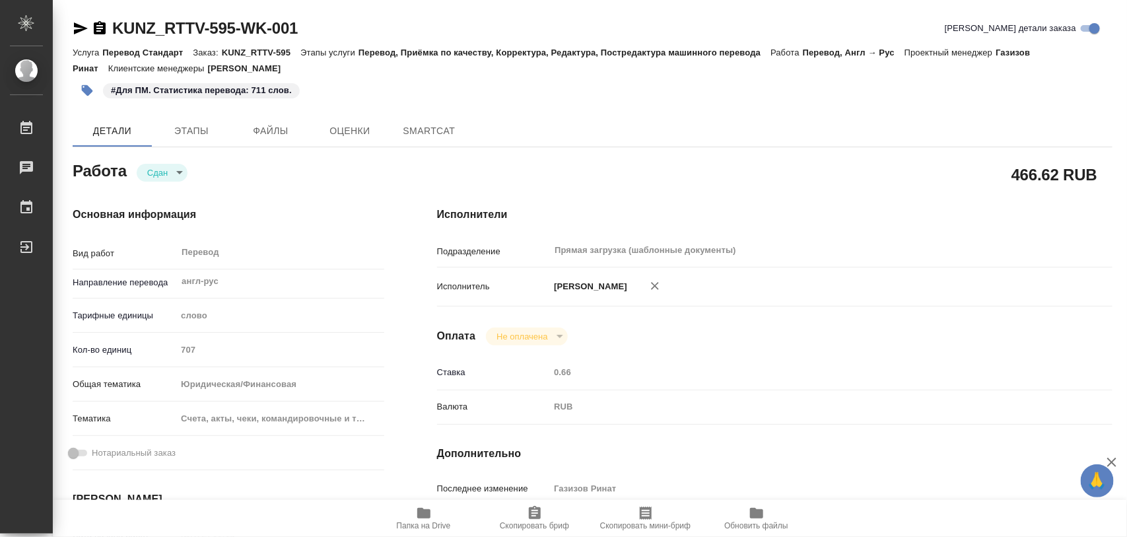
type textarea "x"
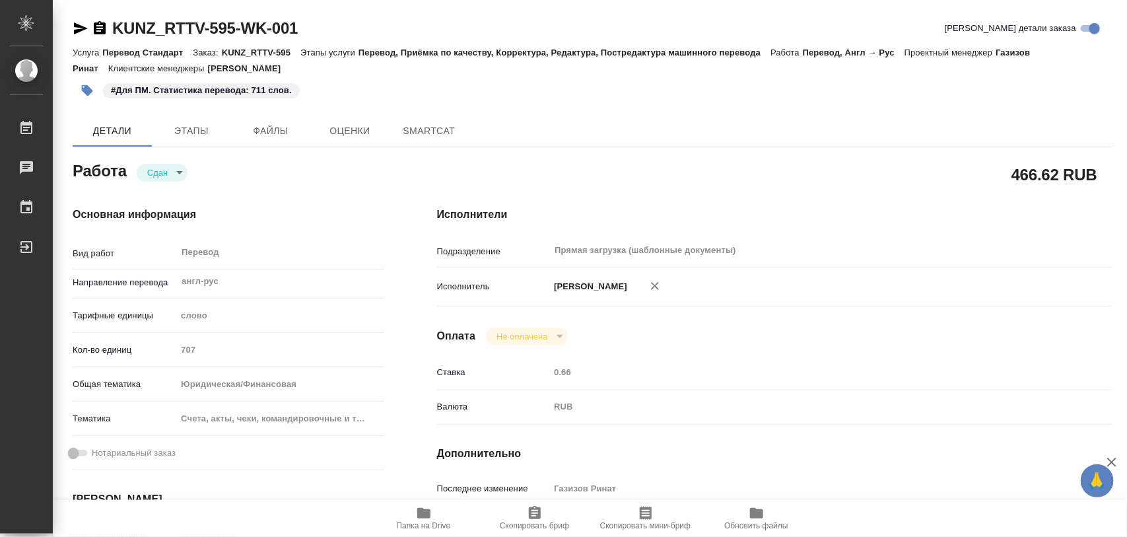
type textarea "x"
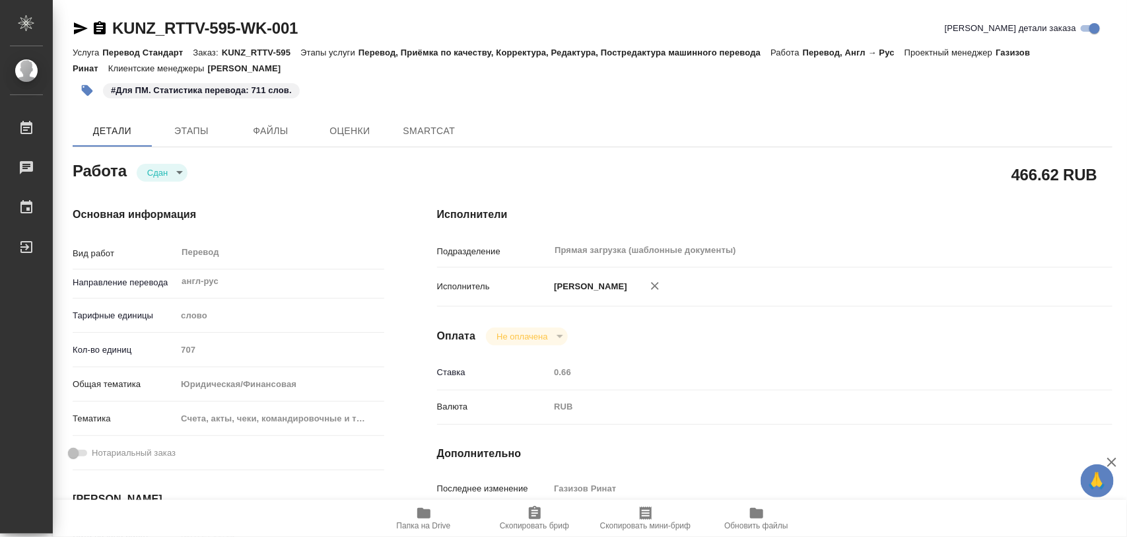
type textarea "x"
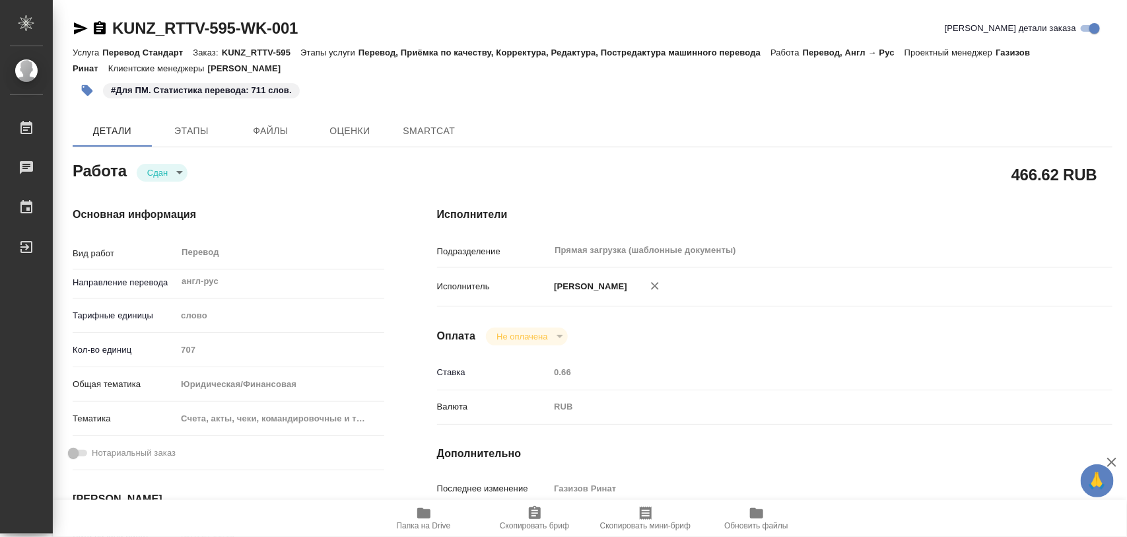
type textarea "x"
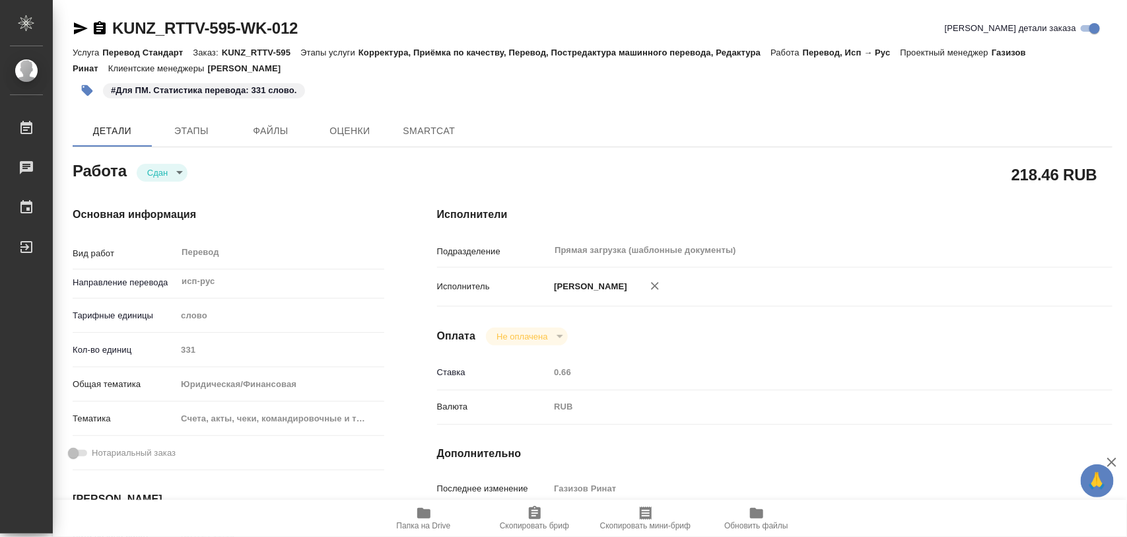
type textarea "x"
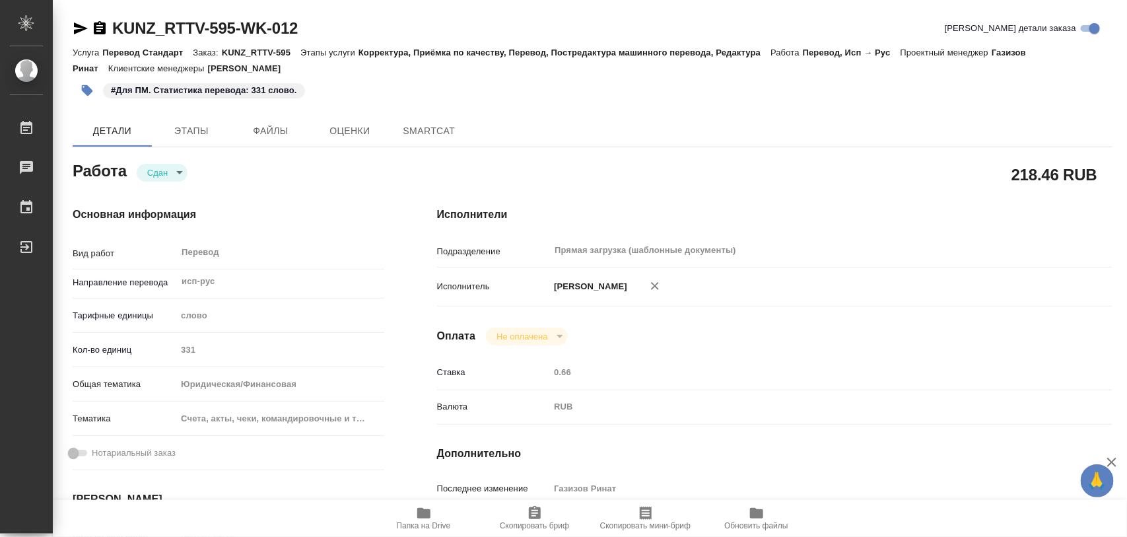
type textarea "x"
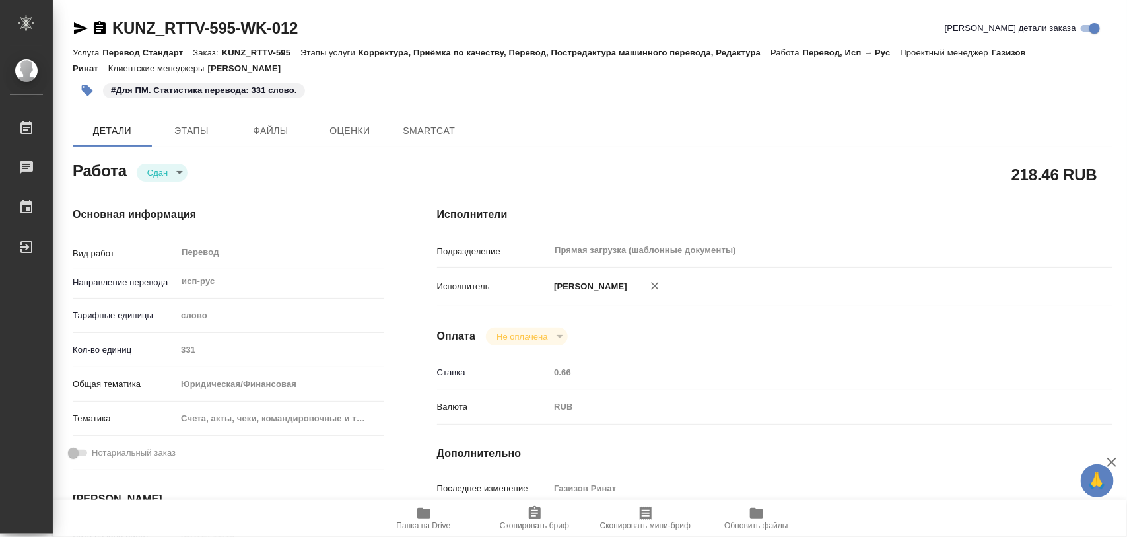
type textarea "x"
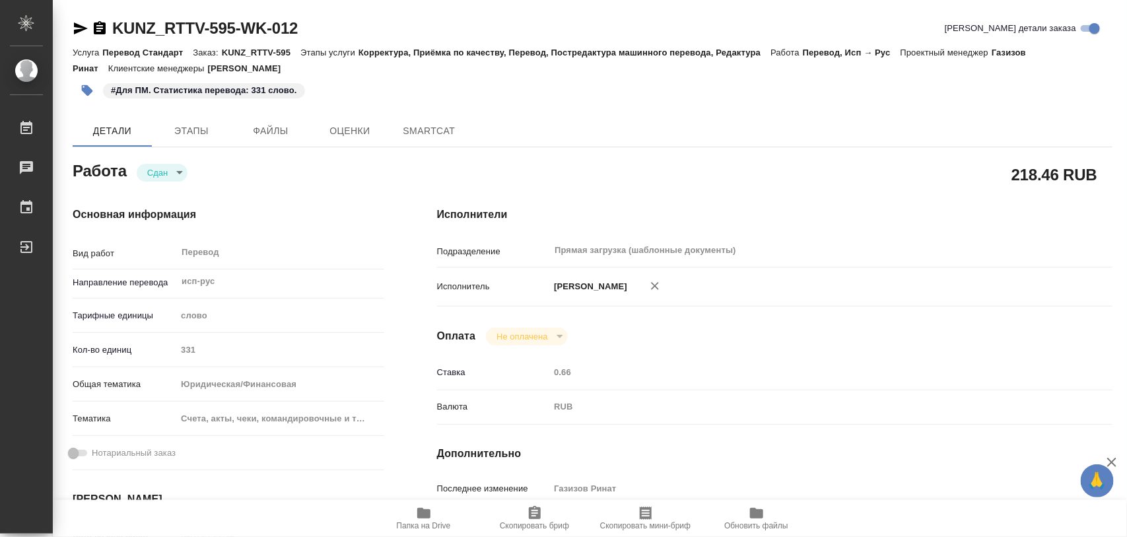
type textarea "x"
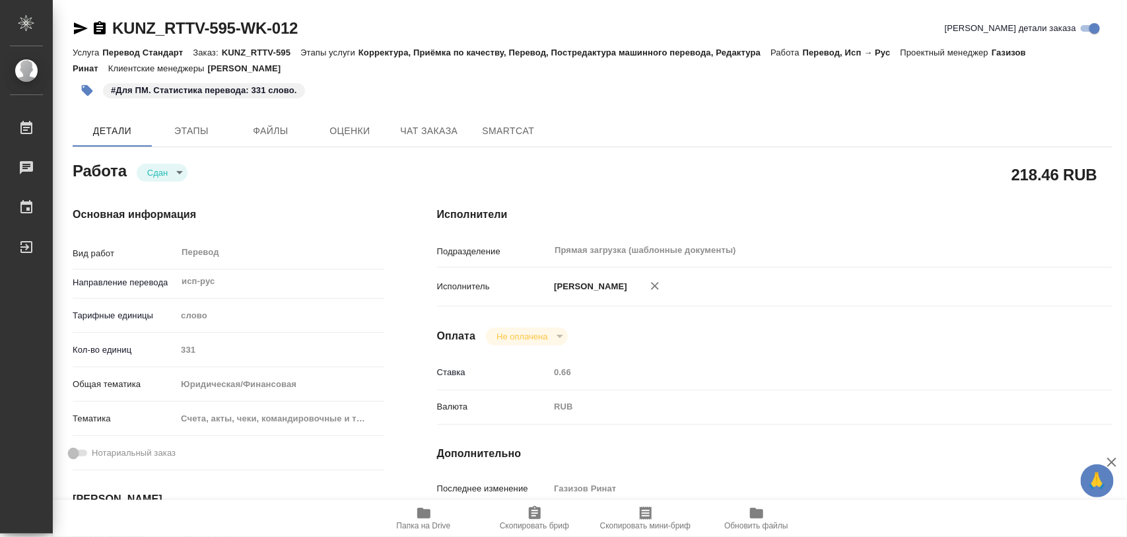
type textarea "x"
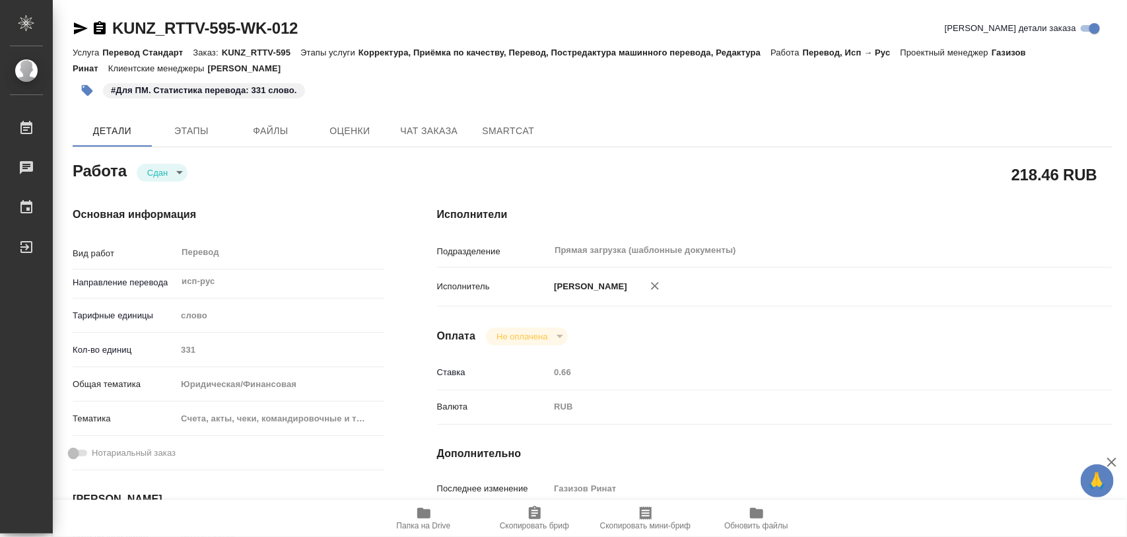
type textarea "x"
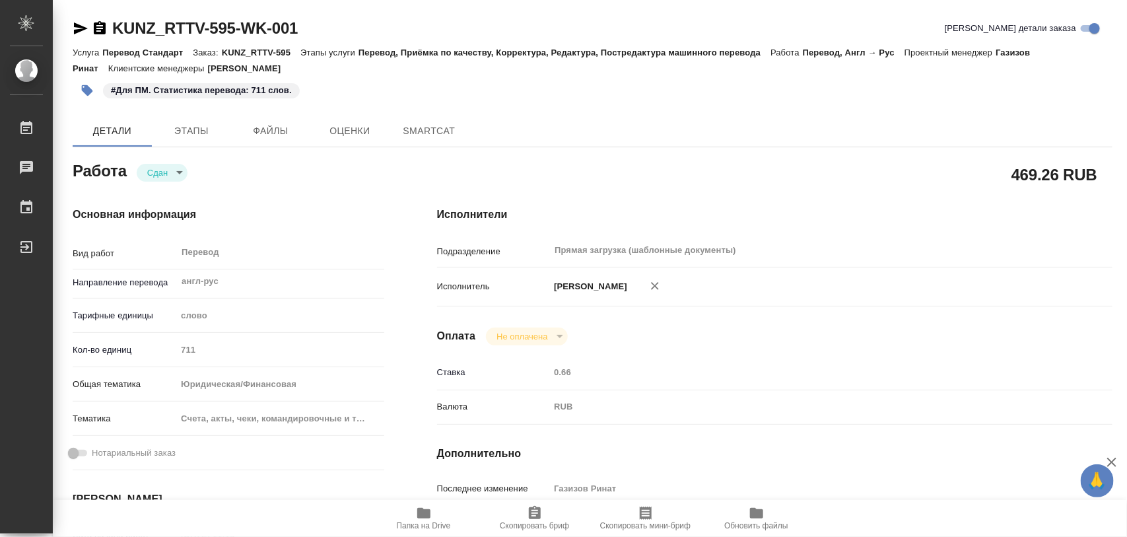
type textarea "x"
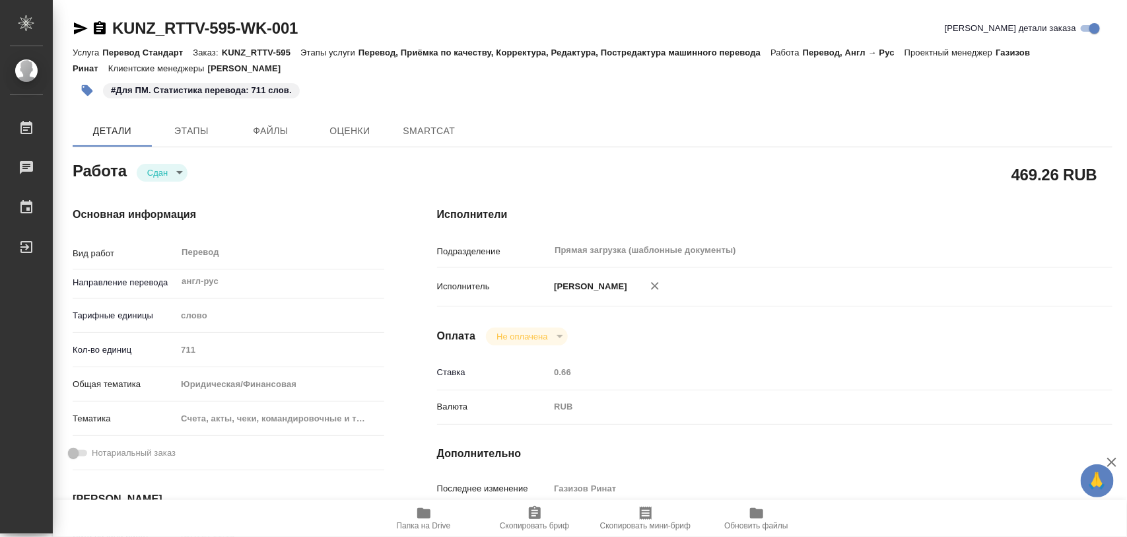
type textarea "x"
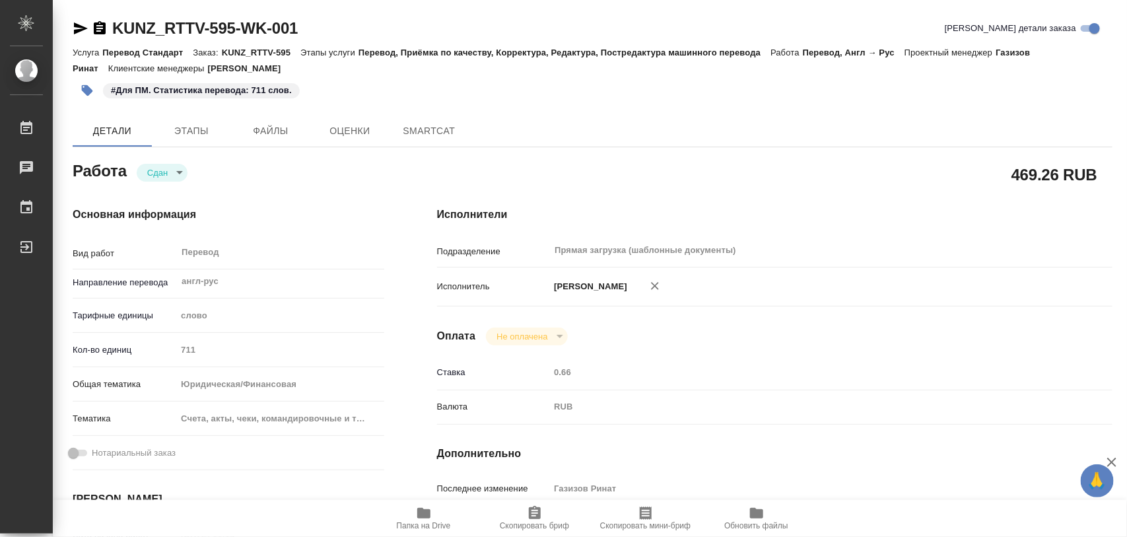
type textarea "x"
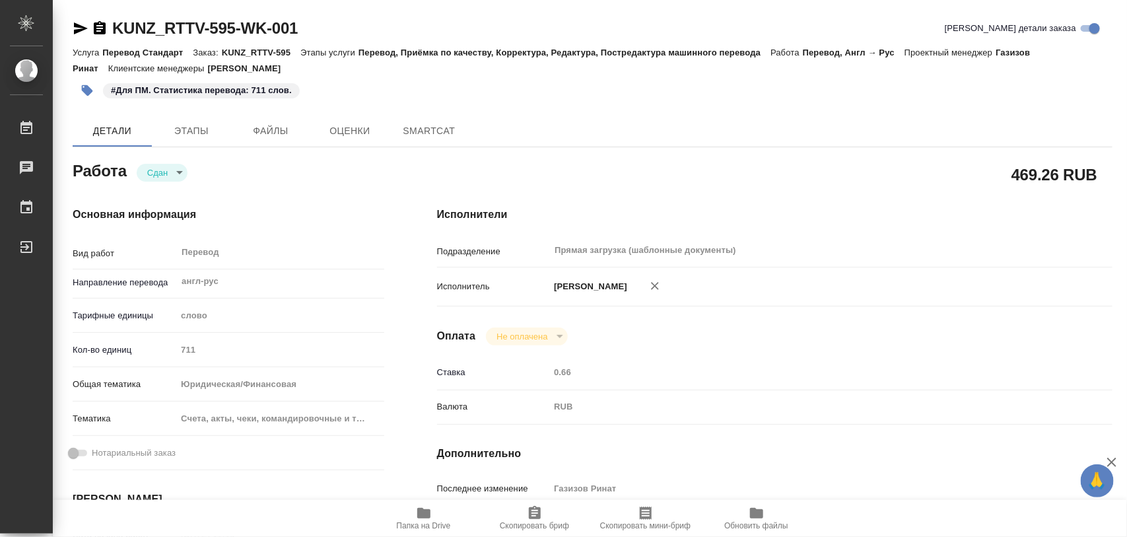
type textarea "x"
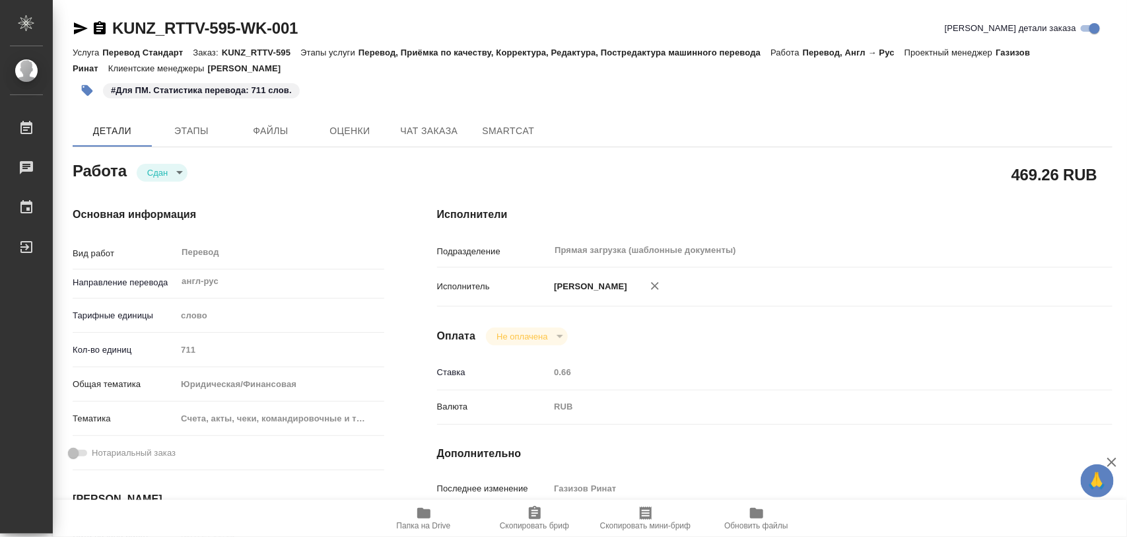
type textarea "x"
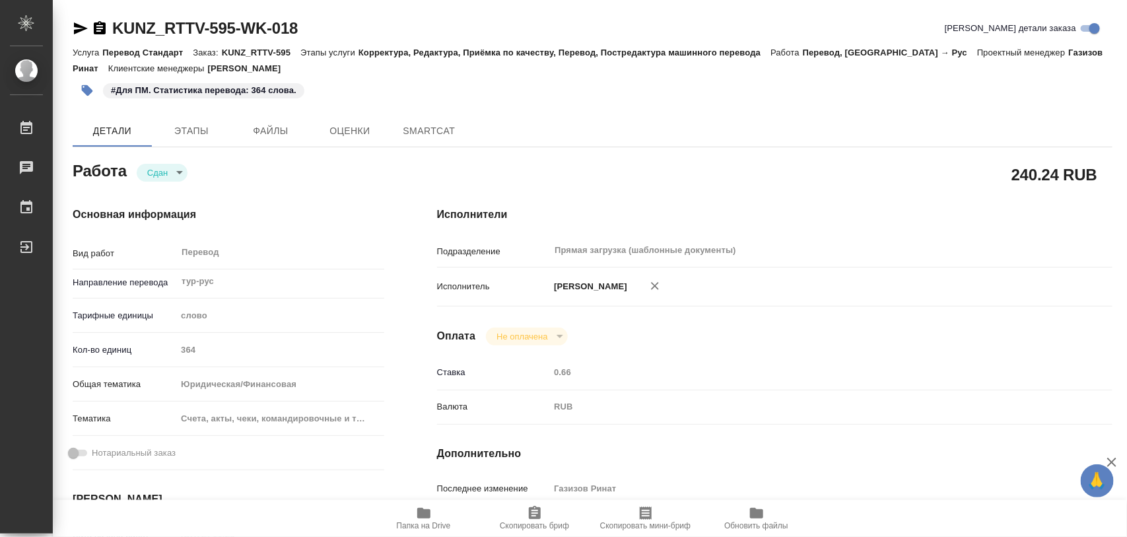
type textarea "x"
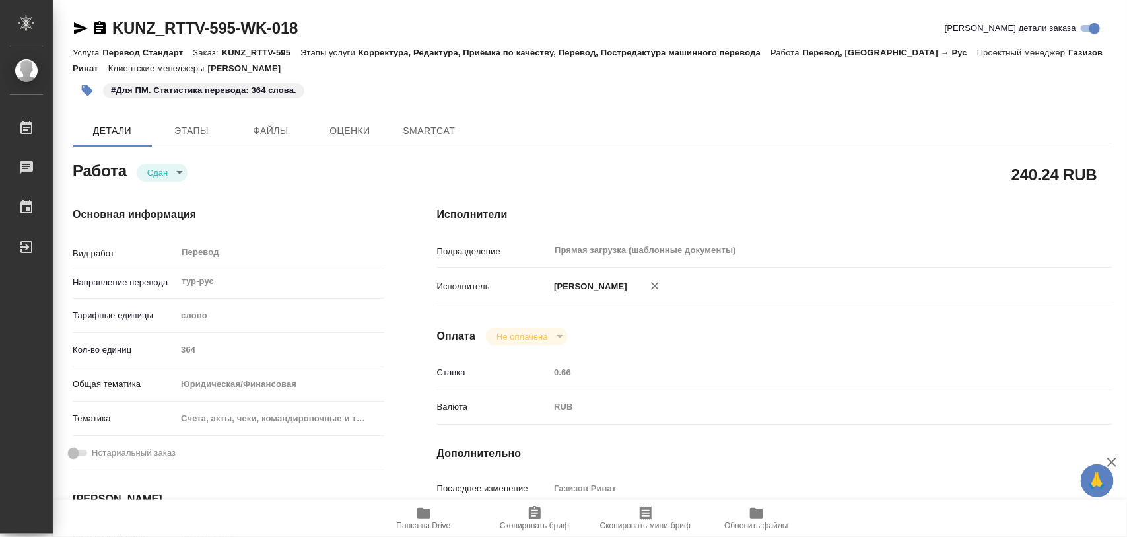
type textarea "x"
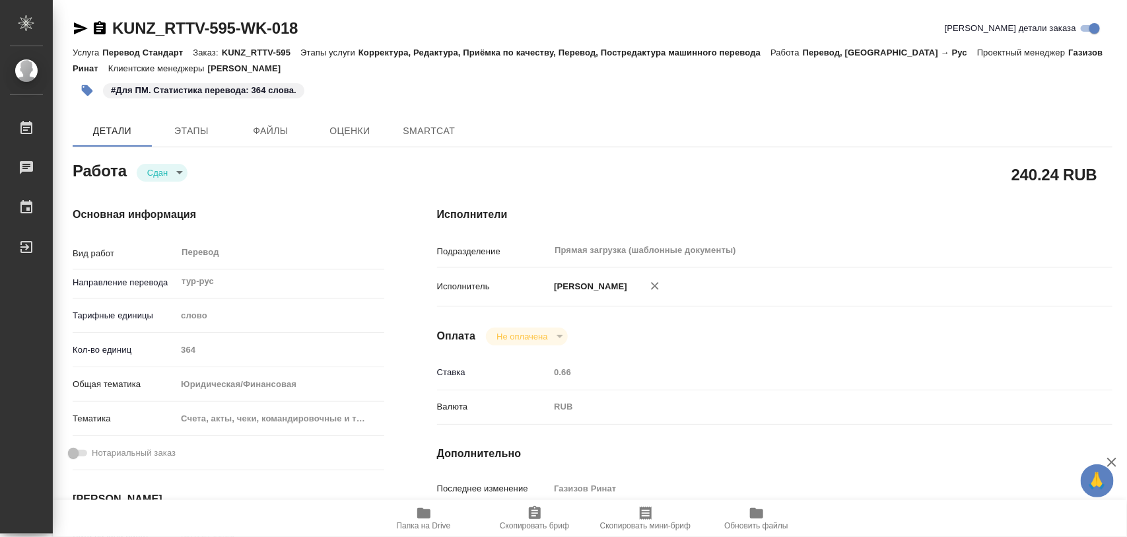
type textarea "x"
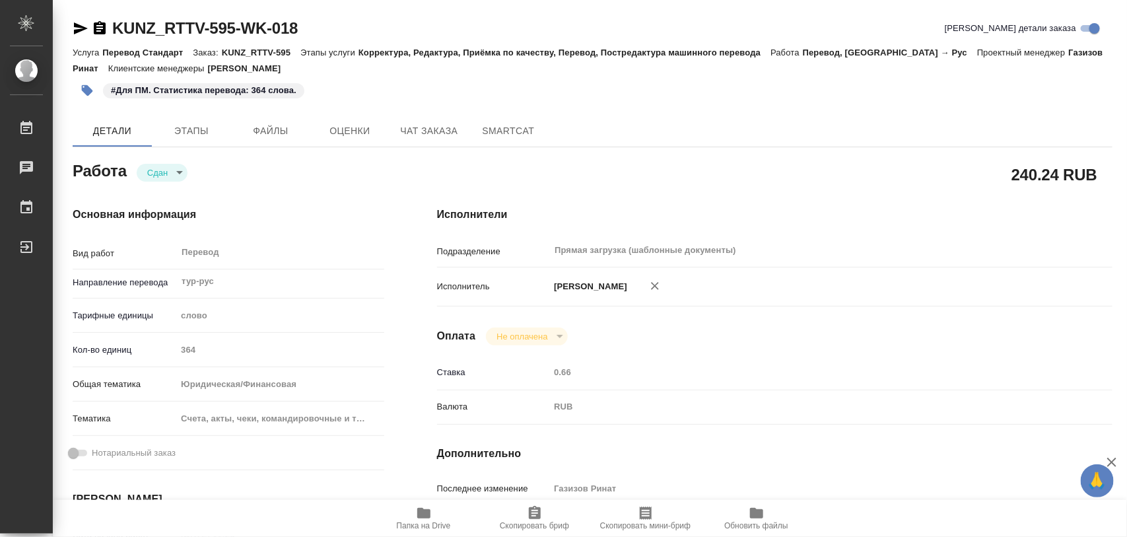
type textarea "x"
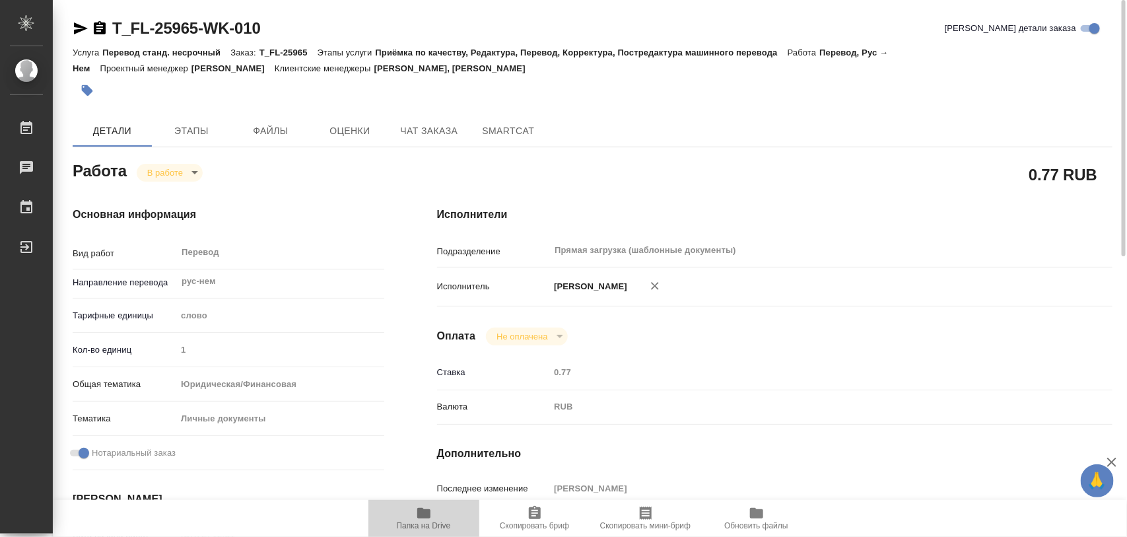
click at [418, 514] on icon "button" at bounding box center [423, 513] width 13 height 11
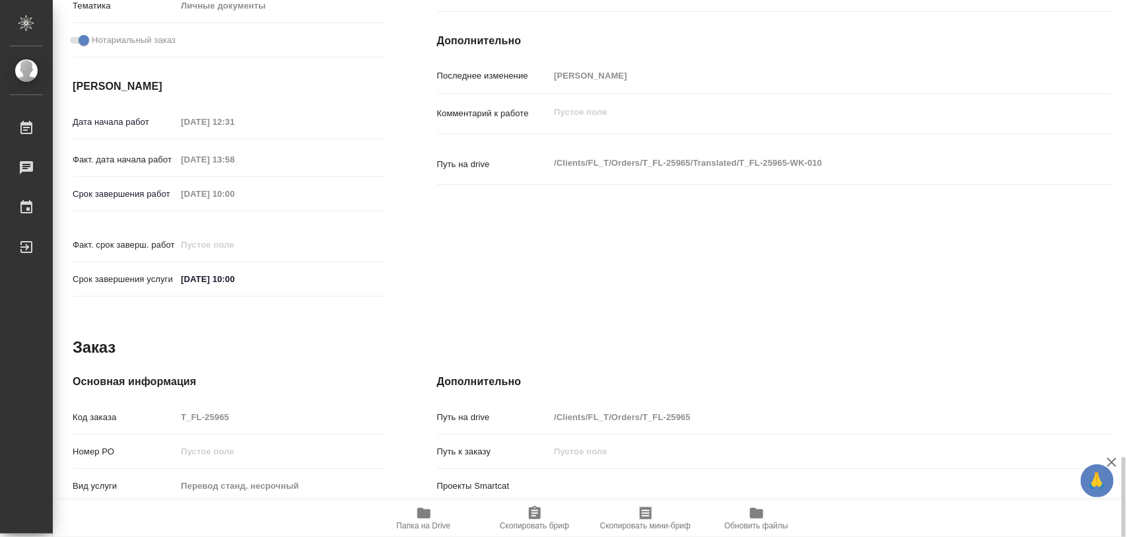
scroll to position [588, 0]
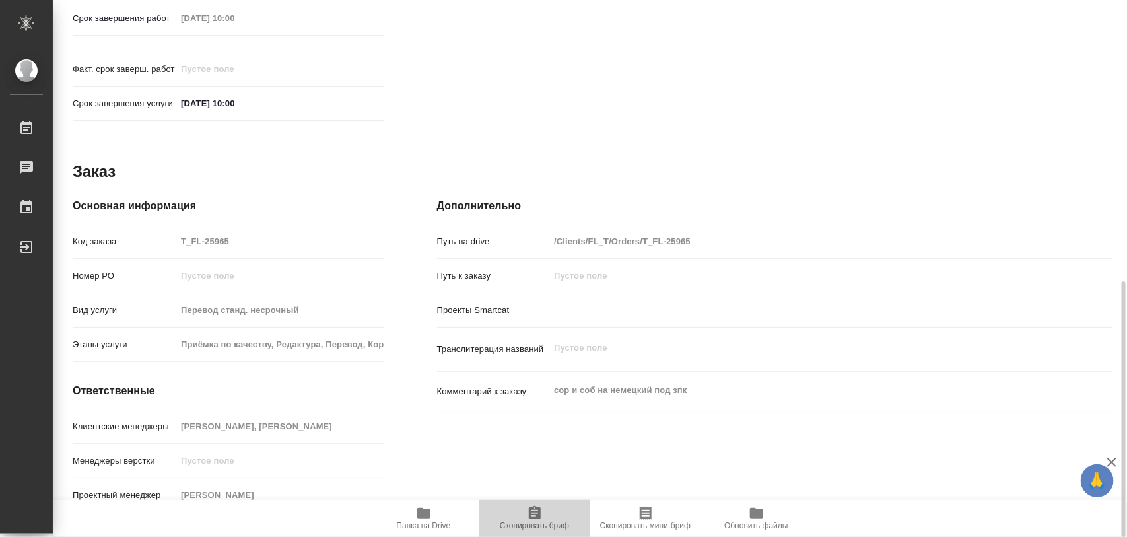
click at [527, 516] on icon "button" at bounding box center [535, 513] width 16 height 16
